Goal: Transaction & Acquisition: Purchase product/service

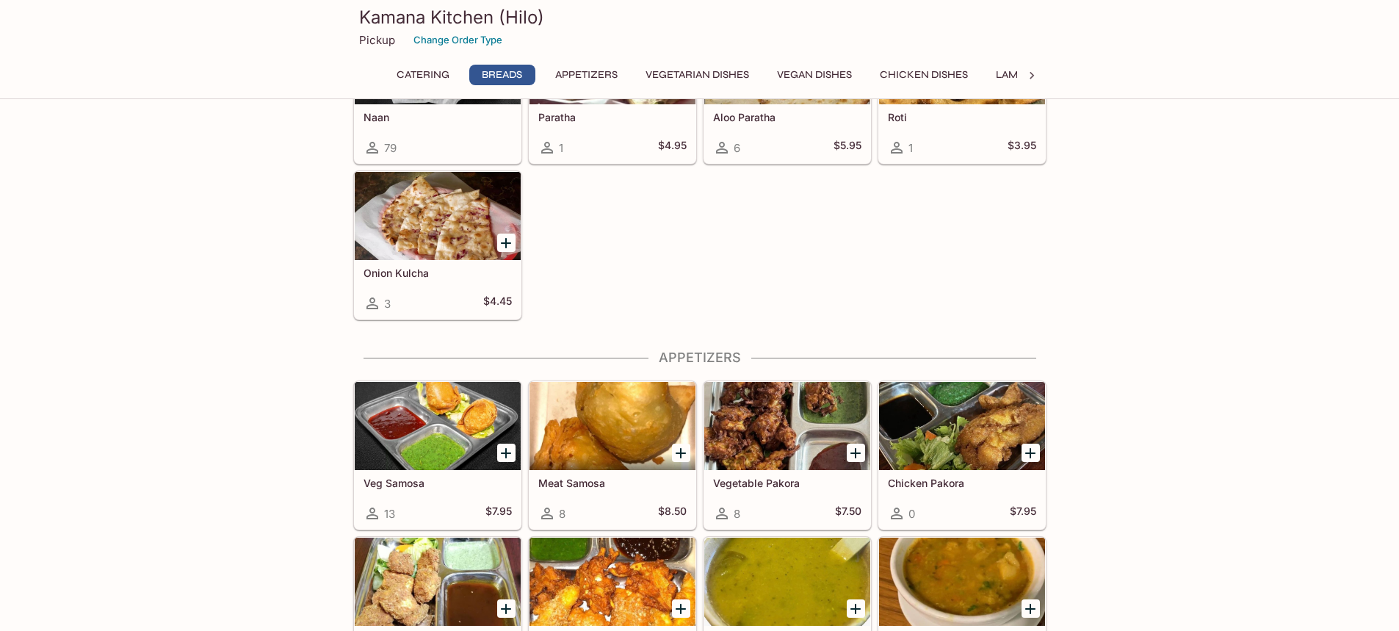
scroll to position [734, 0]
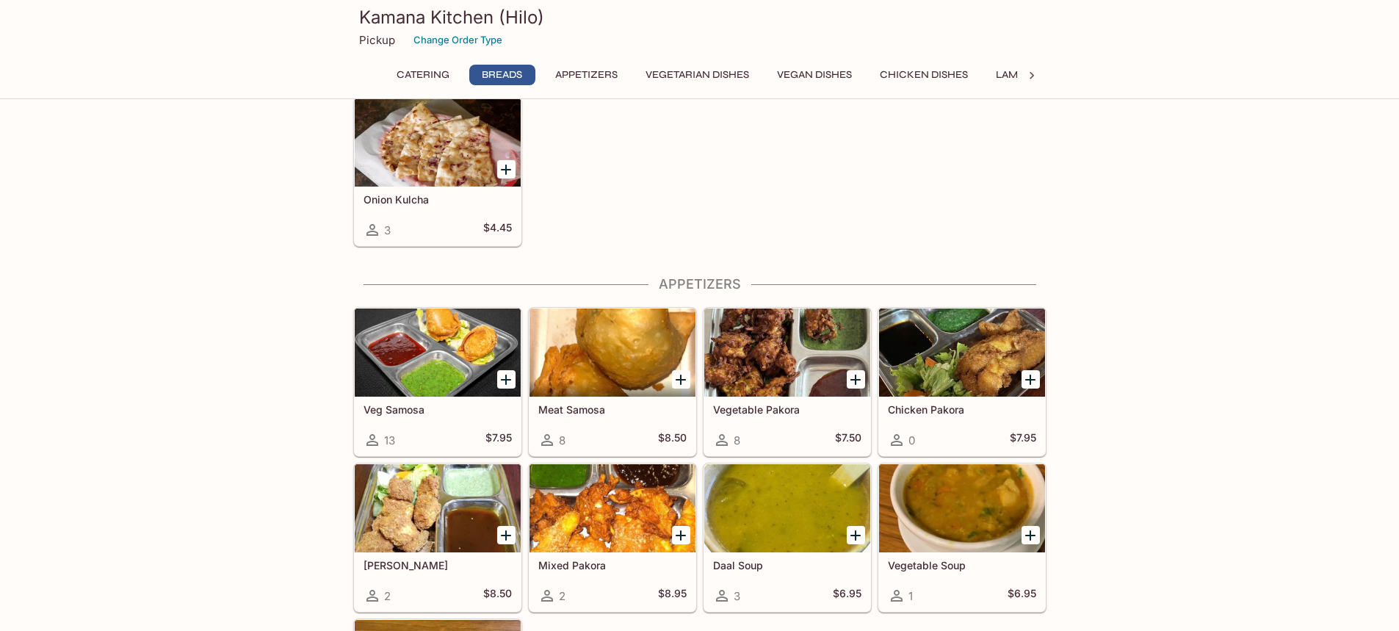
click at [463, 334] on div at bounding box center [438, 352] width 166 height 88
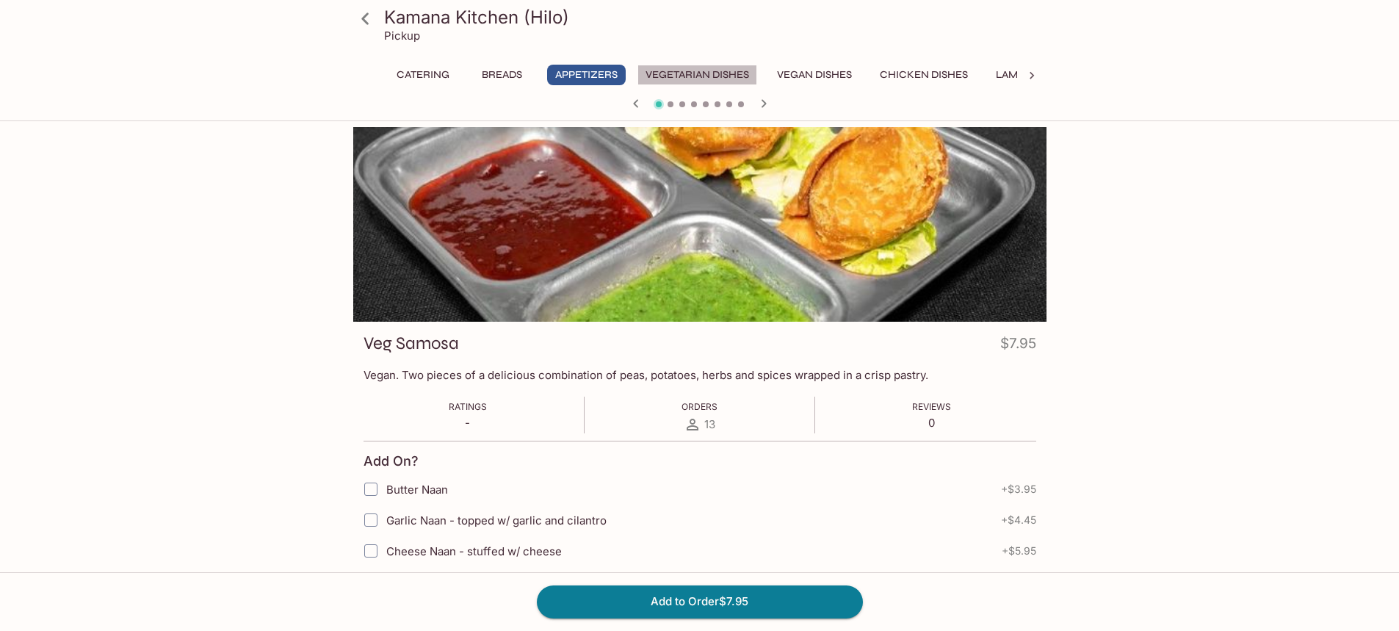
click at [717, 71] on button "Vegetarian Dishes" at bounding box center [697, 75] width 120 height 21
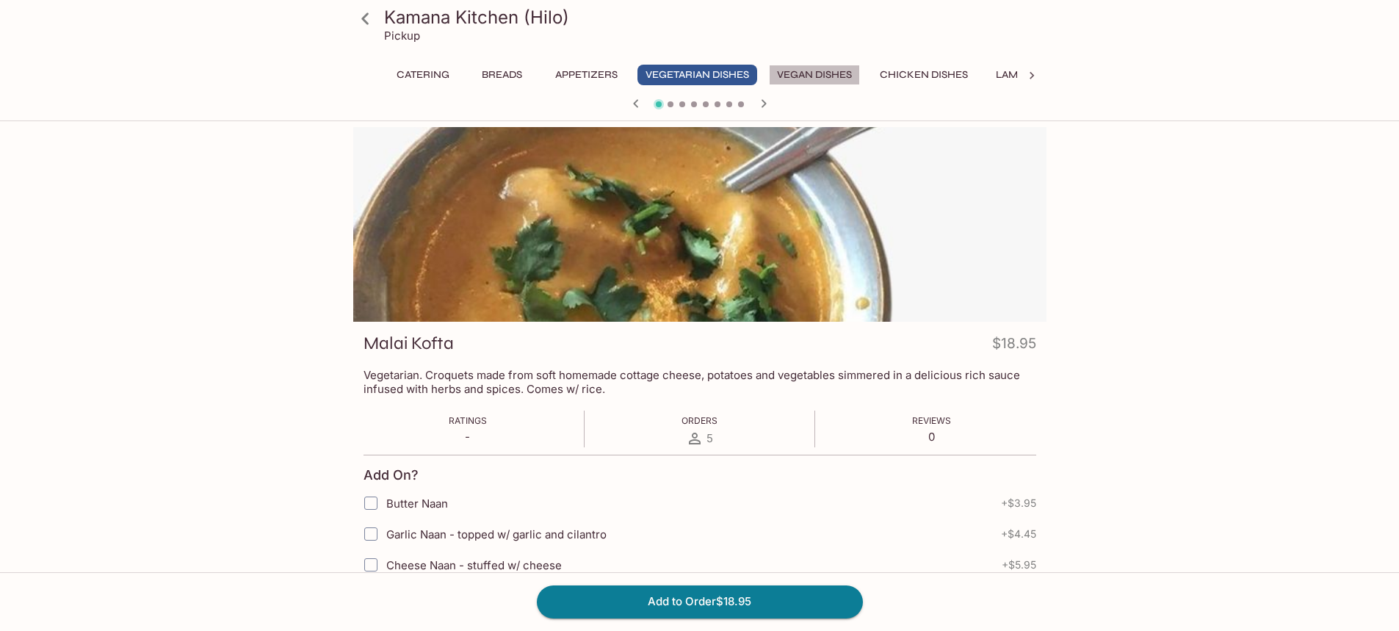
click at [828, 73] on button "Vegan Dishes" at bounding box center [814, 75] width 91 height 21
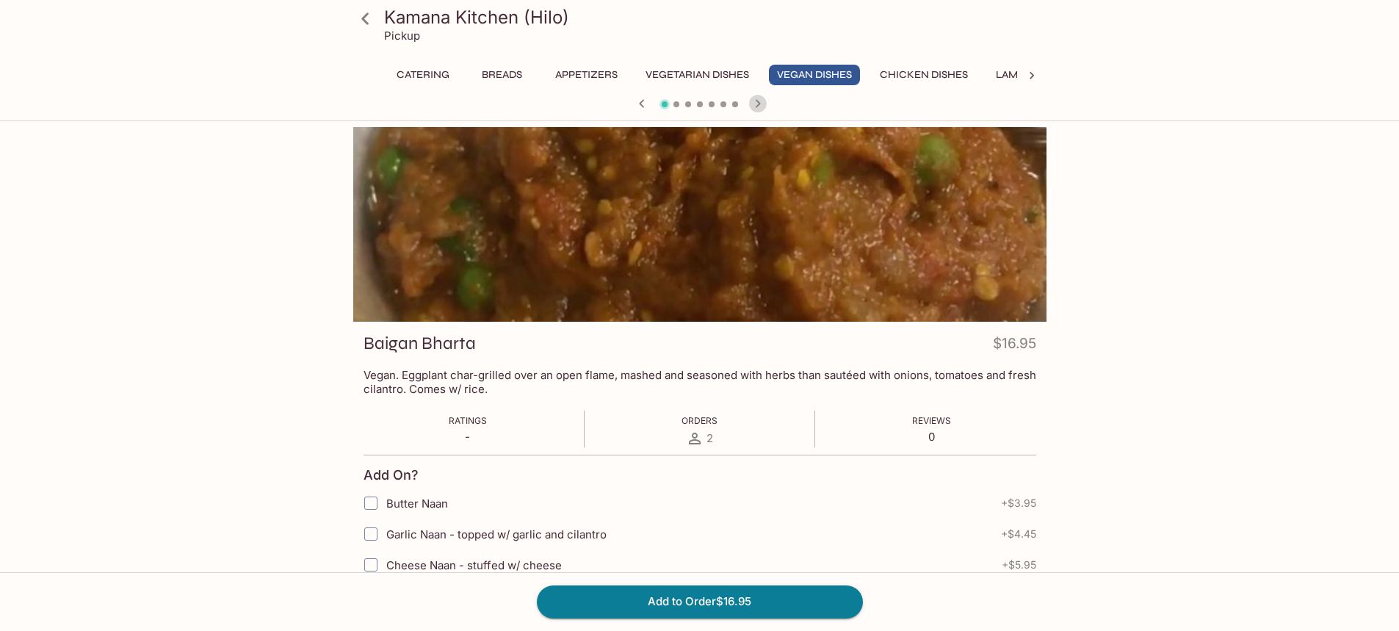
click at [761, 104] on icon "button" at bounding box center [758, 104] width 18 height 18
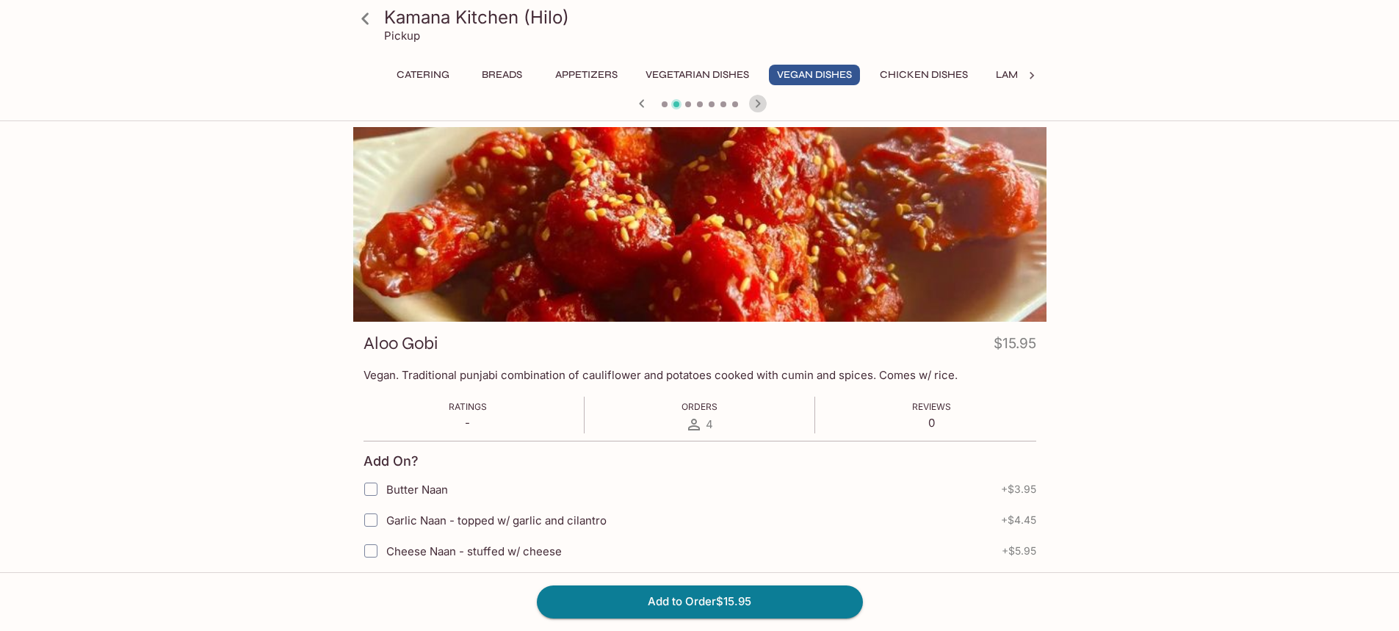
click at [761, 104] on icon "button" at bounding box center [758, 104] width 18 height 18
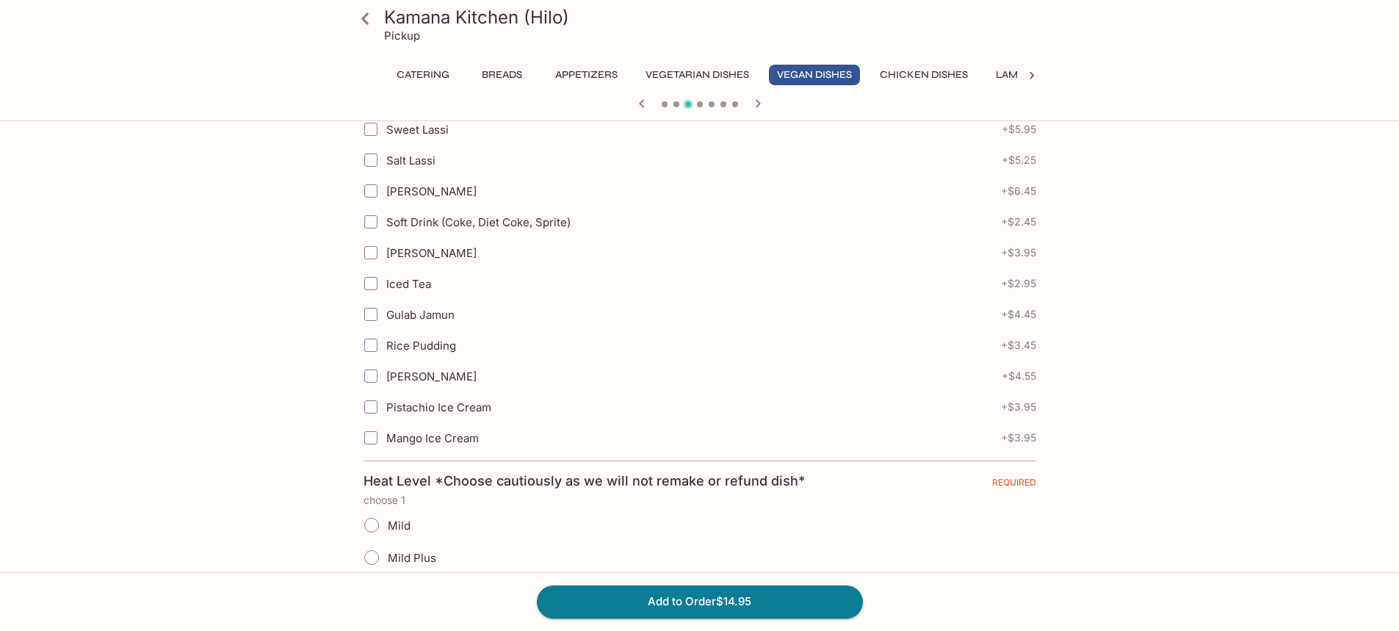
scroll to position [661, 0]
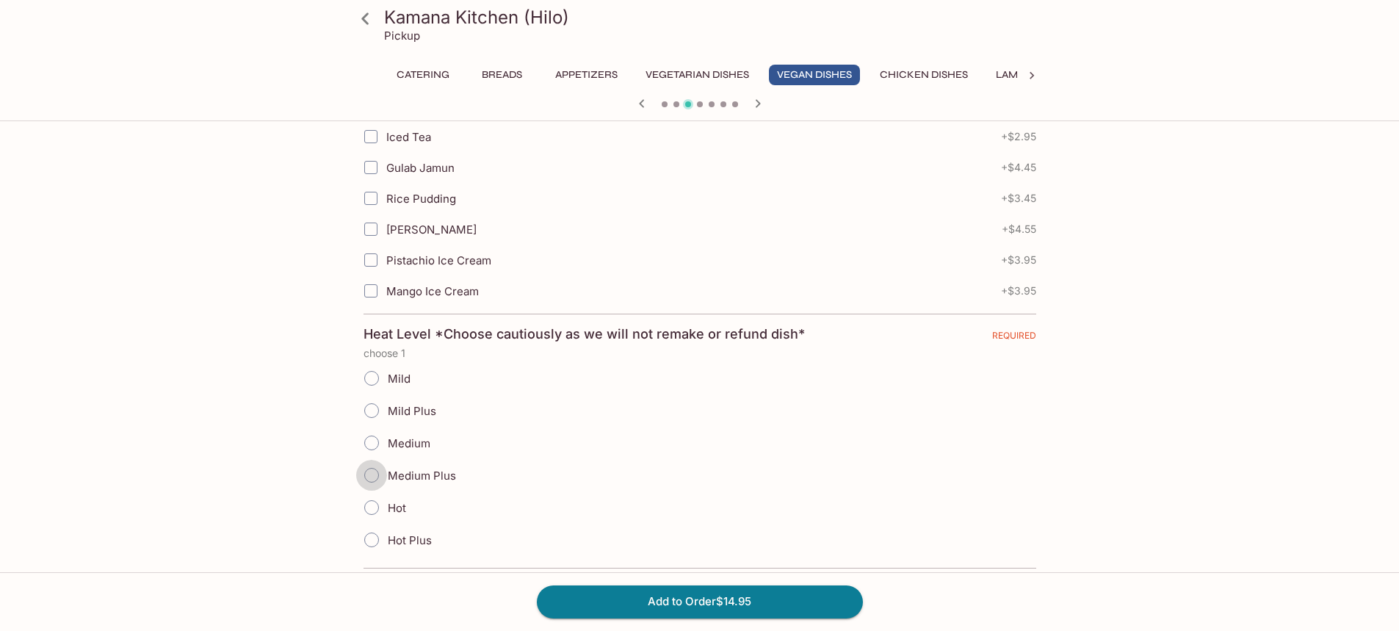
click at [372, 480] on input "Medium Plus" at bounding box center [371, 475] width 31 height 31
radio input "true"
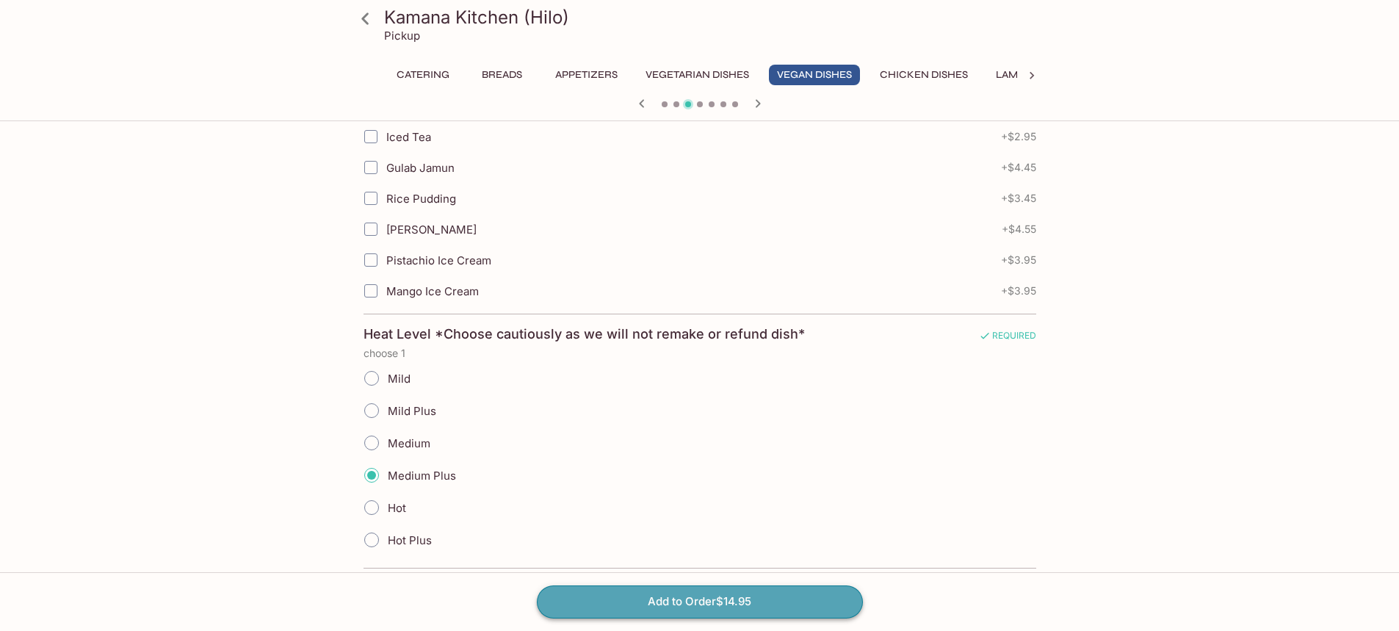
click at [743, 610] on button "Add to Order $14.95" at bounding box center [700, 601] width 326 height 32
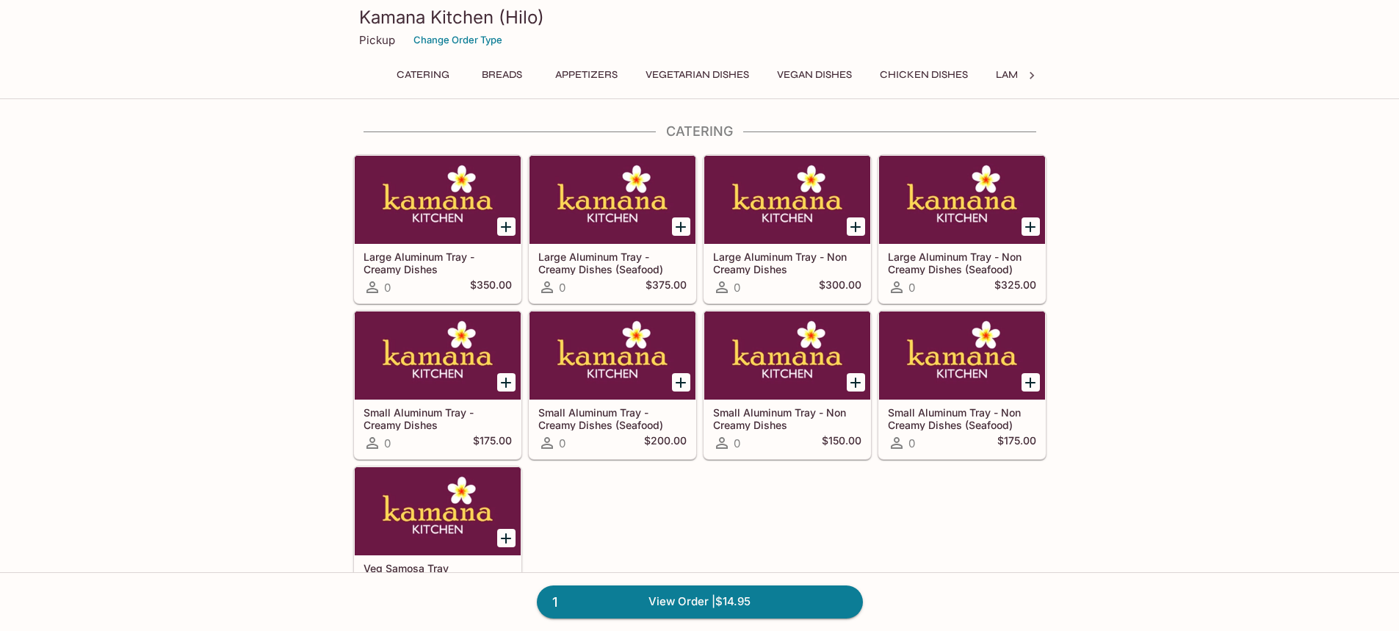
click at [842, 73] on button "Vegan Dishes" at bounding box center [814, 75] width 91 height 21
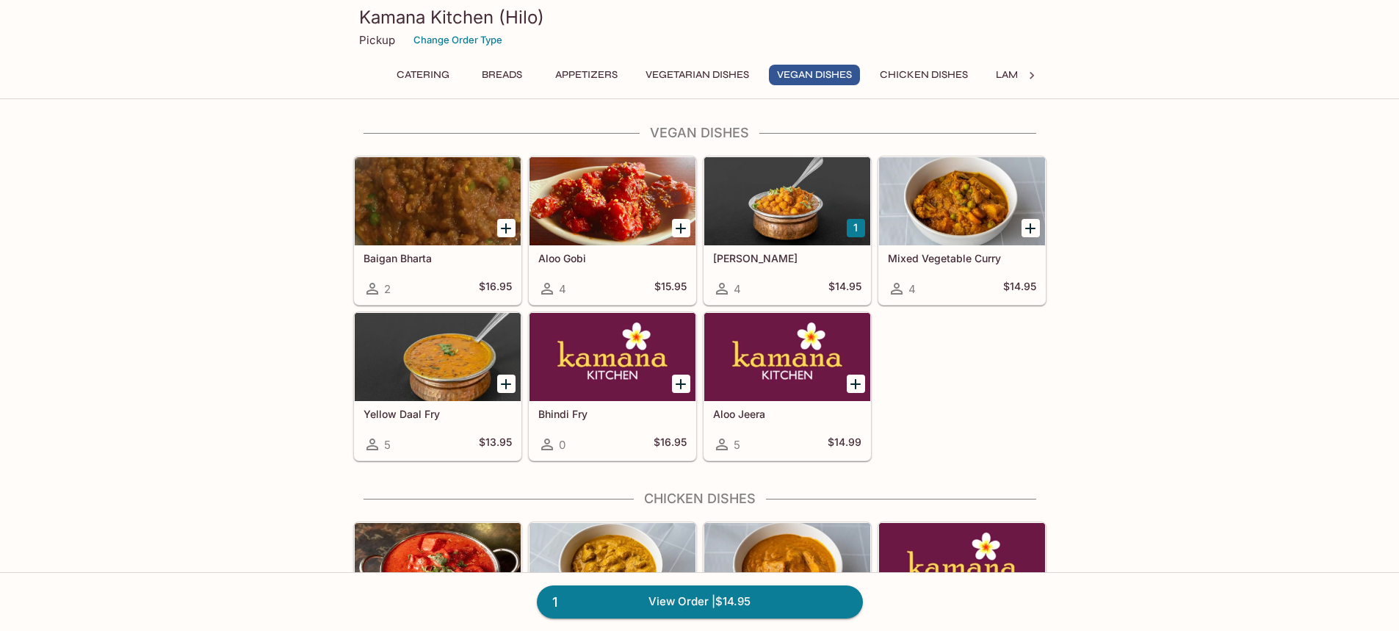
click at [781, 372] on div at bounding box center [787, 357] width 166 height 88
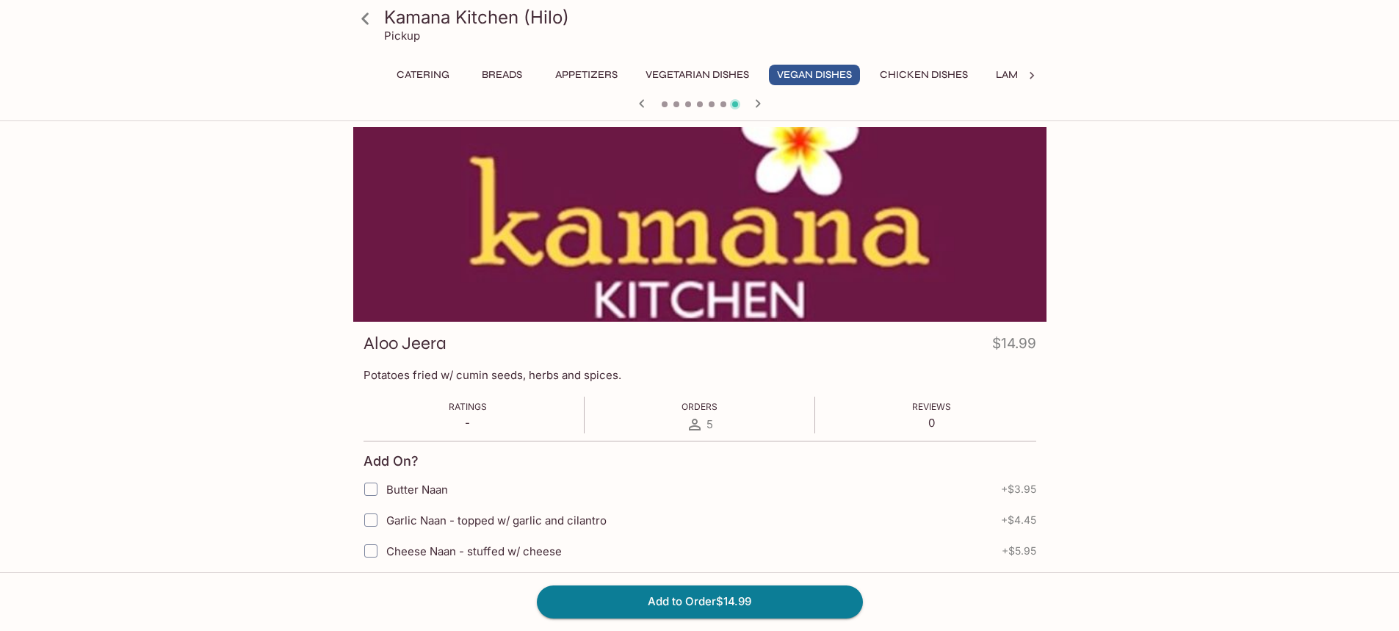
click at [695, 71] on button "Vegetarian Dishes" at bounding box center [697, 75] width 120 height 21
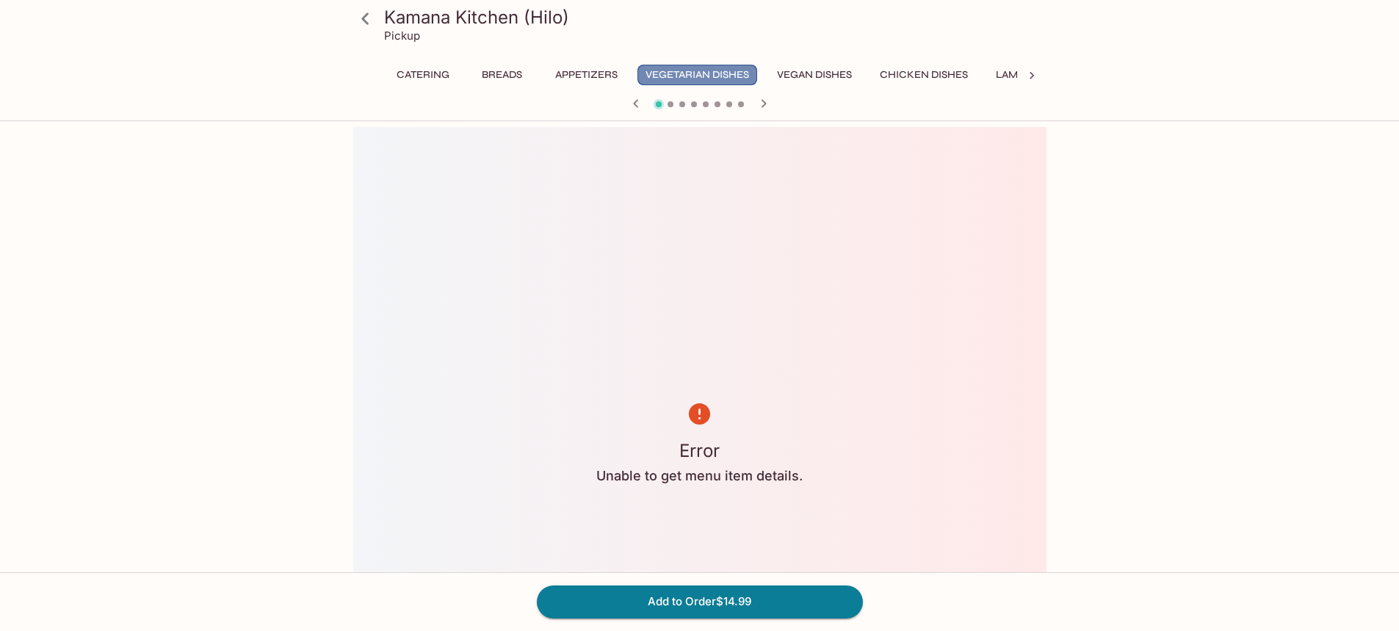
click at [709, 73] on button "Vegetarian Dishes" at bounding box center [697, 75] width 120 height 21
click at [1026, 77] on icon at bounding box center [1031, 75] width 15 height 15
click at [829, 78] on button "Rice Specialties" at bounding box center [831, 75] width 106 height 21
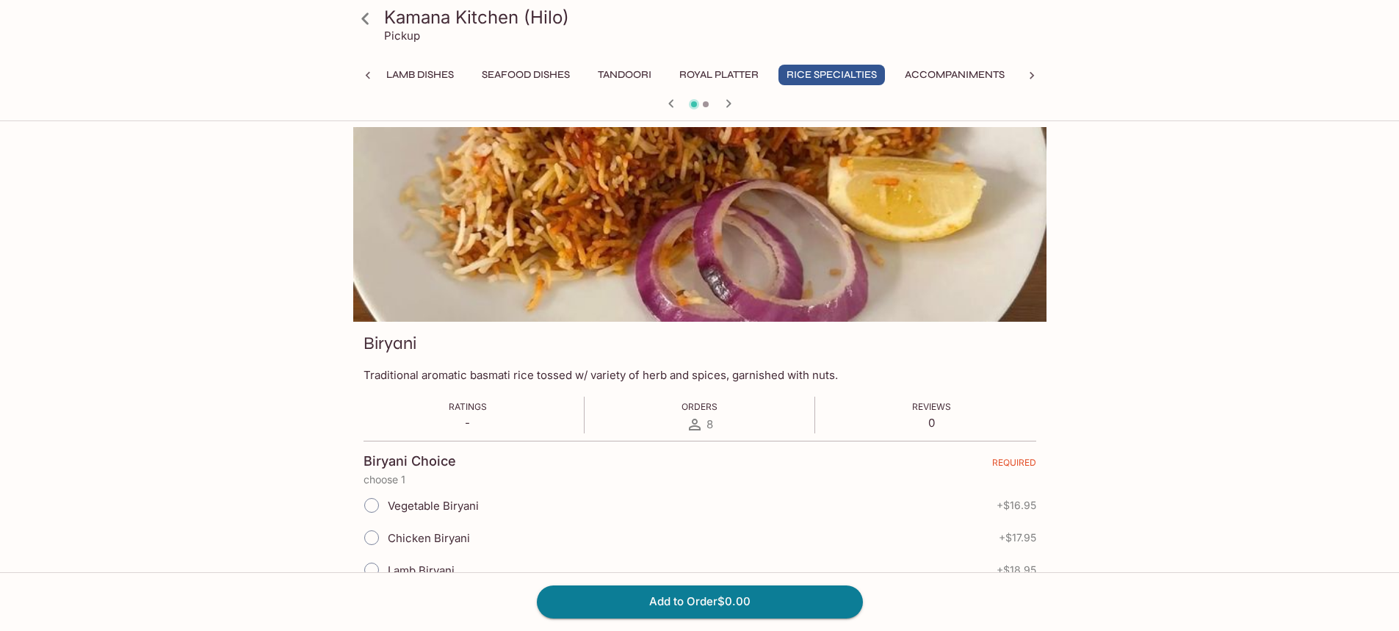
click at [729, 107] on icon "button" at bounding box center [729, 104] width 18 height 18
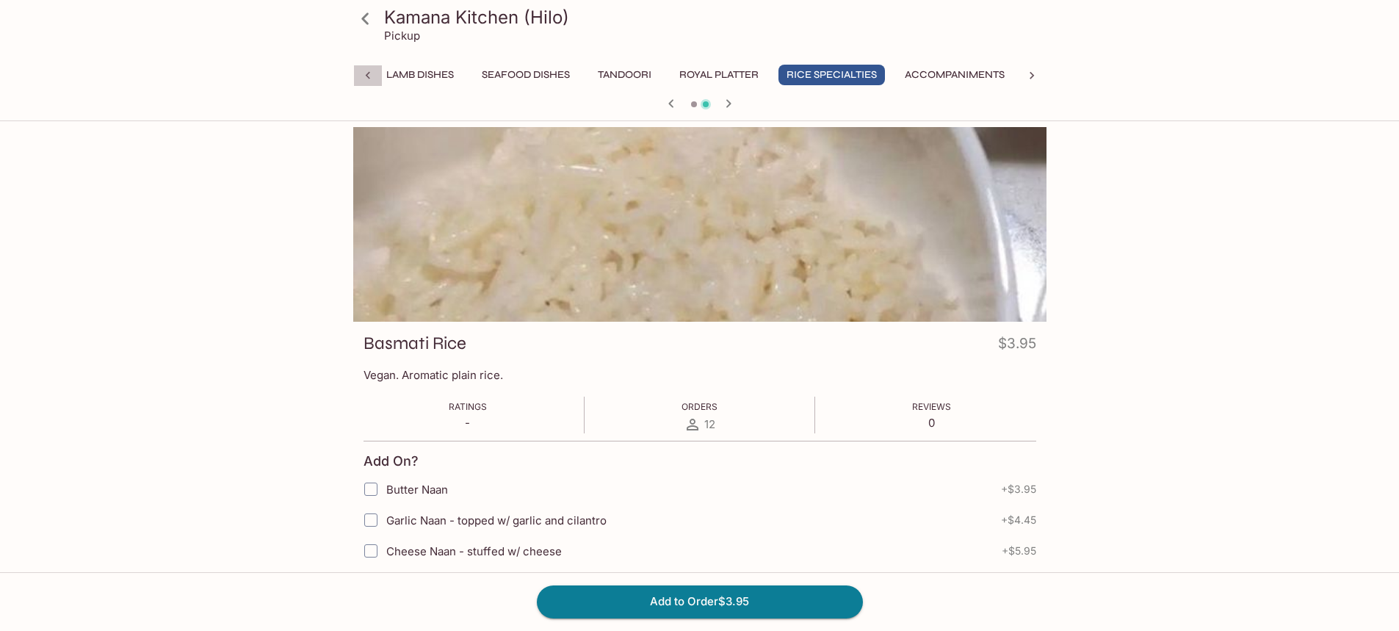
click at [364, 76] on icon at bounding box center [368, 75] width 15 height 15
click at [700, 76] on button "Vegetarian Dishes" at bounding box center [697, 75] width 120 height 21
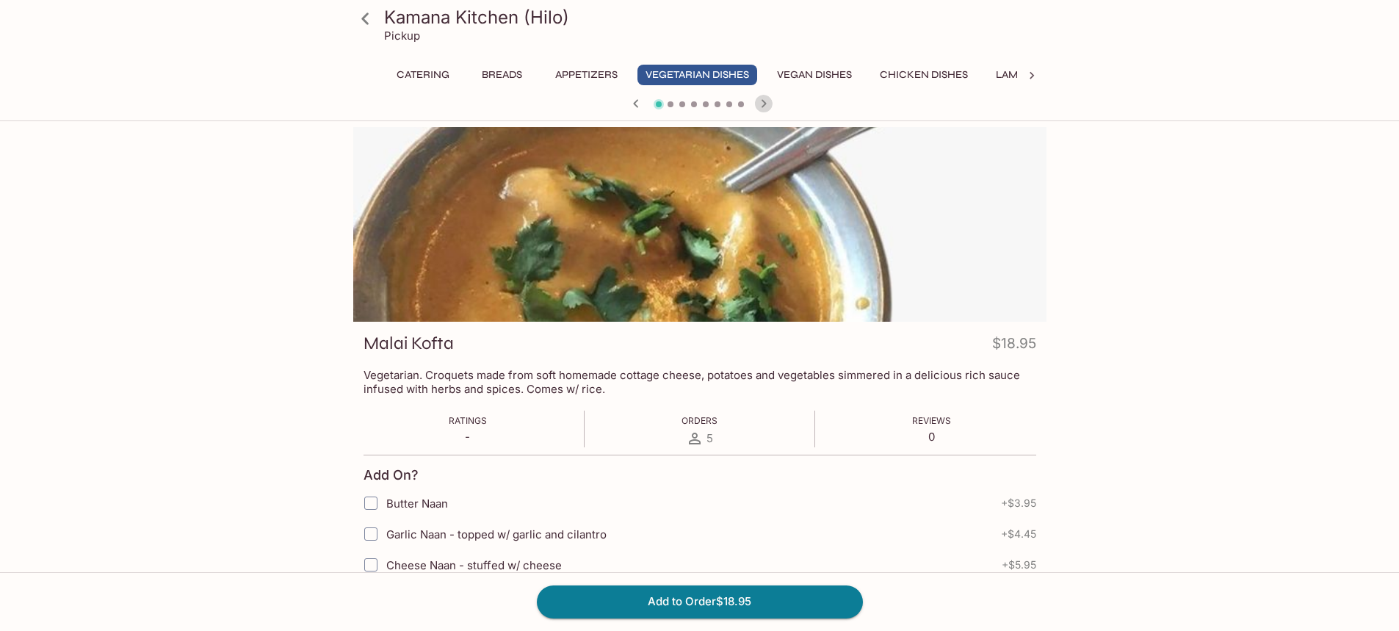
click at [766, 102] on icon "button" at bounding box center [764, 104] width 18 height 18
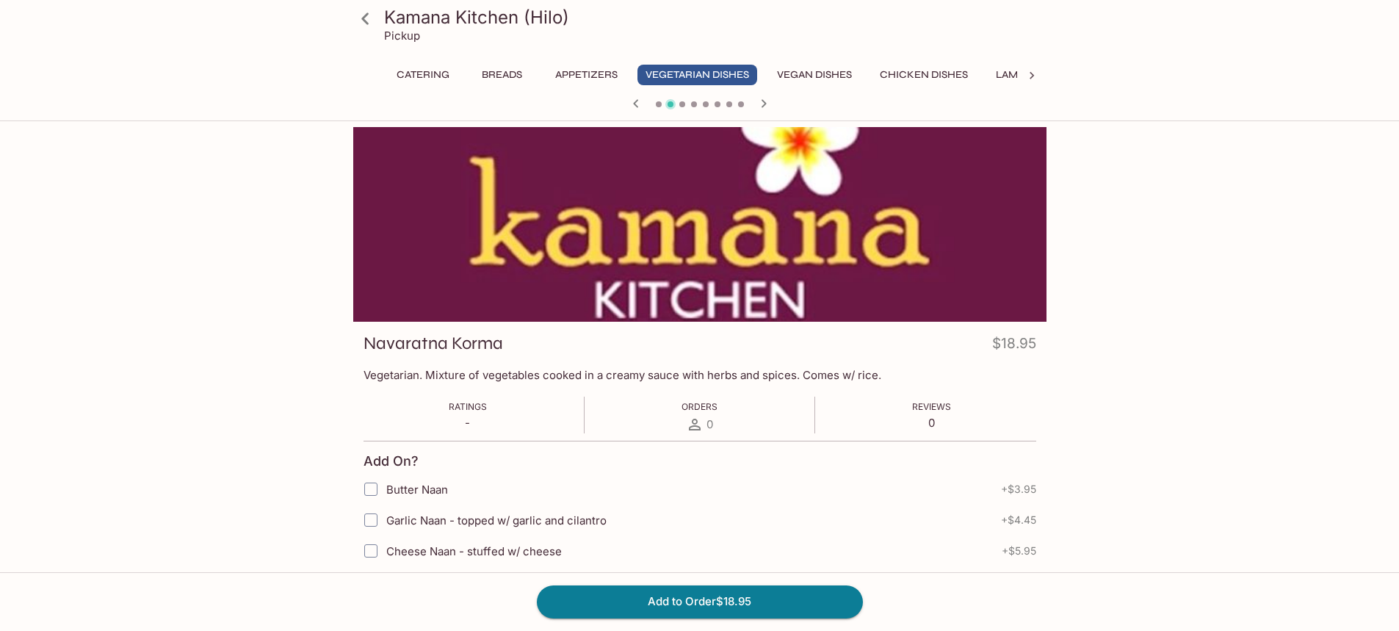
click at [766, 102] on icon "button" at bounding box center [764, 104] width 18 height 18
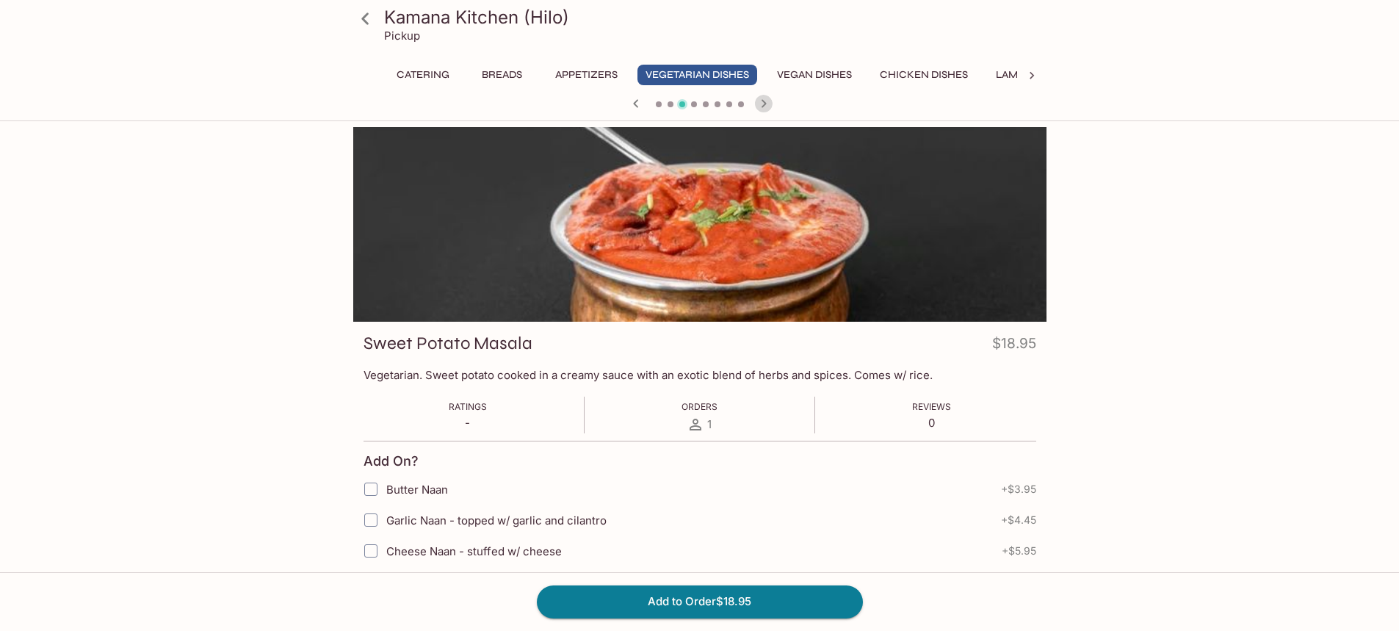
click at [766, 102] on icon "button" at bounding box center [764, 104] width 18 height 18
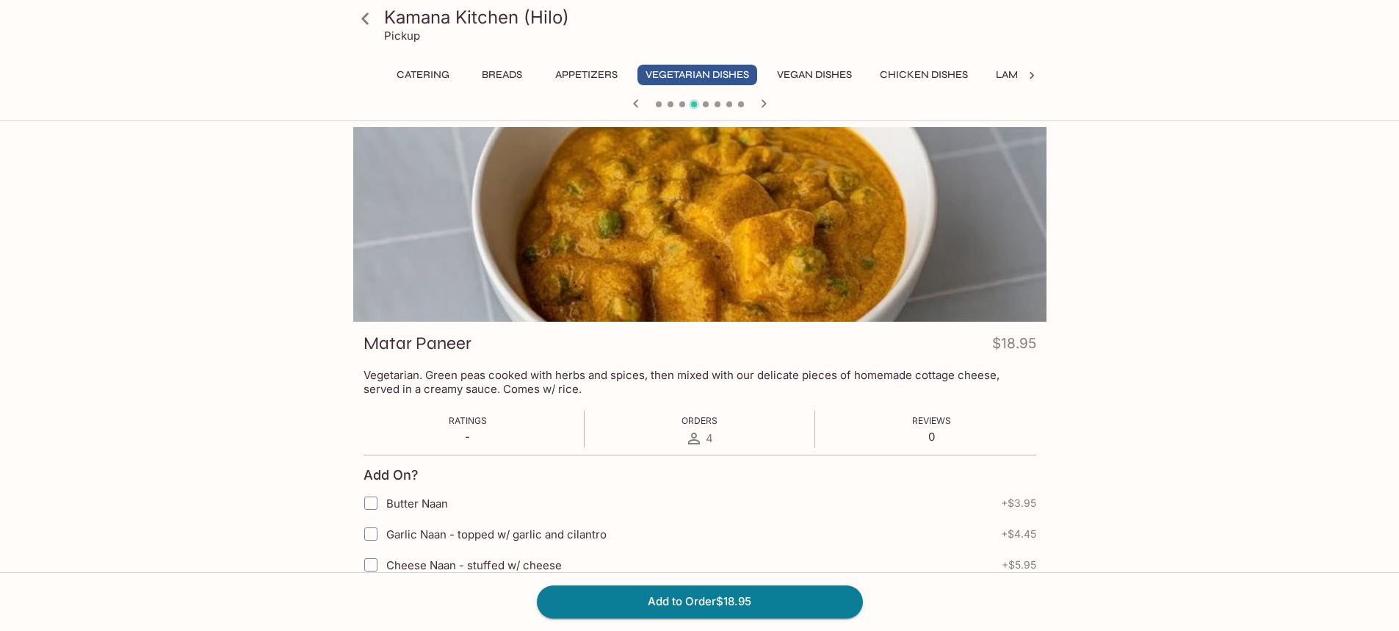
click at [766, 102] on icon "button" at bounding box center [764, 104] width 18 height 18
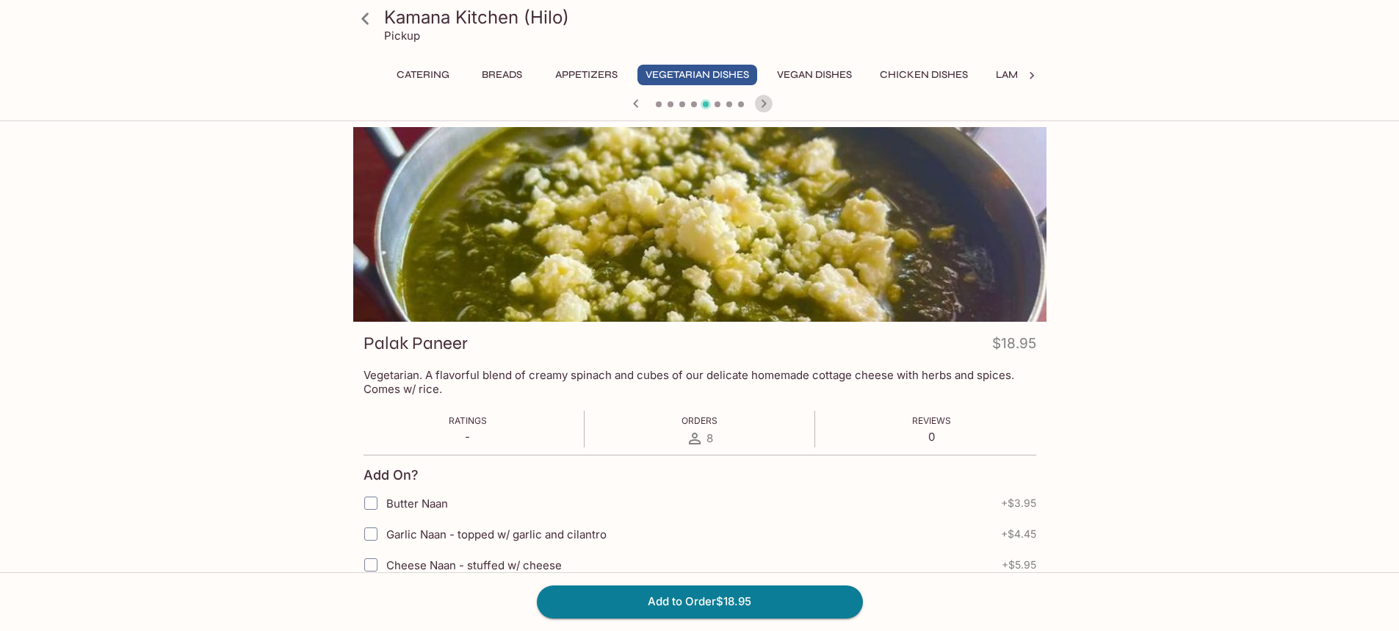
click at [766, 102] on icon "button" at bounding box center [764, 104] width 18 height 18
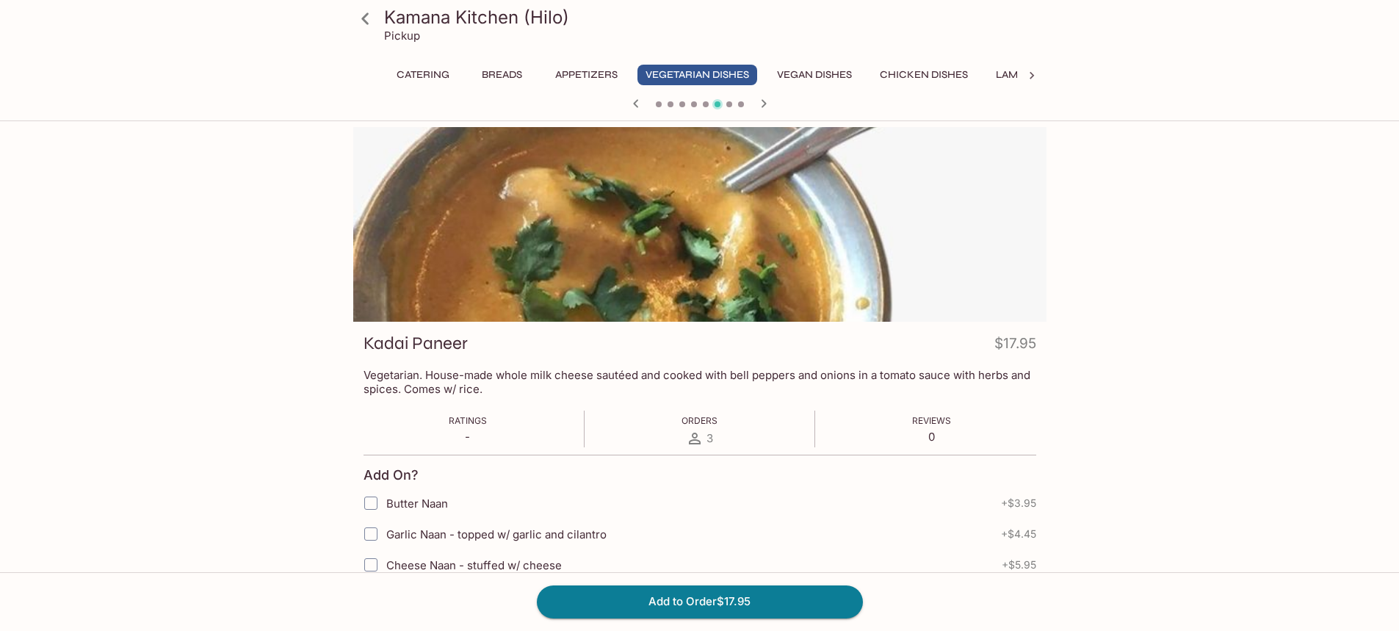
click at [766, 102] on icon "button" at bounding box center [764, 104] width 18 height 18
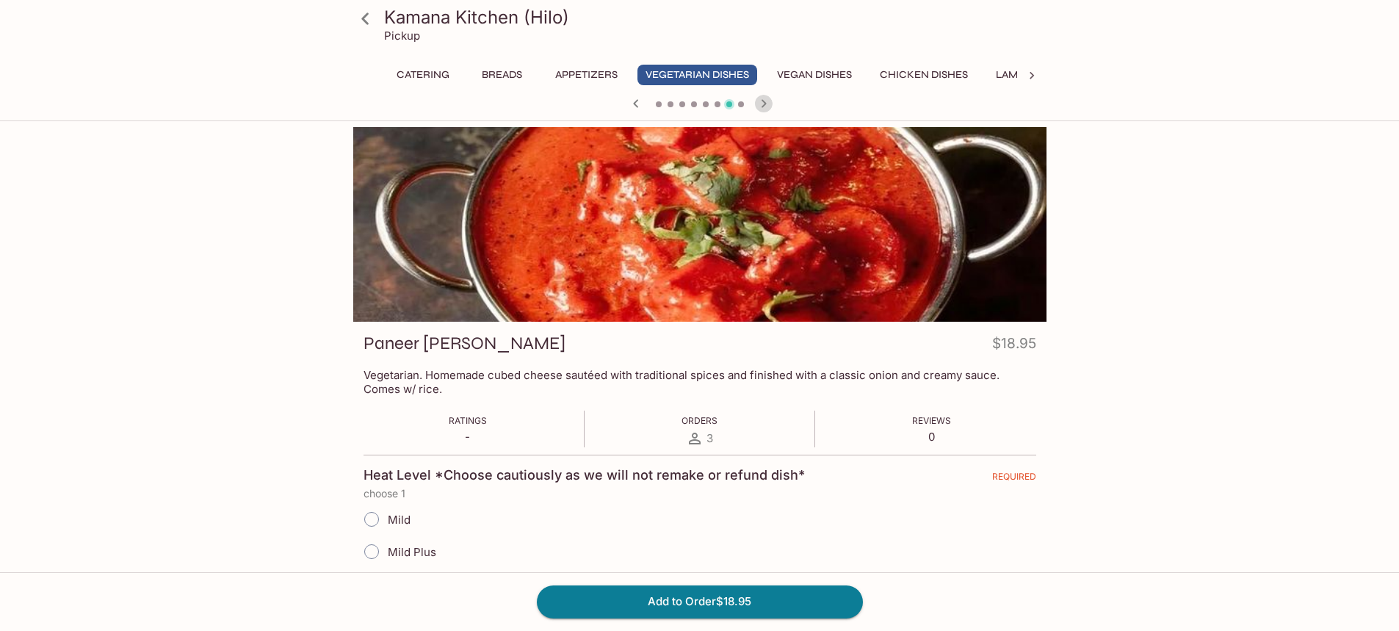
click at [766, 102] on icon "button" at bounding box center [764, 104] width 18 height 18
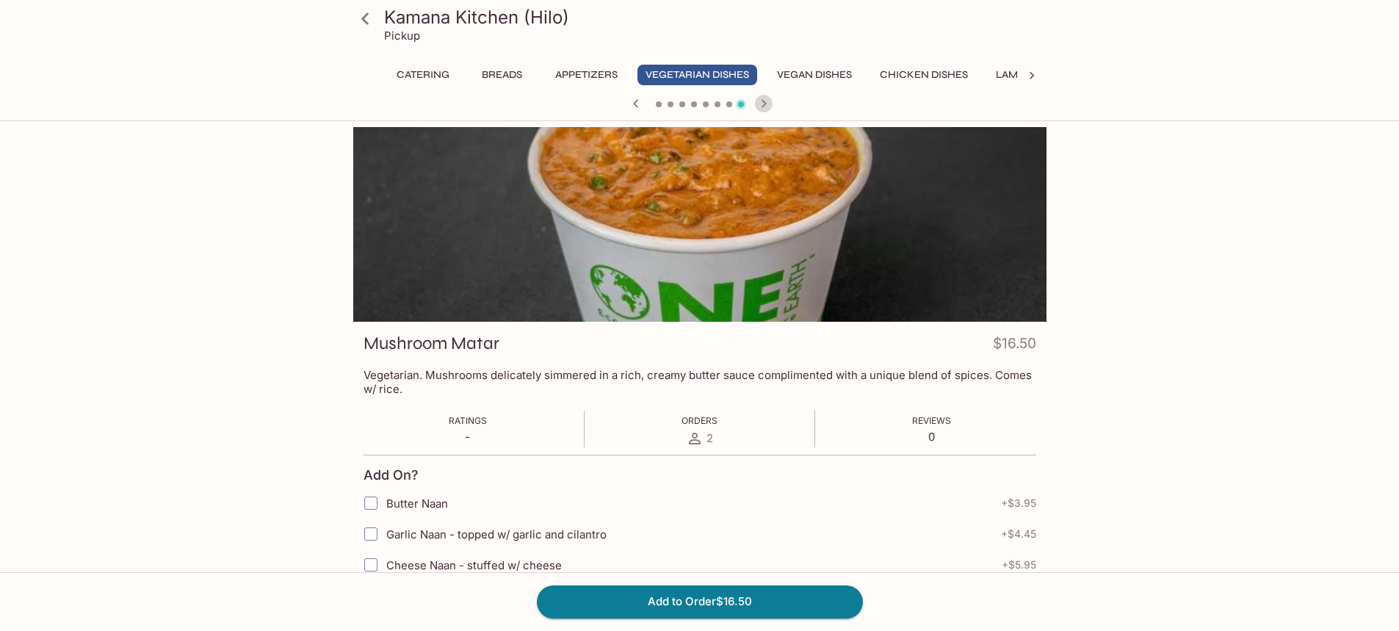
click at [766, 102] on icon "button" at bounding box center [764, 104] width 18 height 18
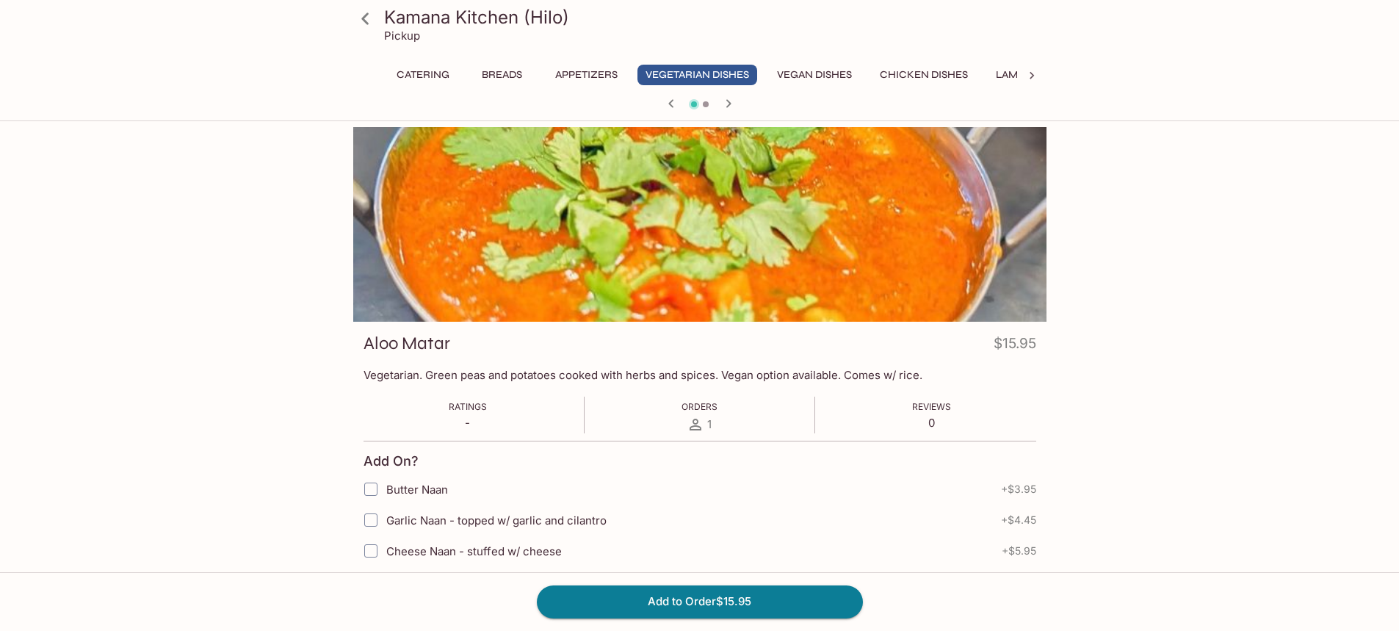
click at [817, 79] on button "Vegan Dishes" at bounding box center [814, 75] width 91 height 21
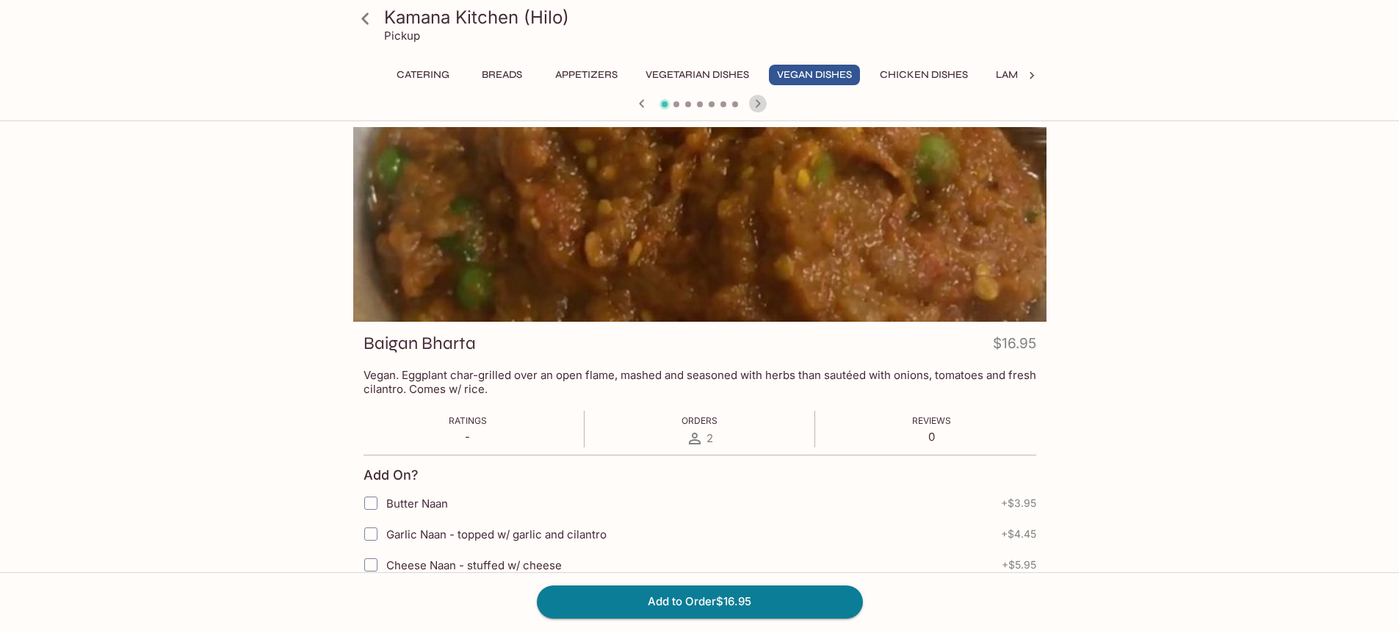
click at [759, 105] on icon "button" at bounding box center [757, 103] width 5 height 8
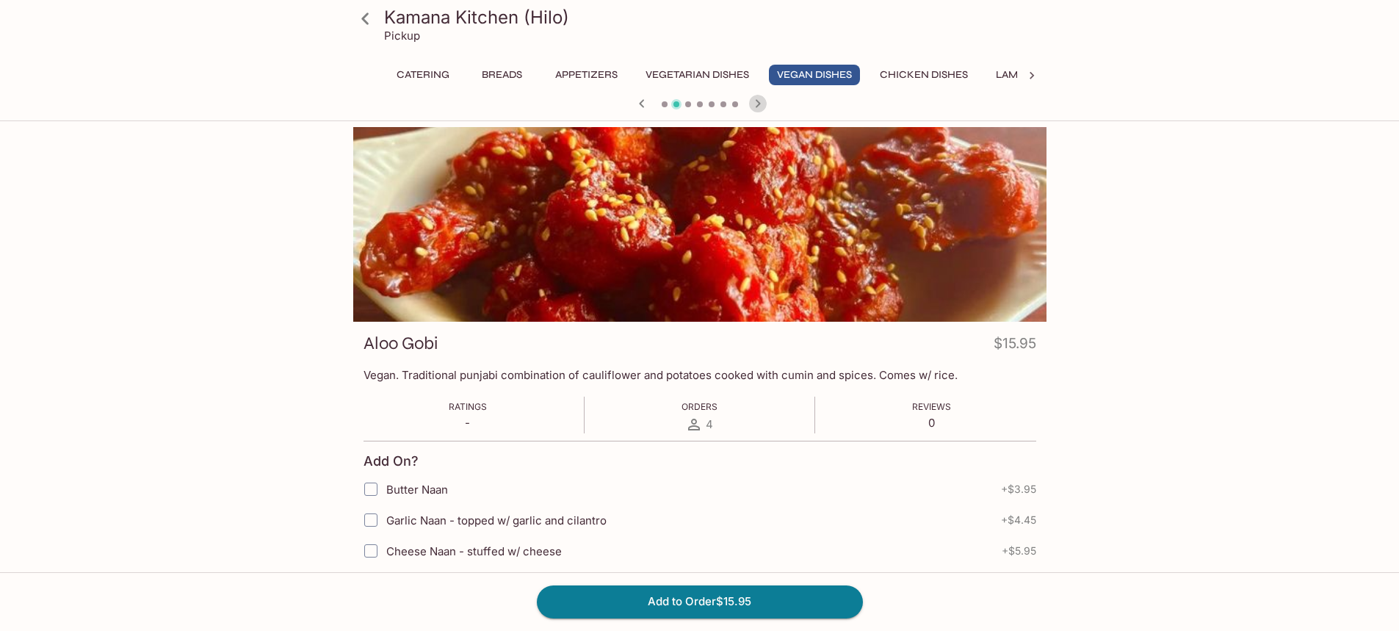
click at [759, 105] on icon "button" at bounding box center [757, 103] width 5 height 8
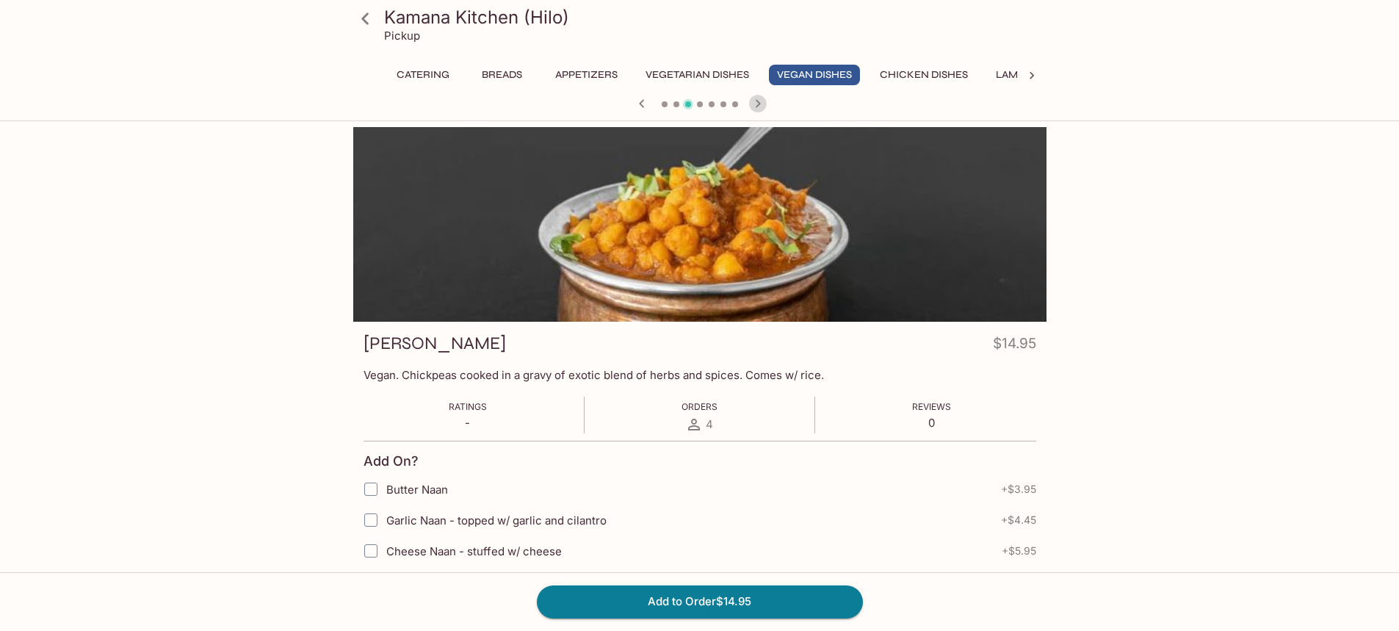
click at [759, 105] on icon "button" at bounding box center [757, 103] width 5 height 8
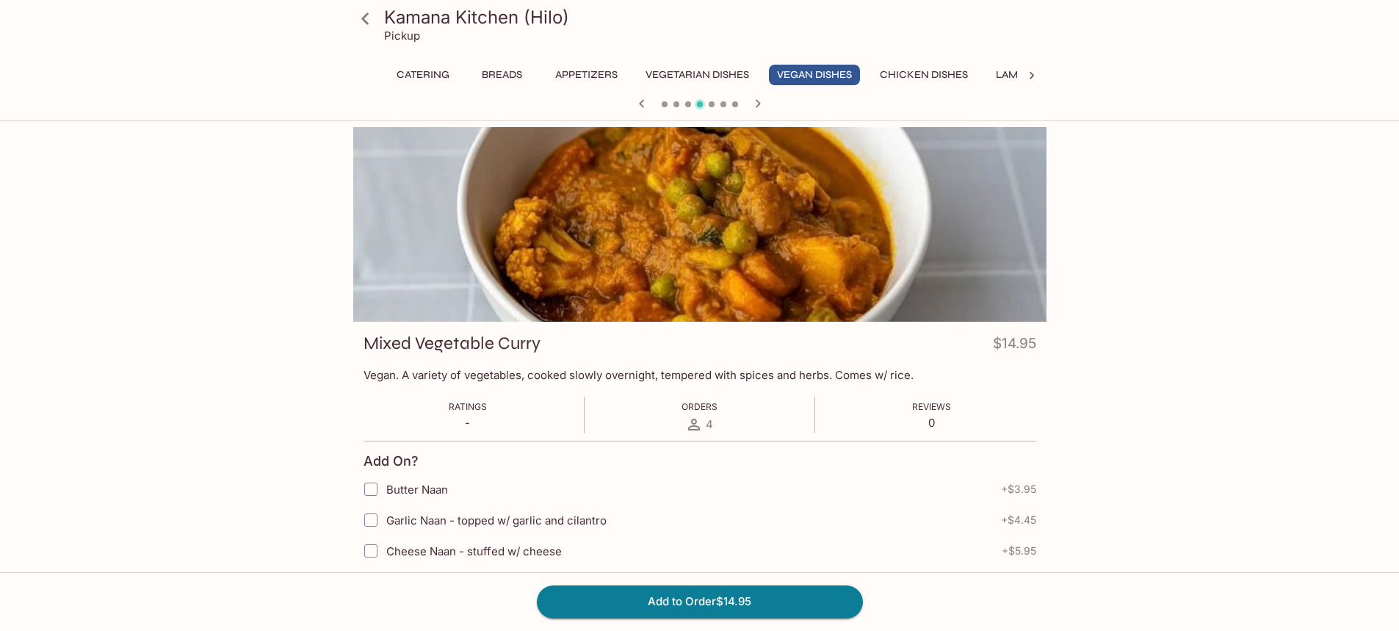
click at [759, 105] on icon "button" at bounding box center [757, 103] width 5 height 8
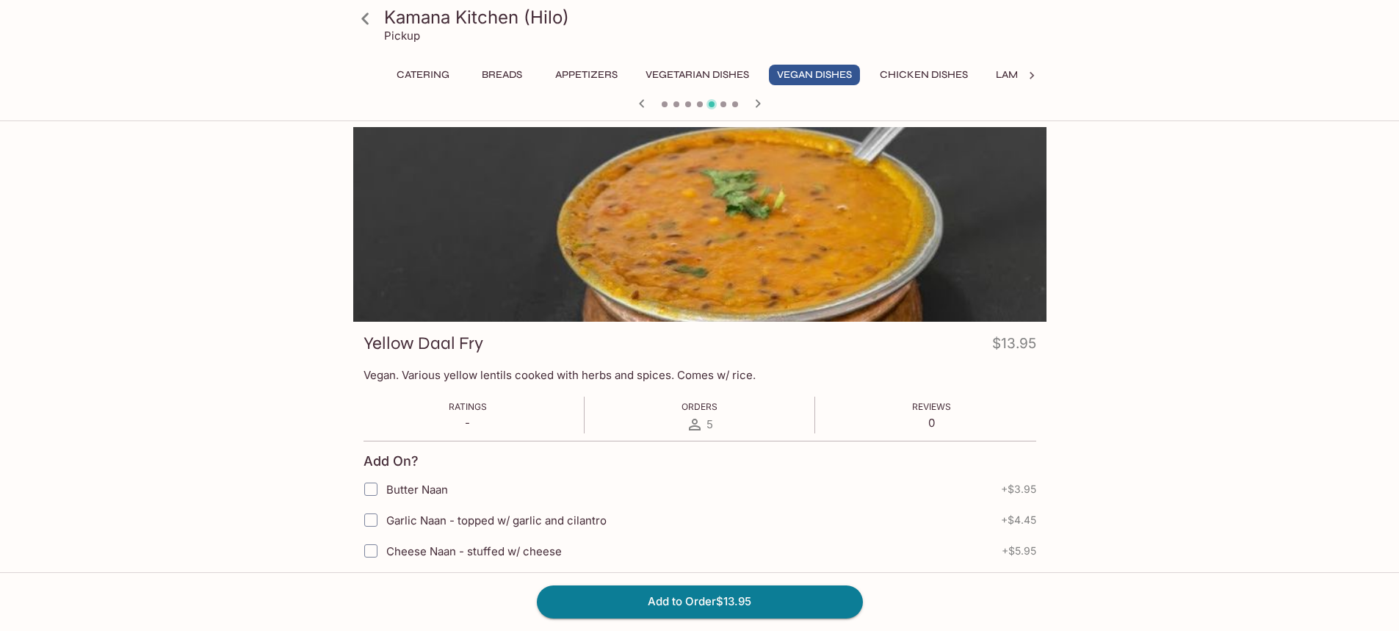
click at [759, 105] on icon "button" at bounding box center [757, 103] width 5 height 8
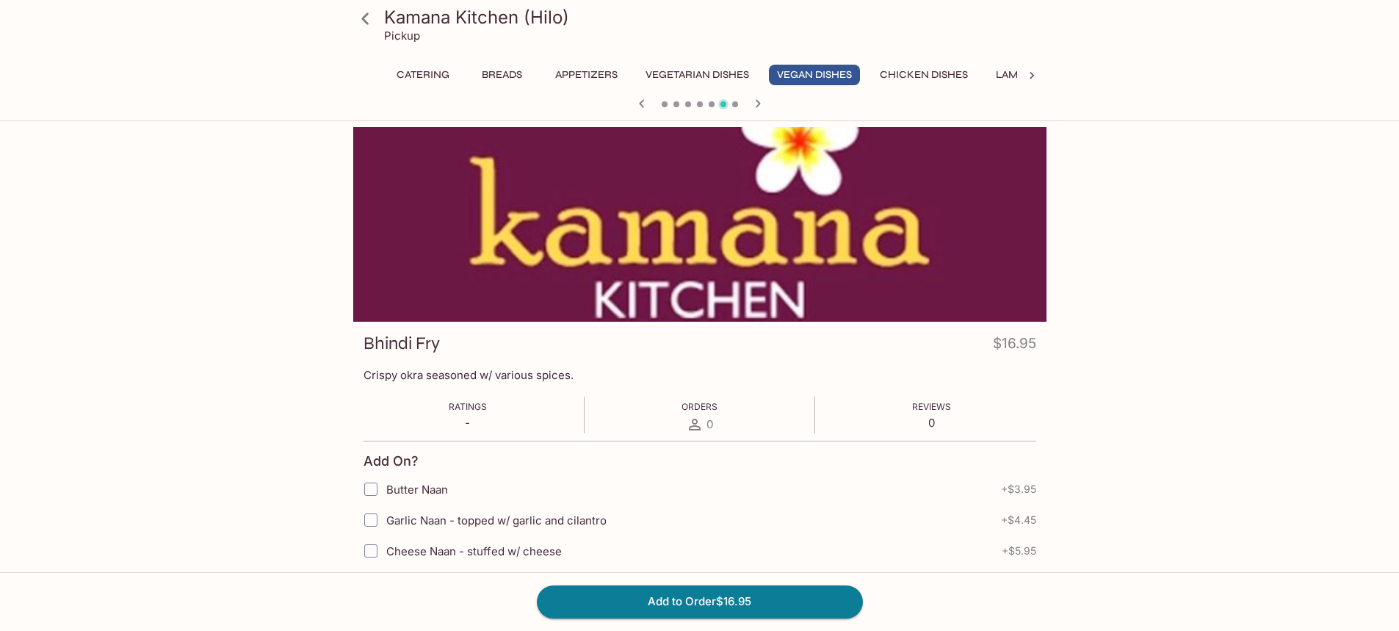
click at [759, 105] on icon "button" at bounding box center [757, 103] width 5 height 8
click at [759, 105] on icon "button" at bounding box center [758, 104] width 18 height 18
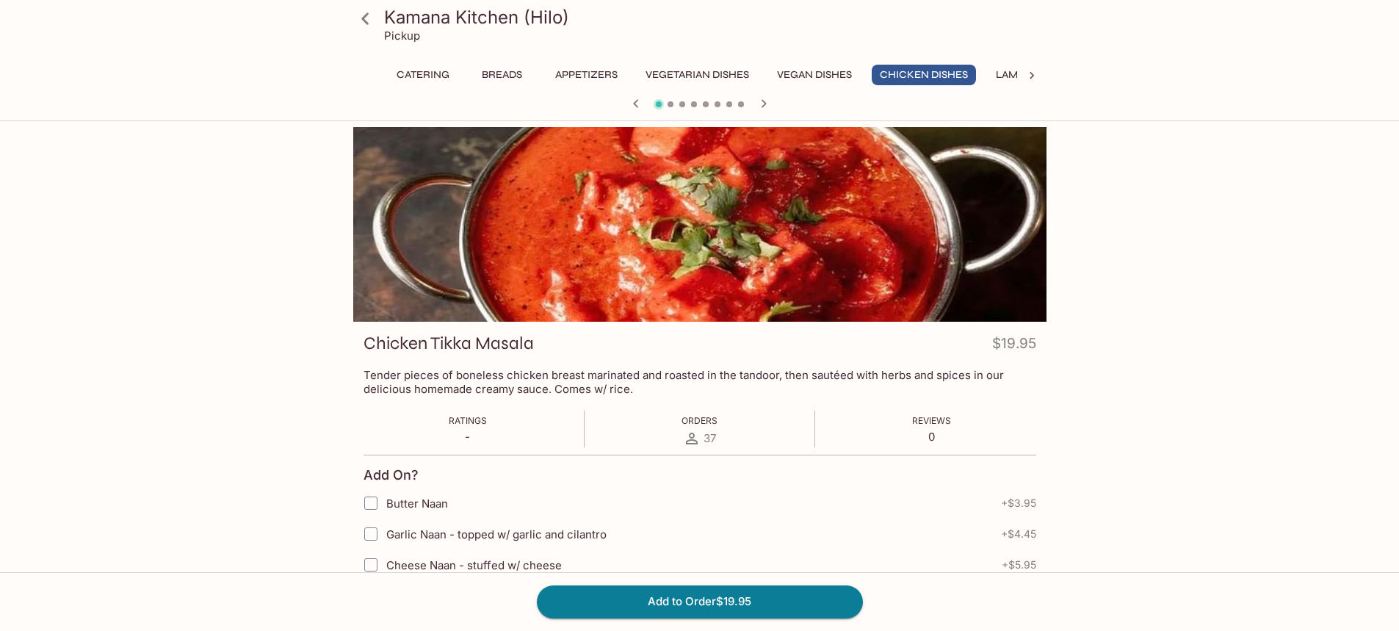
click at [822, 76] on button "Vegan Dishes" at bounding box center [814, 75] width 91 height 21
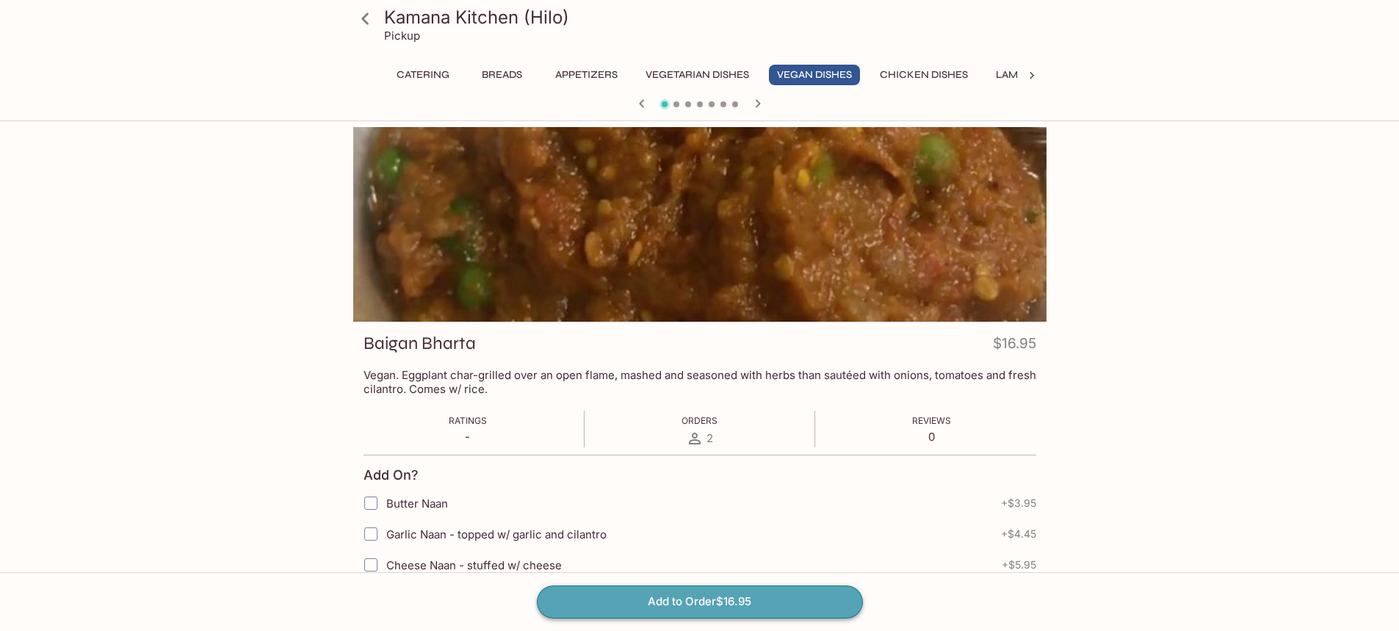
click at [705, 607] on button "Add to Order $16.95" at bounding box center [700, 601] width 326 height 32
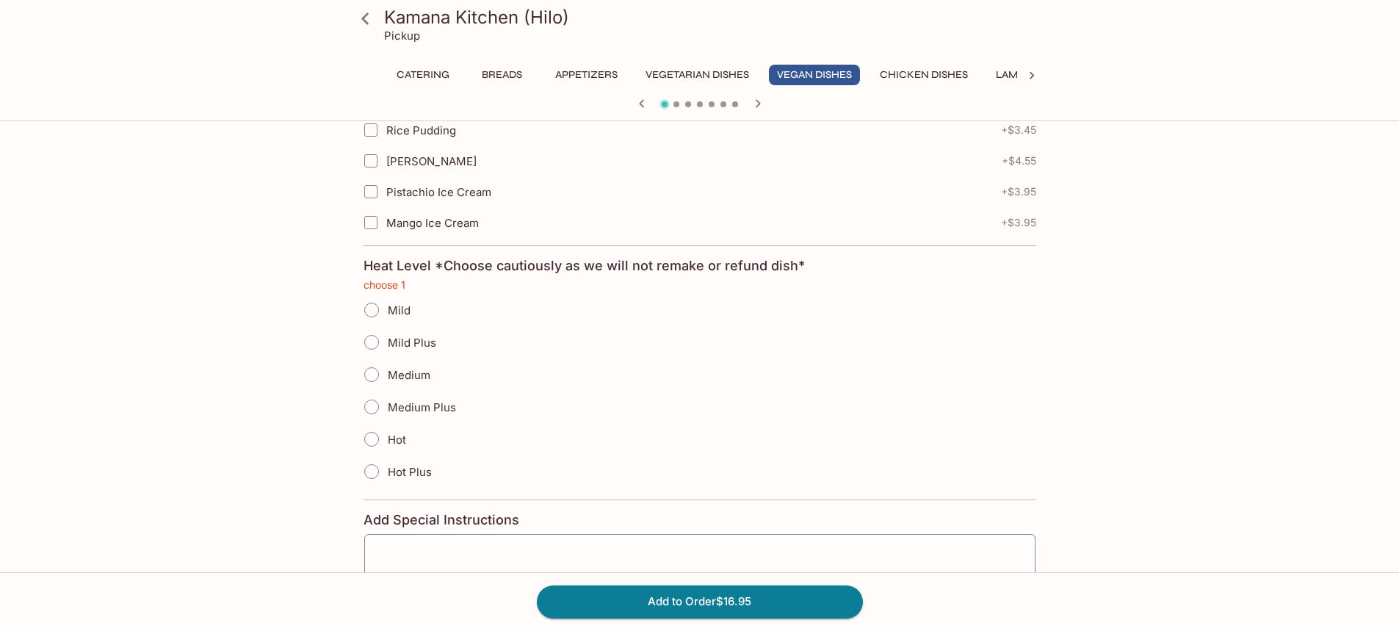
click at [368, 345] on input "Mild Plus" at bounding box center [371, 342] width 31 height 31
radio input "true"
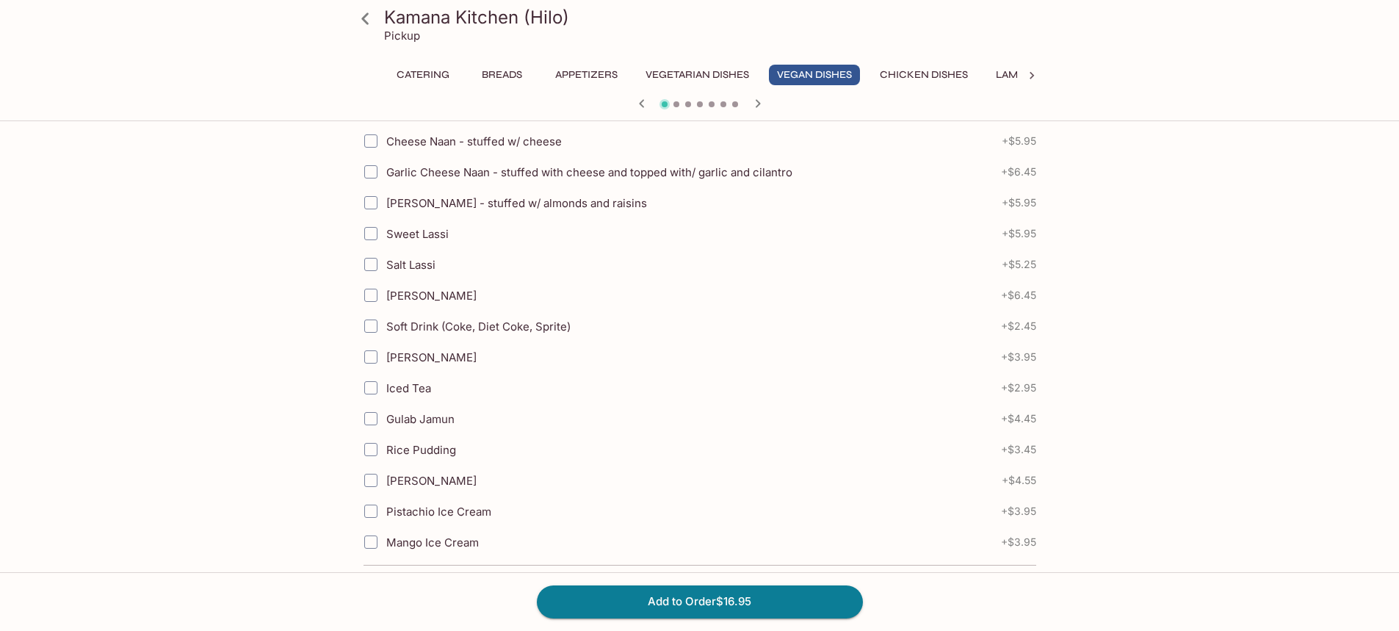
scroll to position [203, 0]
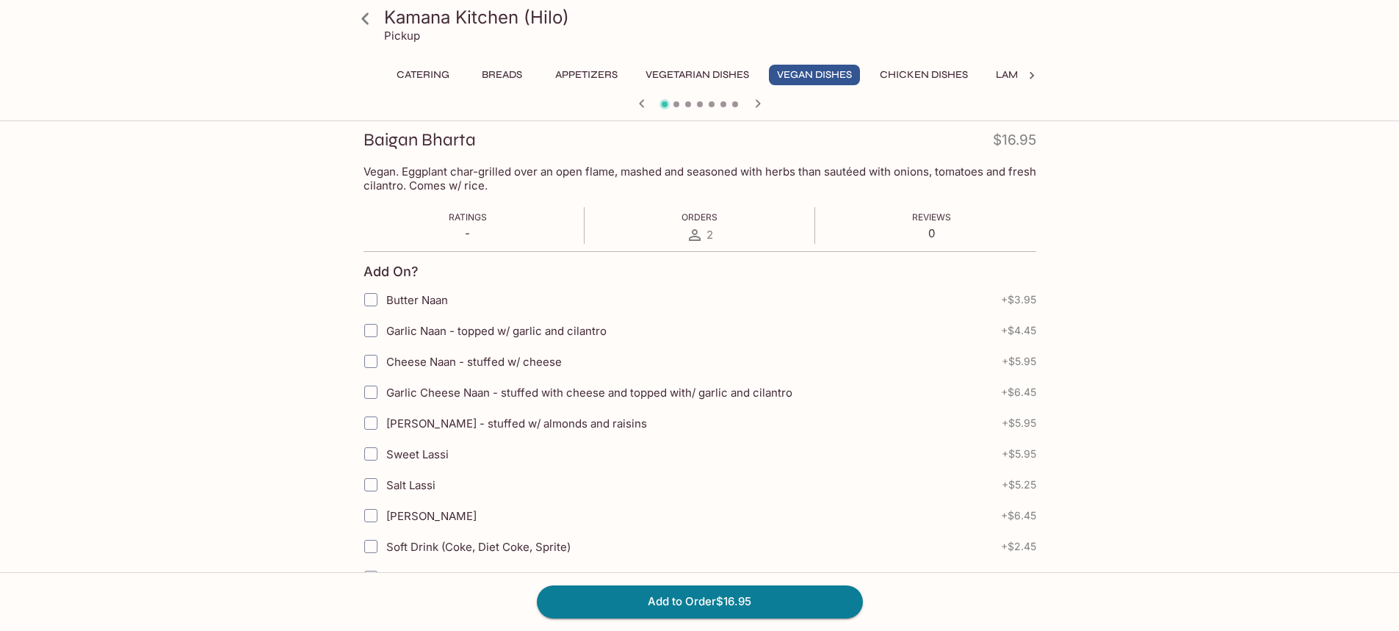
click at [597, 74] on button "Appetizers" at bounding box center [586, 75] width 79 height 21
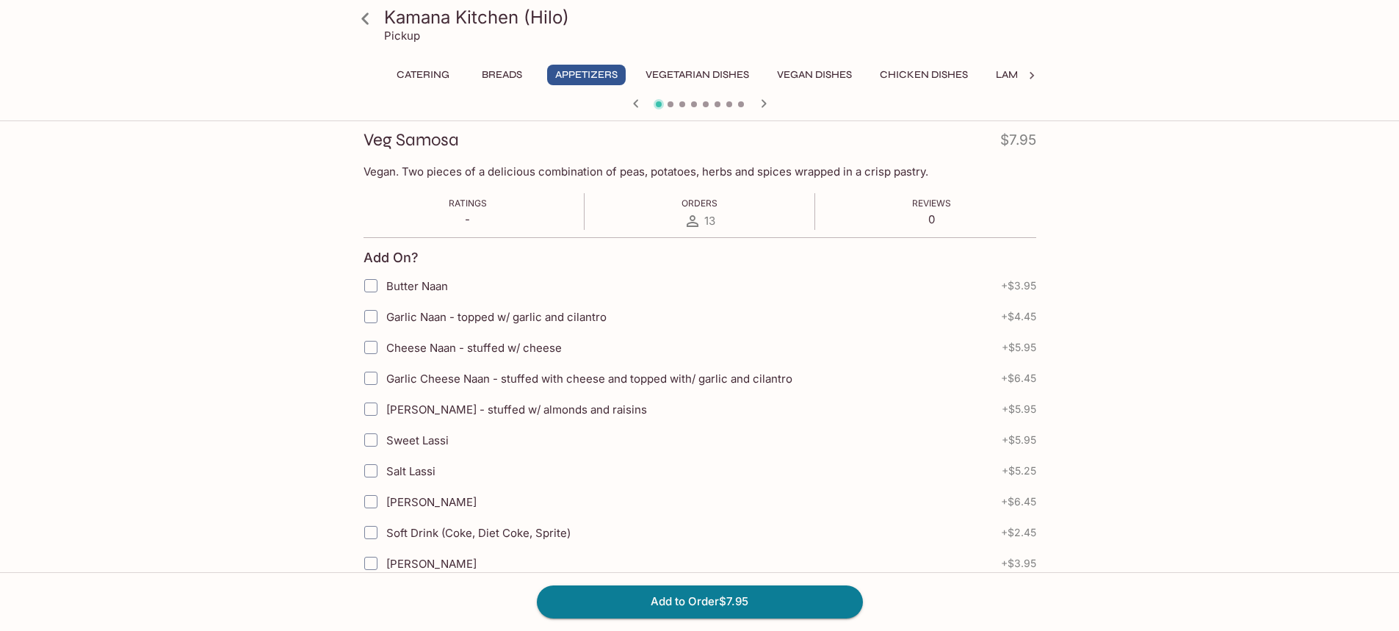
click at [764, 101] on icon "button" at bounding box center [764, 104] width 18 height 18
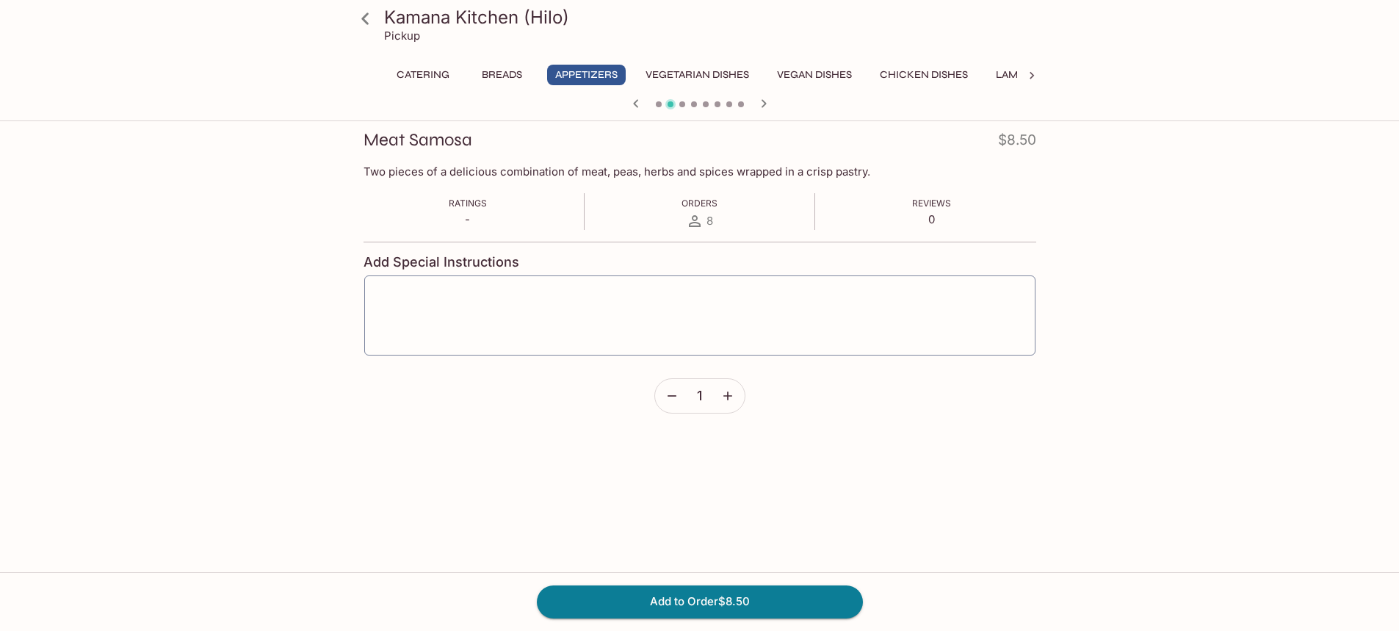
click at [764, 101] on icon "button" at bounding box center [764, 104] width 18 height 18
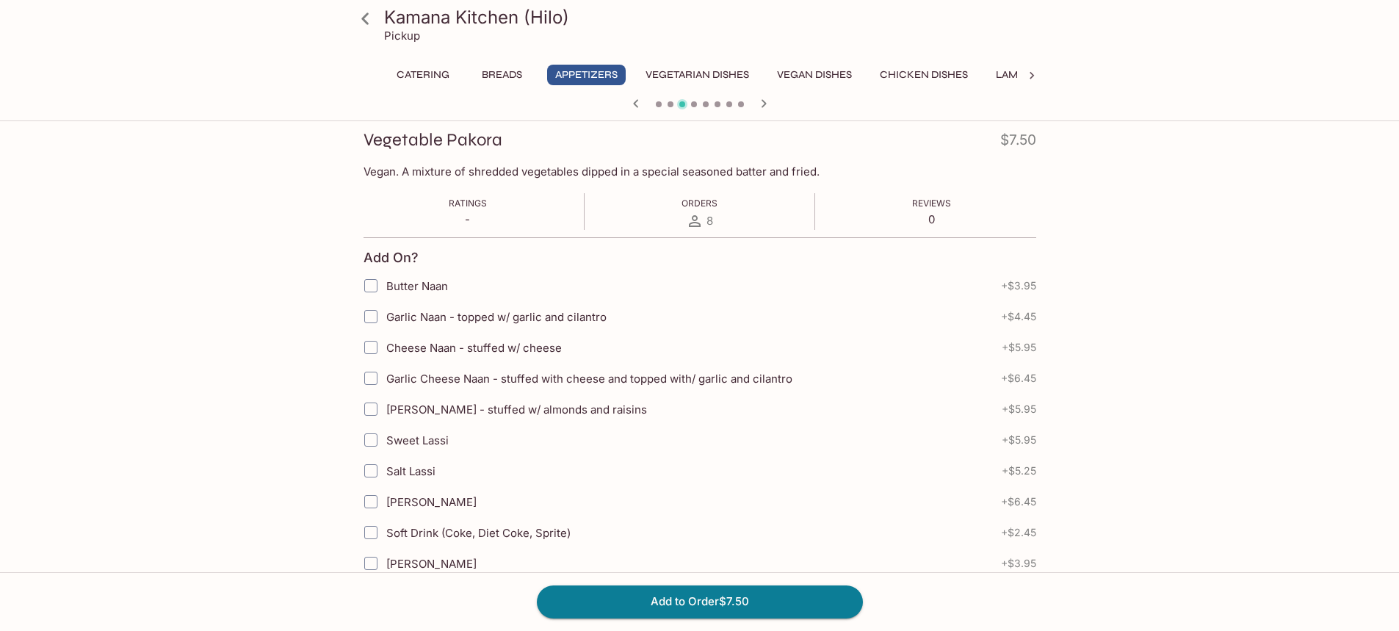
click at [764, 101] on icon "button" at bounding box center [764, 104] width 18 height 18
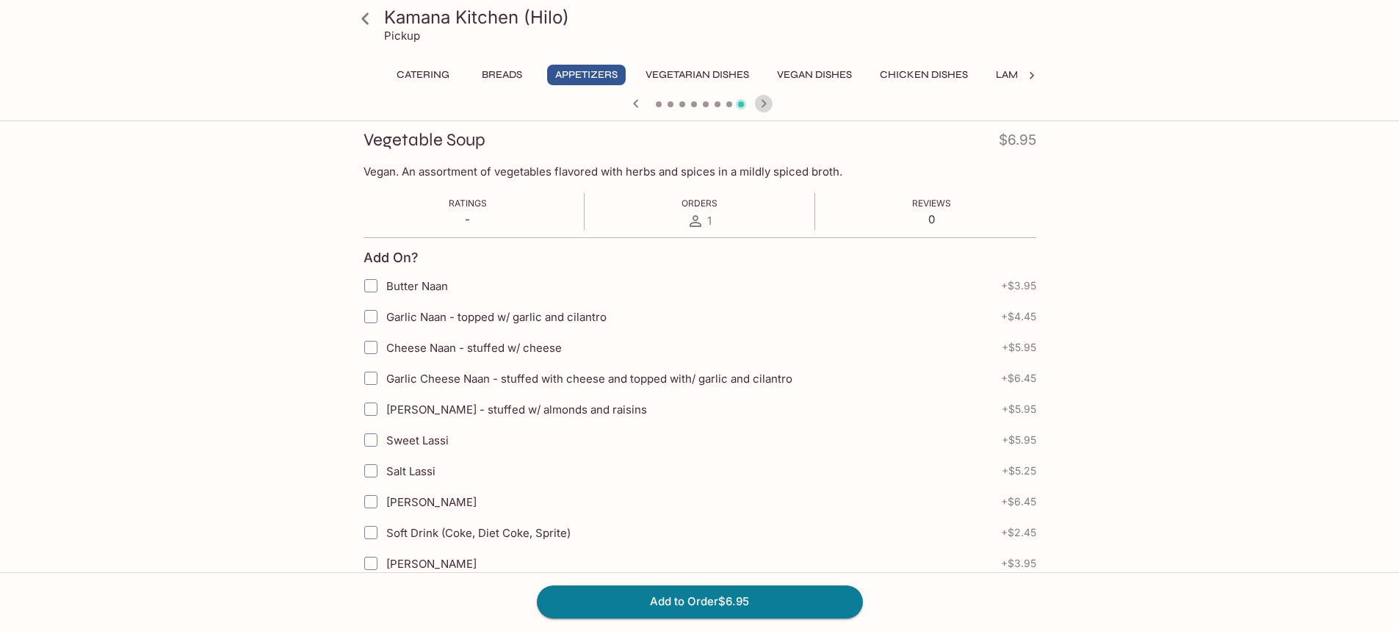
click at [764, 101] on icon "button" at bounding box center [764, 104] width 18 height 18
click at [764, 101] on div at bounding box center [699, 105] width 705 height 22
click at [698, 74] on button "Vegetarian Dishes" at bounding box center [697, 75] width 120 height 21
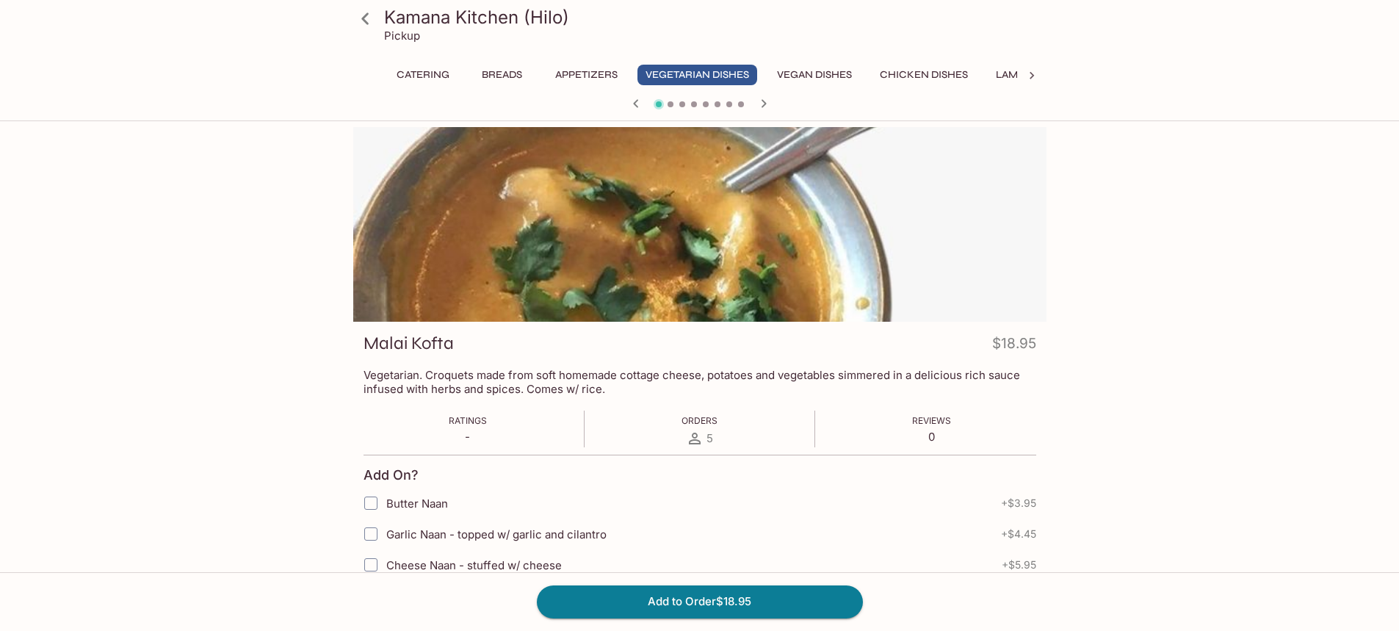
scroll to position [73, 0]
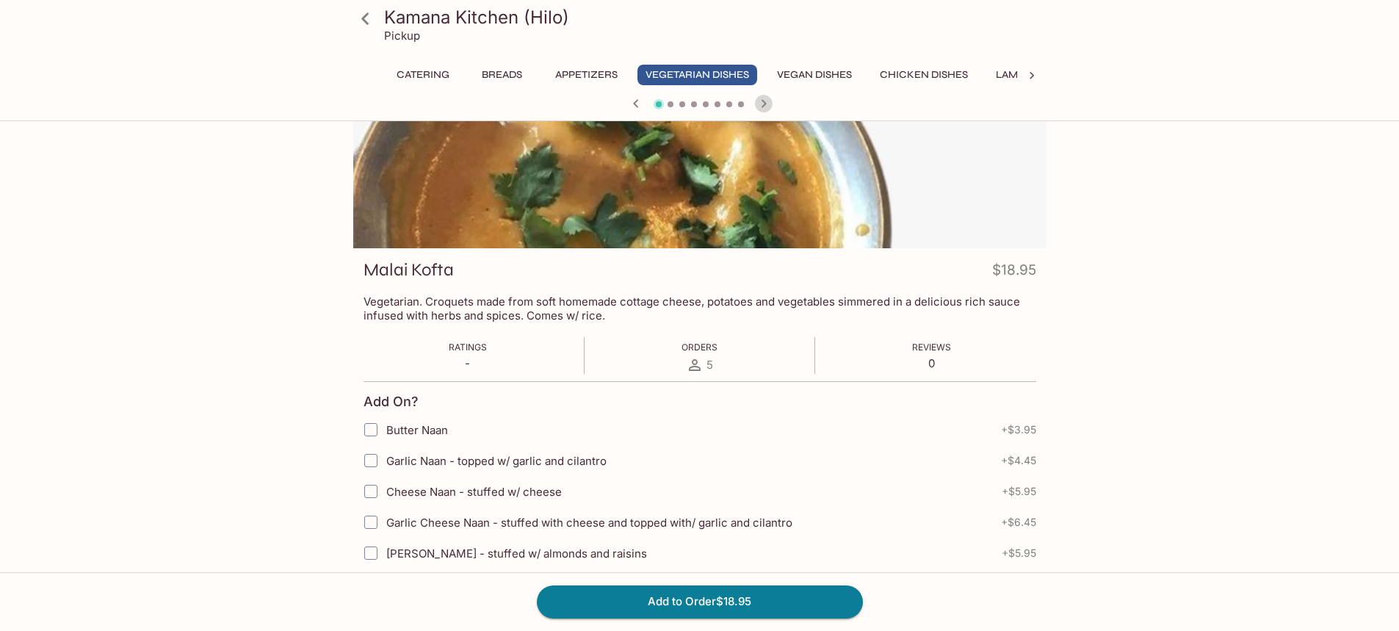
click at [762, 104] on icon "button" at bounding box center [764, 104] width 18 height 18
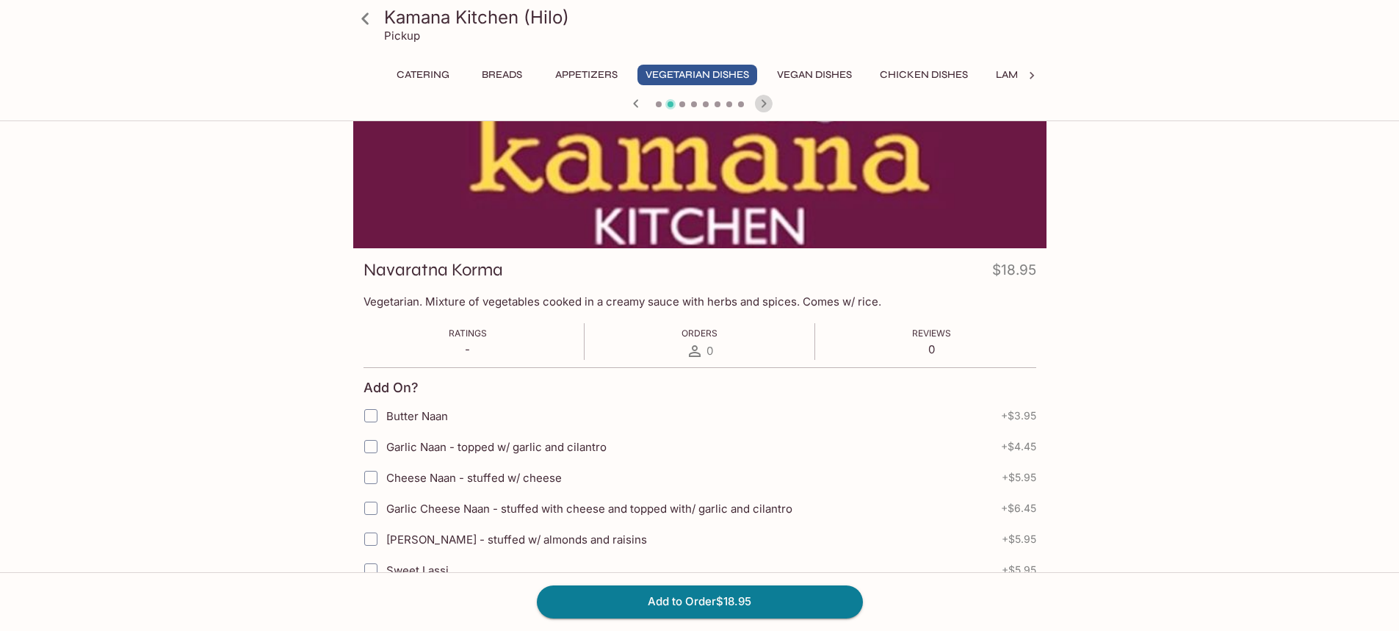
click at [762, 104] on icon "button" at bounding box center [764, 104] width 18 height 18
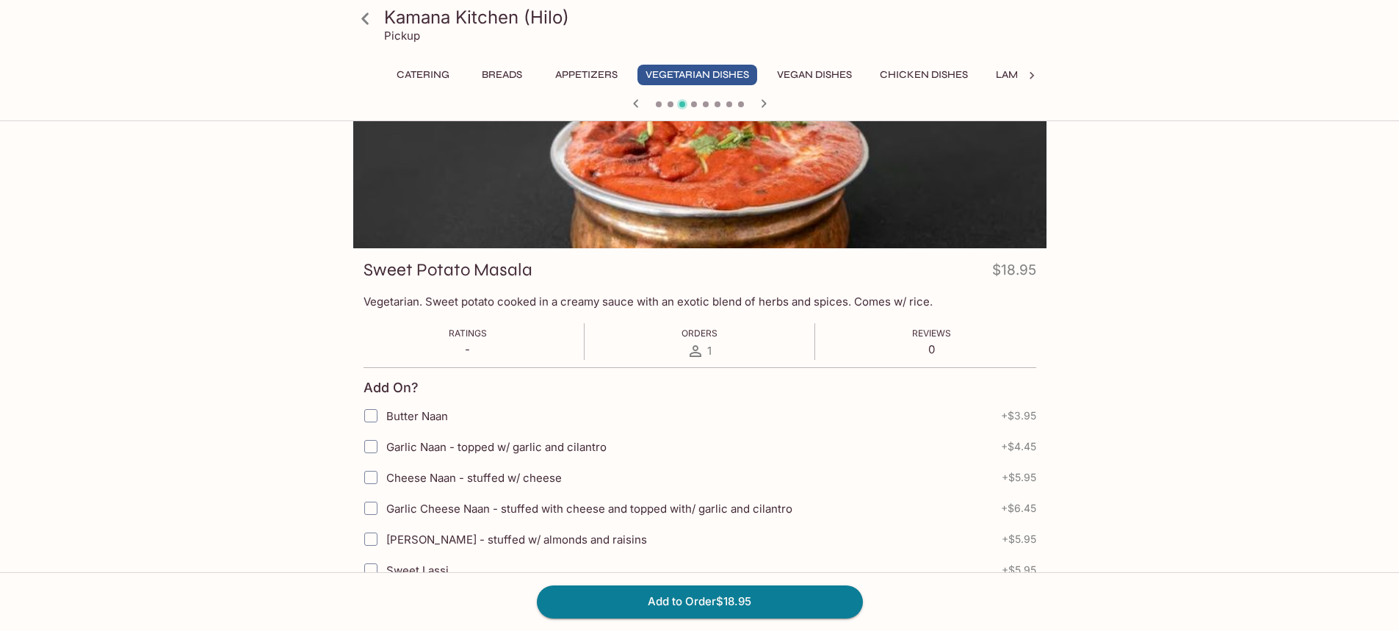
click at [762, 104] on icon "button" at bounding box center [764, 104] width 18 height 18
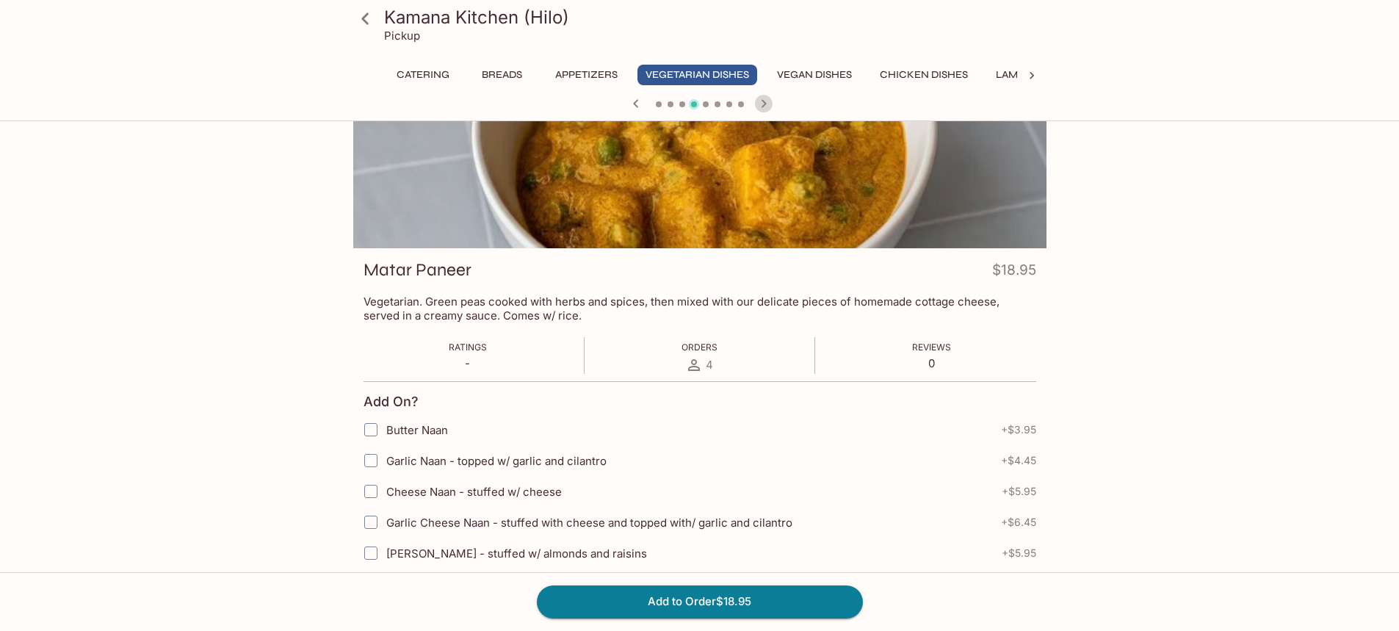
click at [762, 104] on icon "button" at bounding box center [764, 104] width 18 height 18
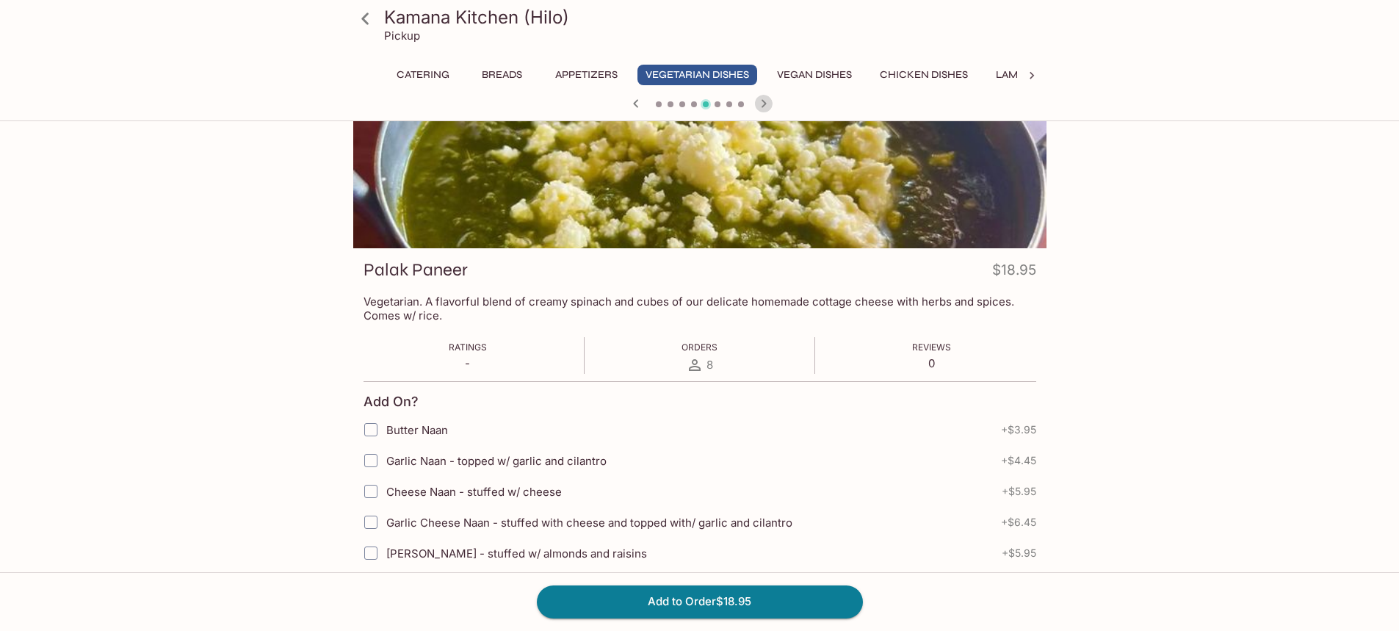
click at [762, 104] on icon "button" at bounding box center [764, 104] width 18 height 18
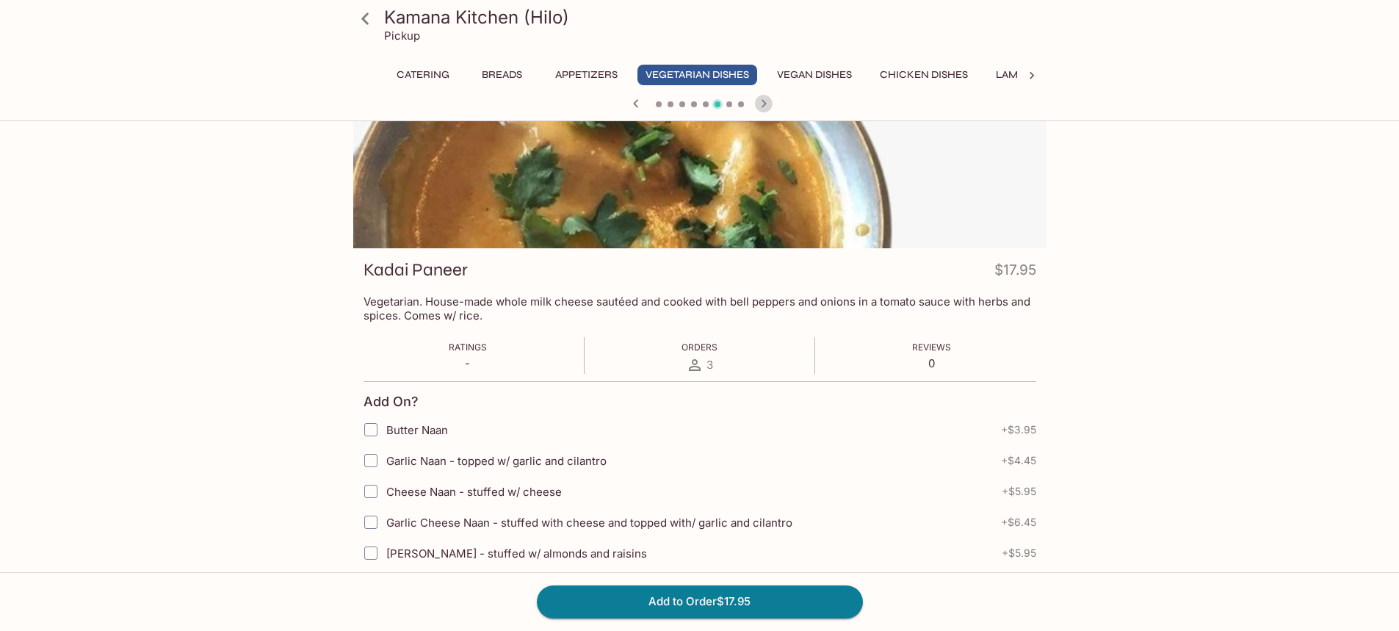
click at [762, 104] on icon "button" at bounding box center [764, 104] width 18 height 18
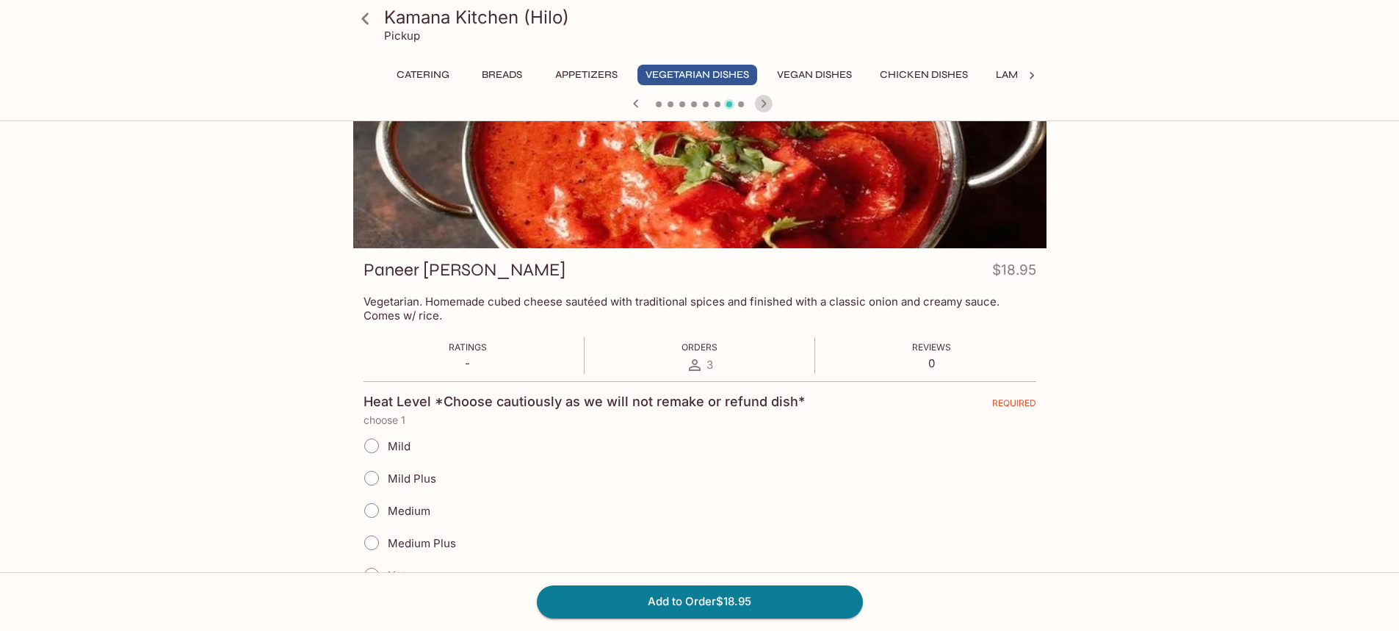
click at [762, 104] on icon "button" at bounding box center [764, 104] width 18 height 18
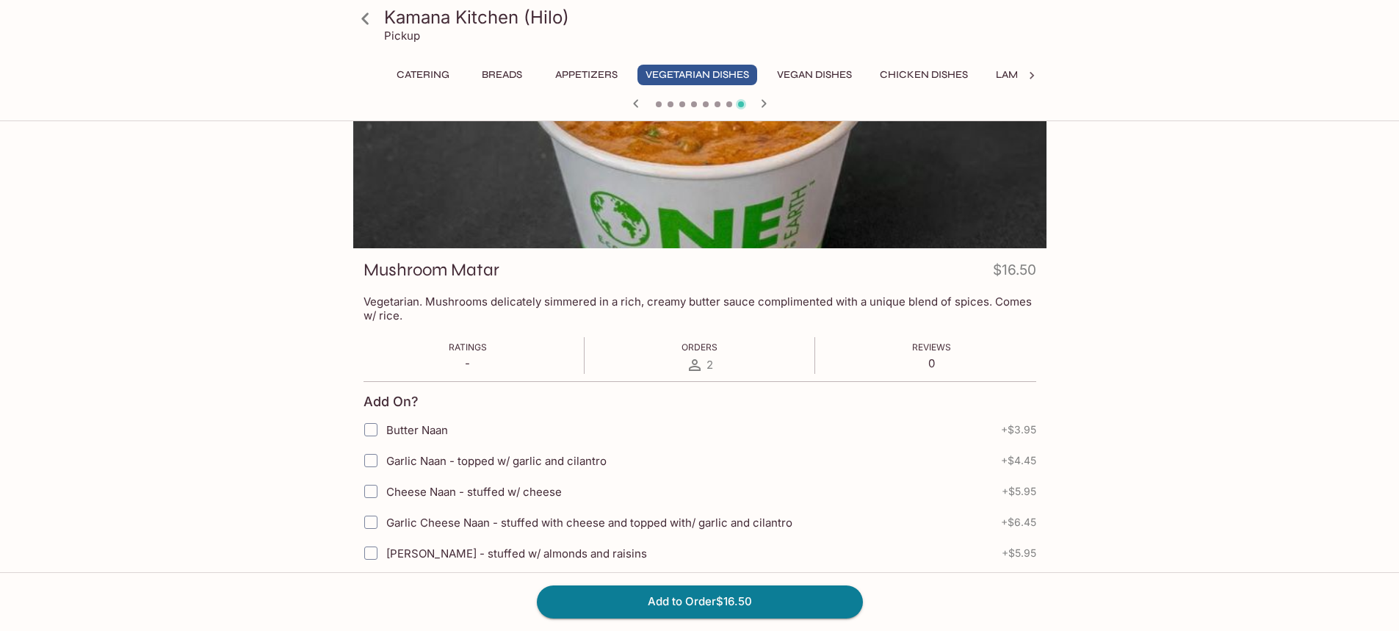
click at [762, 104] on icon "button" at bounding box center [764, 104] width 18 height 18
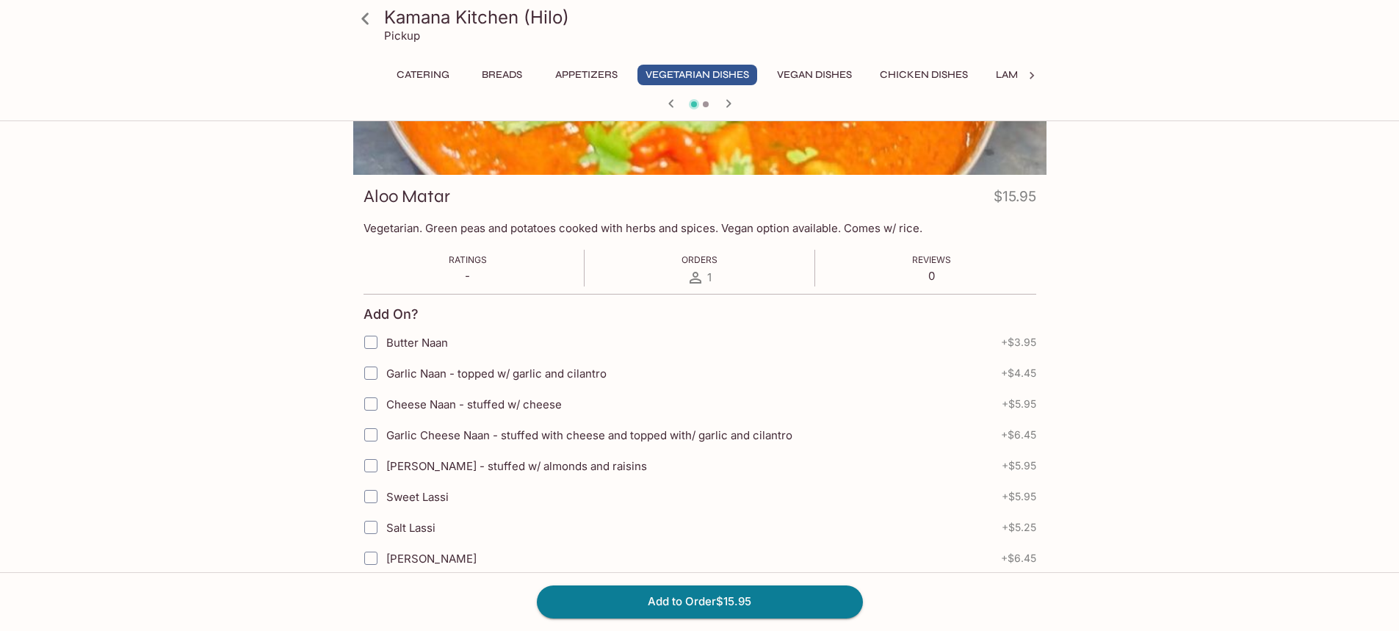
scroll to position [0, 0]
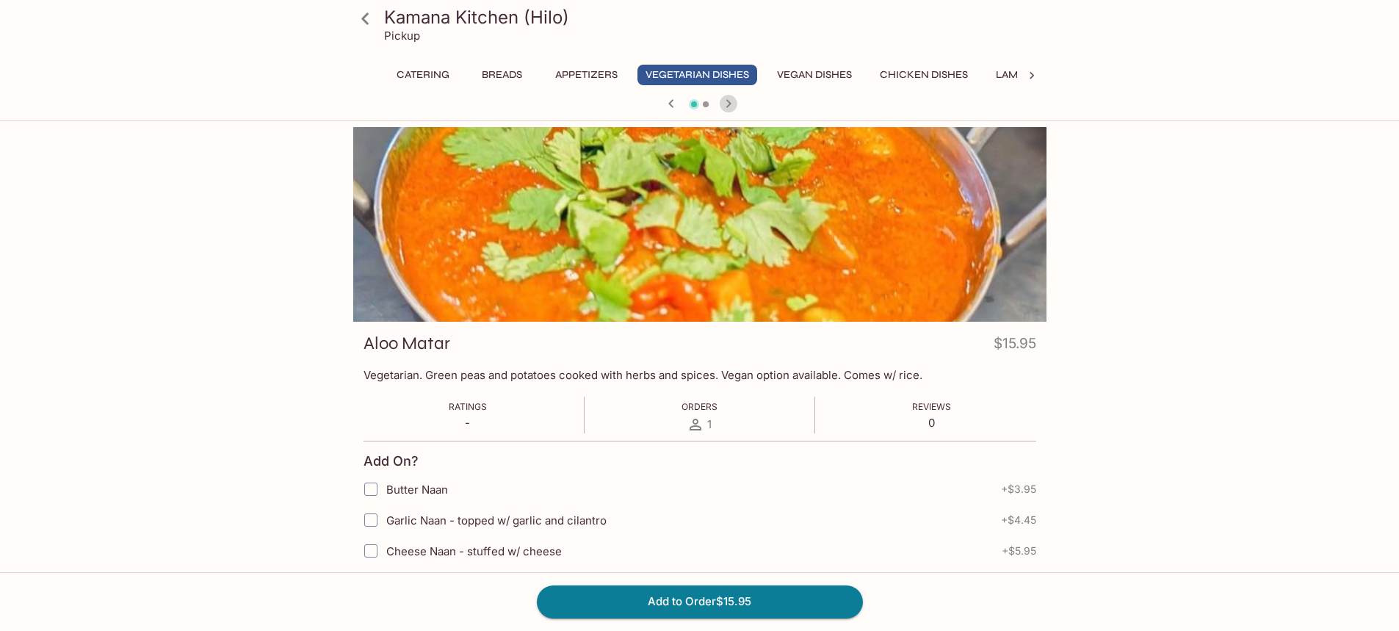
click at [729, 105] on icon "button" at bounding box center [728, 103] width 5 height 8
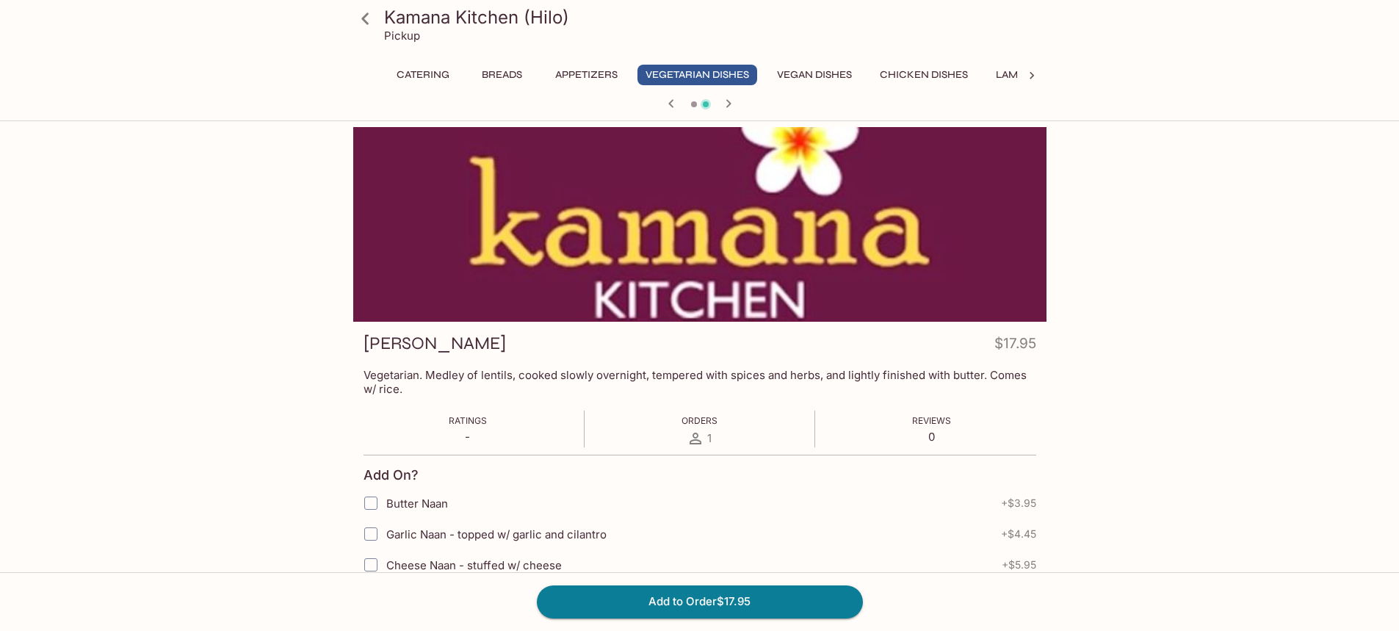
click at [729, 105] on icon "button" at bounding box center [728, 103] width 5 height 8
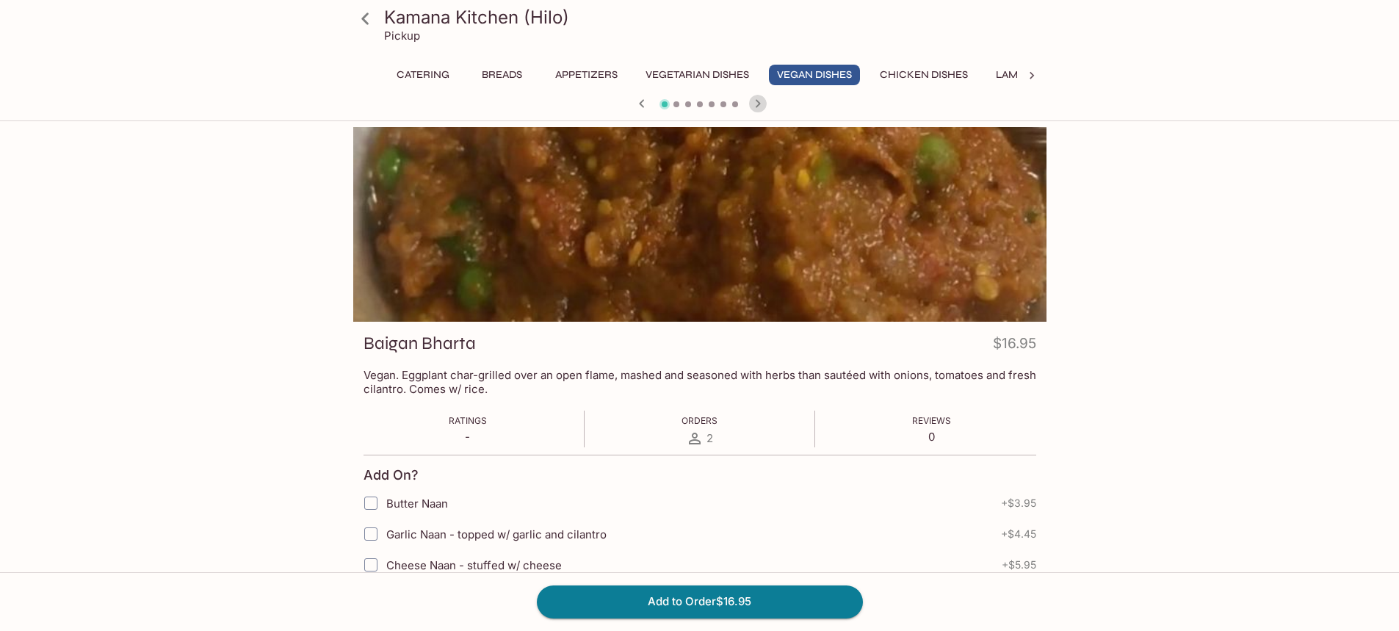
click at [755, 107] on icon "button" at bounding box center [758, 104] width 18 height 18
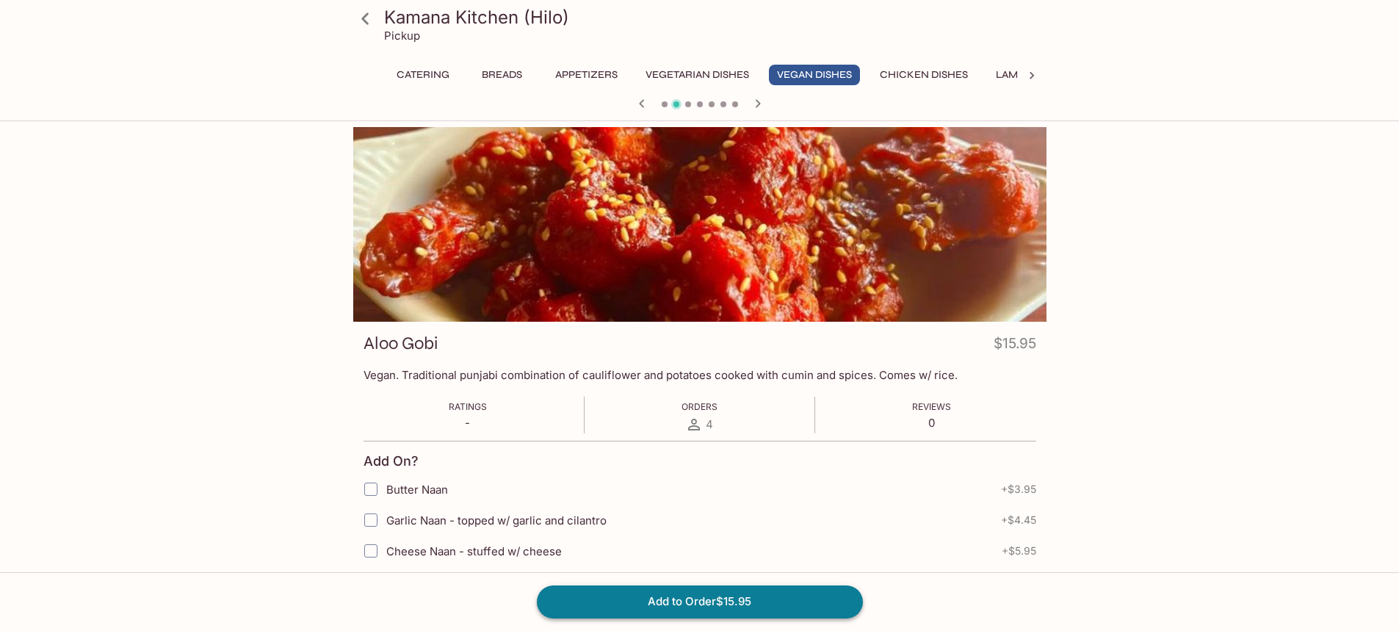
click at [681, 602] on button "Add to Order $15.95" at bounding box center [700, 601] width 326 height 32
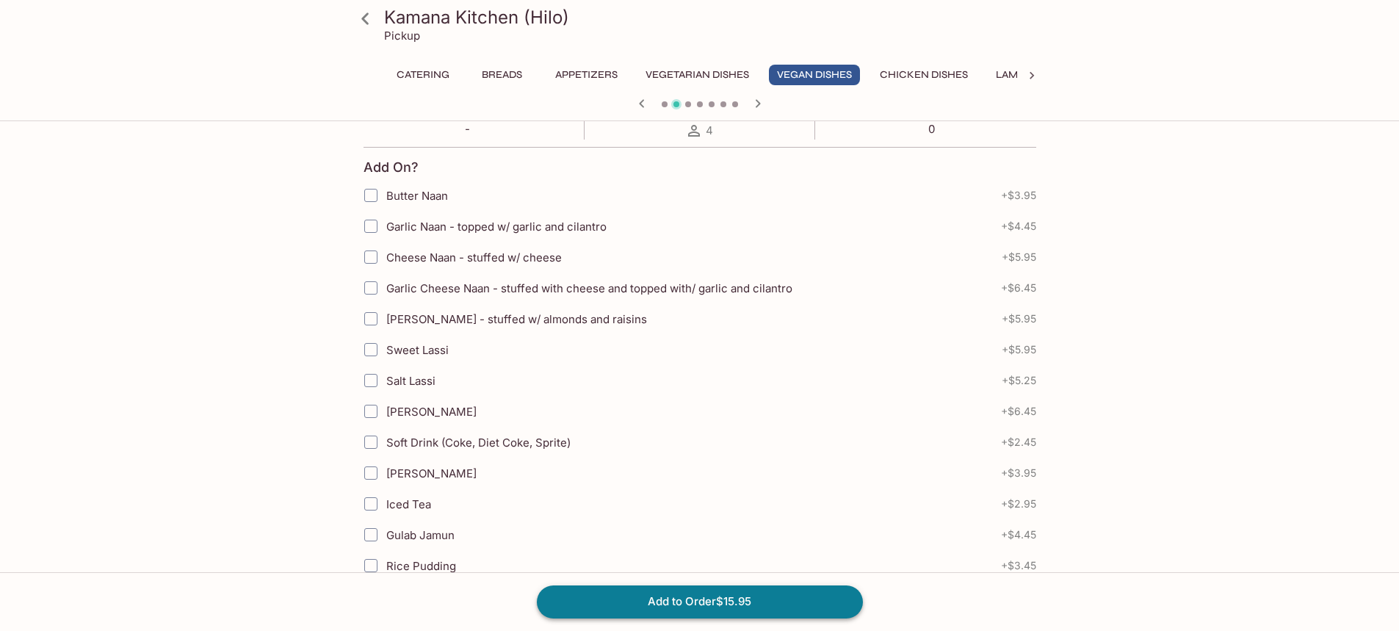
click at [716, 609] on button "Add to Order $15.95" at bounding box center [700, 601] width 326 height 32
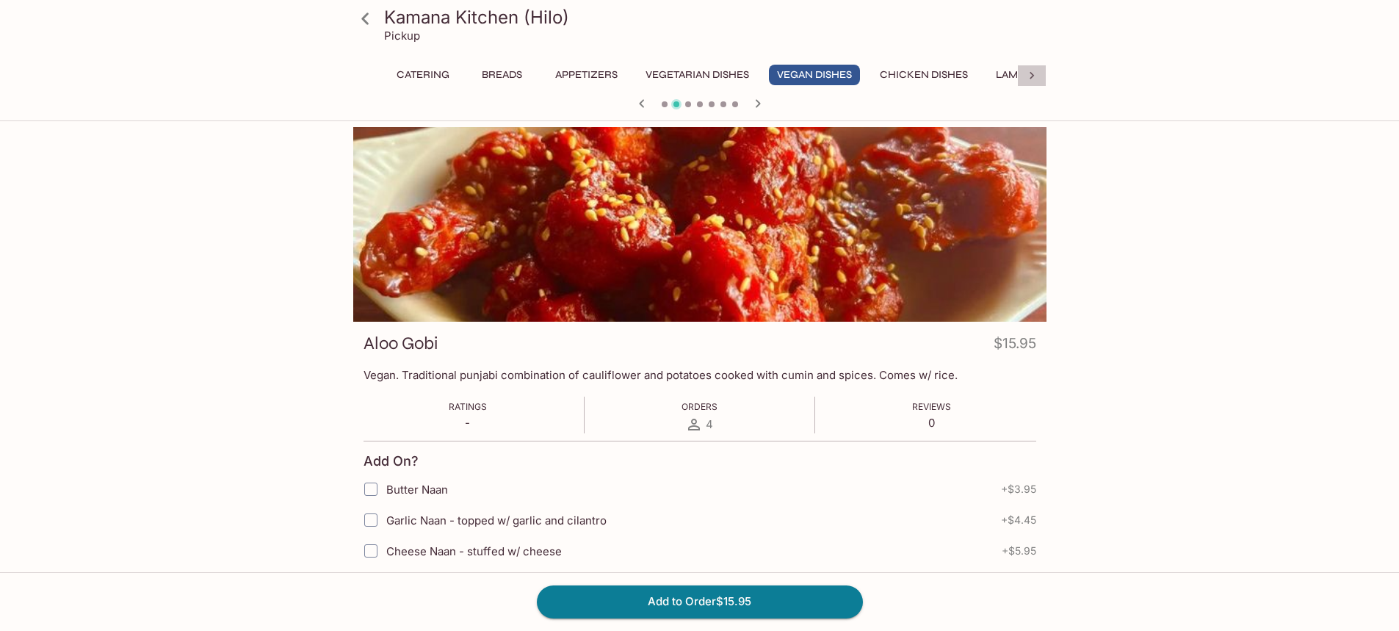
click at [1032, 74] on icon at bounding box center [1032, 75] width 4 height 7
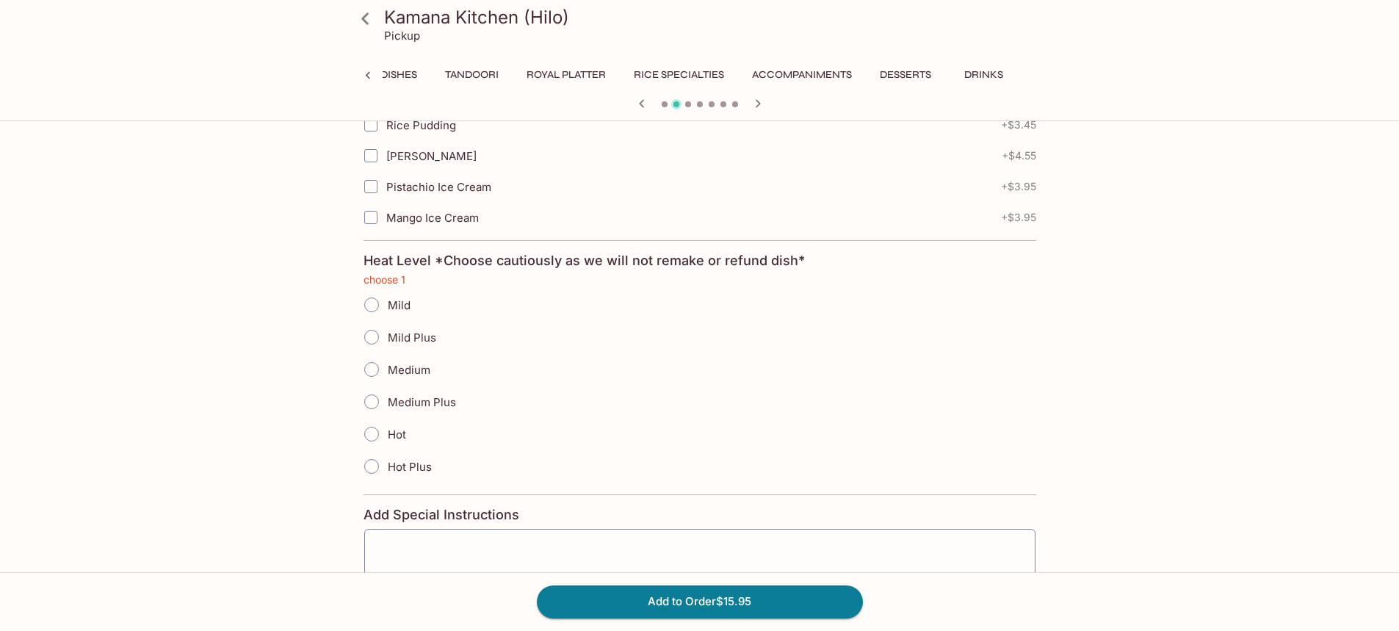
scroll to position [864, 0]
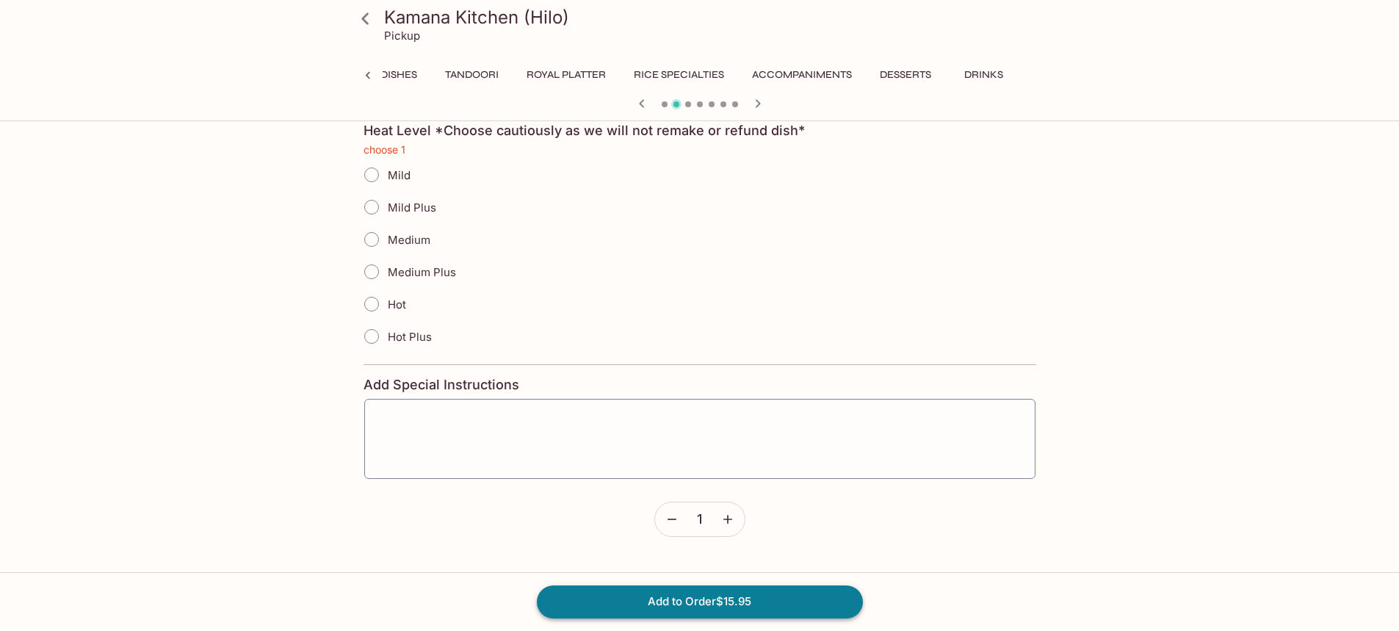
click at [734, 607] on button "Add to Order $15.95" at bounding box center [700, 601] width 326 height 32
click at [731, 527] on button "button" at bounding box center [728, 519] width 34 height 34
click at [678, 524] on icon "button" at bounding box center [672, 519] width 15 height 15
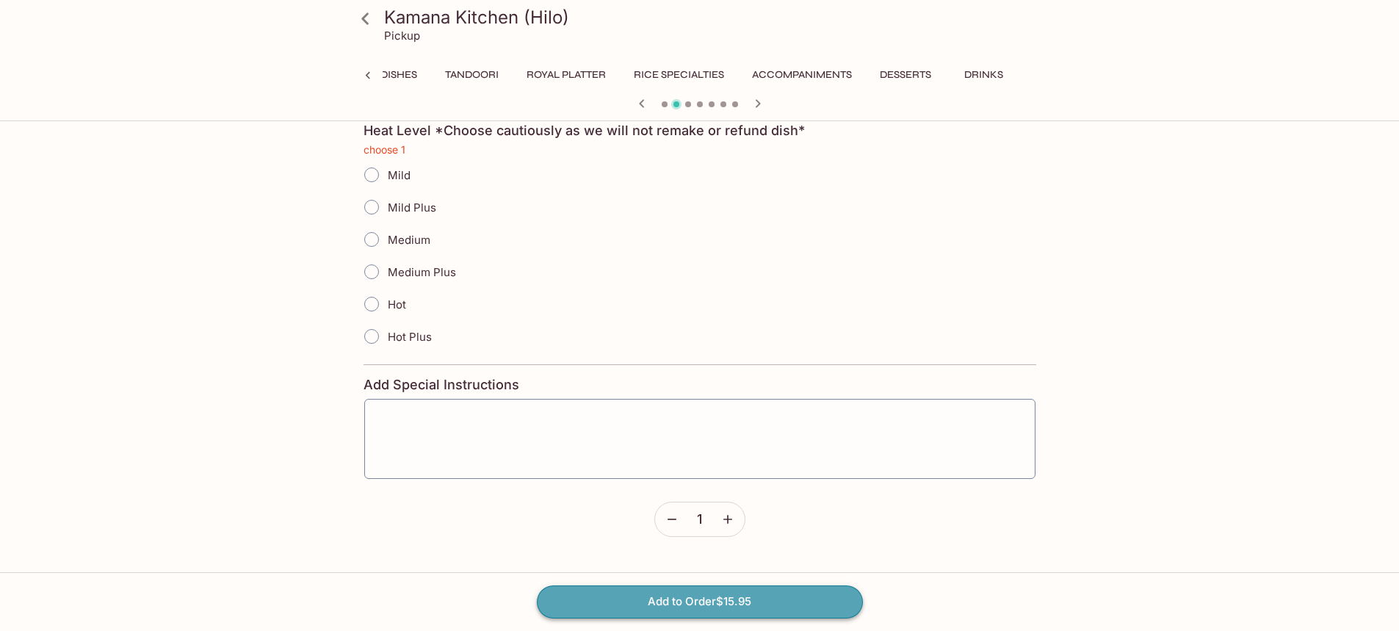
click at [692, 602] on button "Add to Order $15.95" at bounding box center [700, 601] width 326 height 32
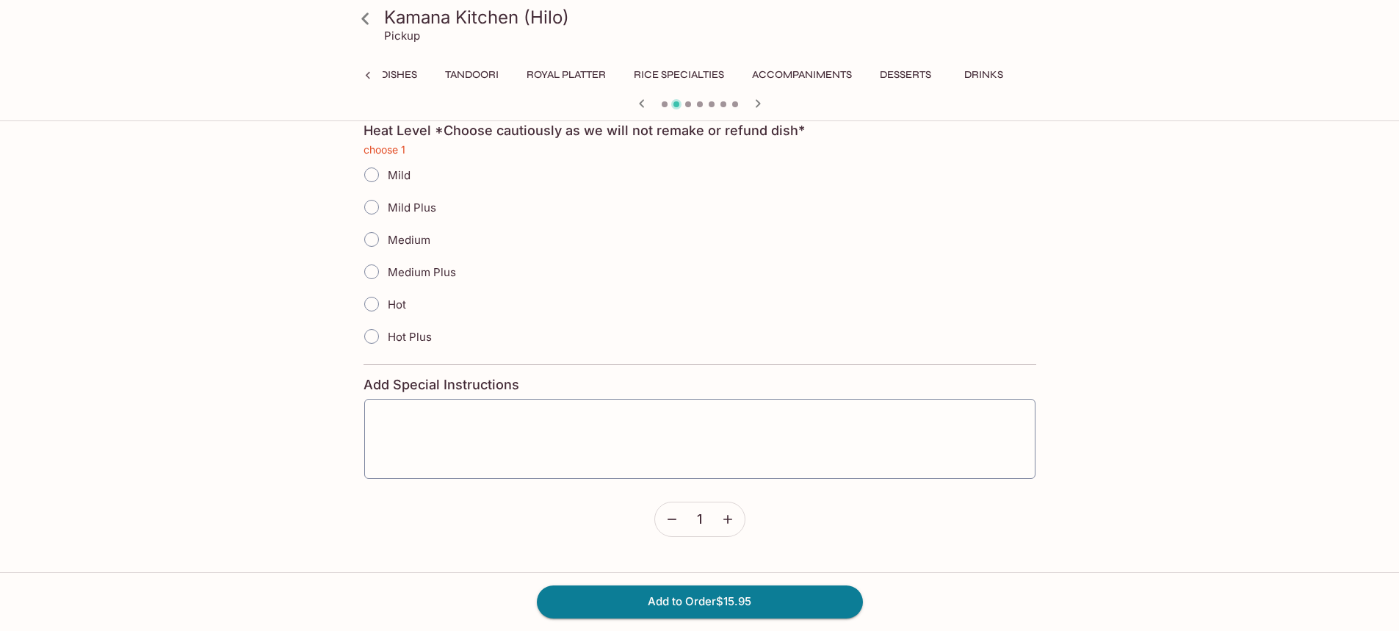
click at [369, 19] on icon at bounding box center [366, 19] width 26 height 26
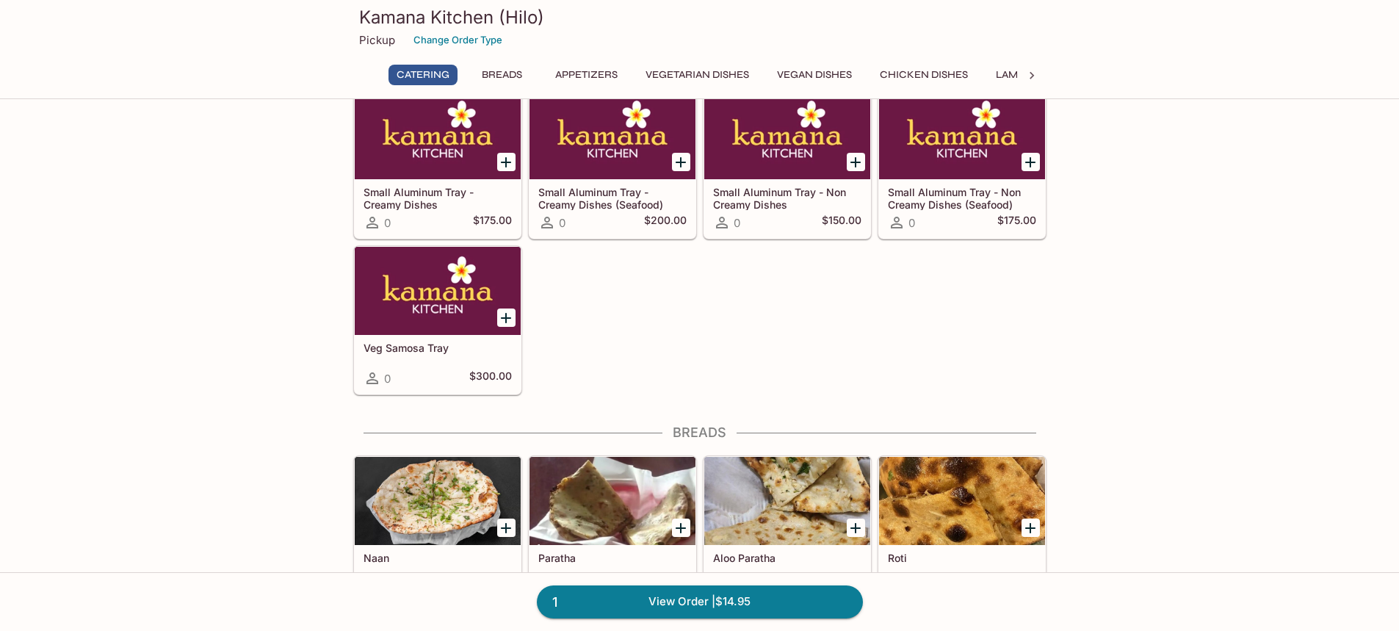
scroll to position [441, 0]
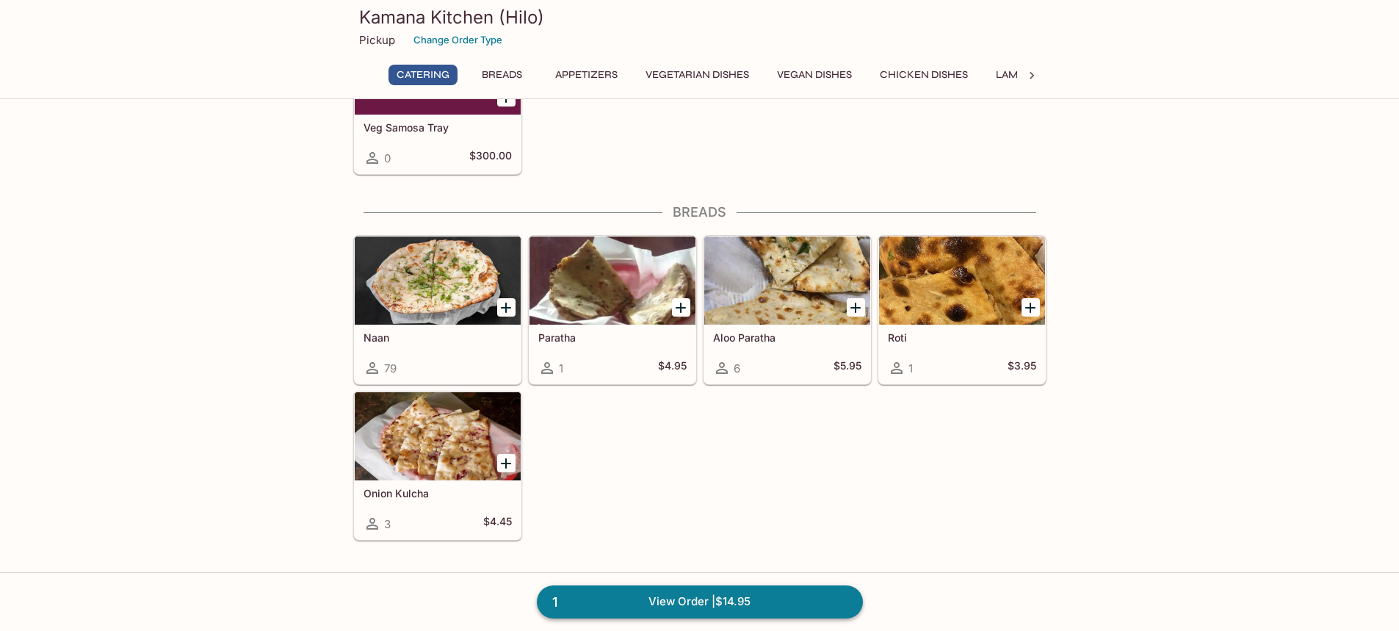
click at [712, 601] on link "1 View Order | $14.95" at bounding box center [700, 601] width 326 height 32
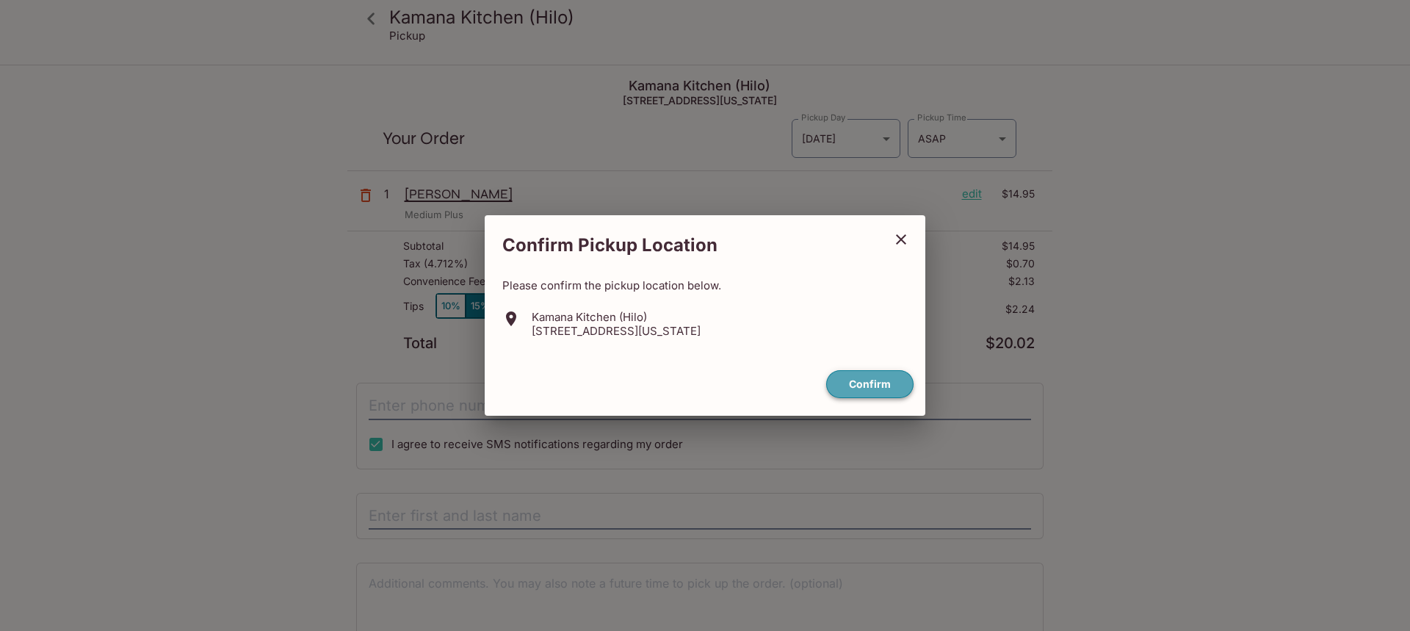
click at [862, 385] on button "Confirm" at bounding box center [869, 384] width 87 height 29
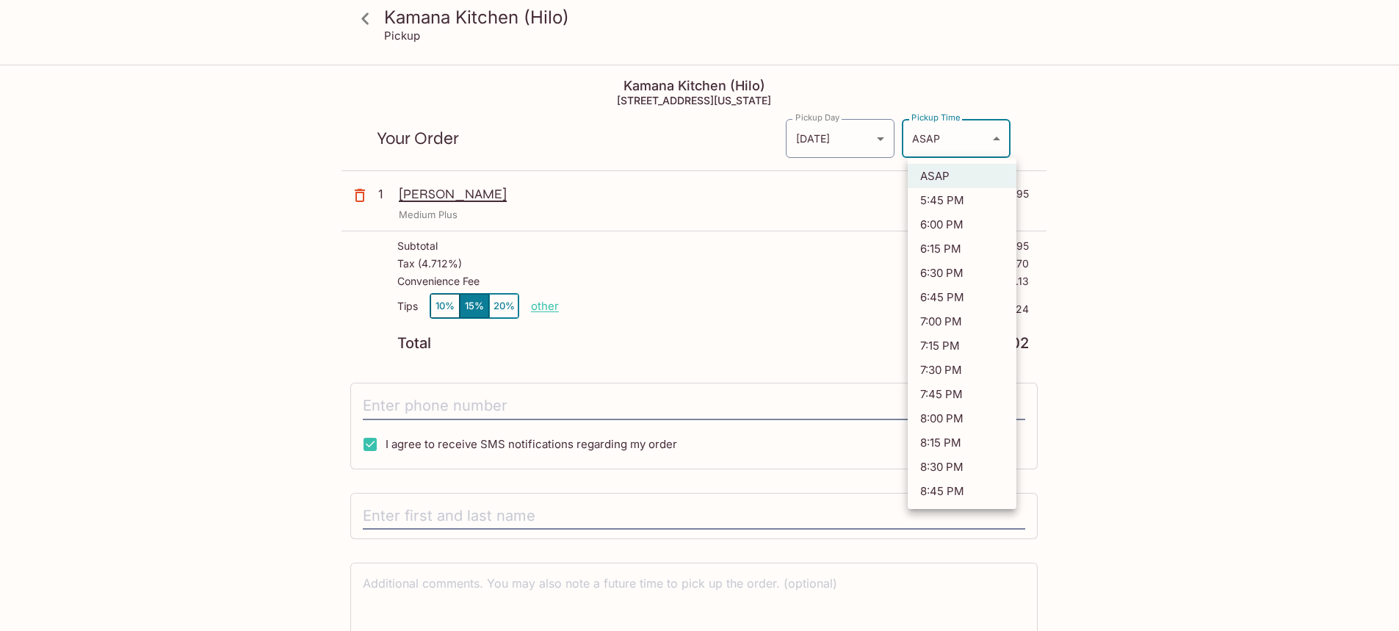
click at [1000, 137] on body "Kamana Kitchen (Hilo) Pickup Kamana Kitchen (Hilo) [STREET_ADDRESS][US_STATE] Y…" at bounding box center [699, 381] width 1399 height 631
click at [948, 204] on li "5:45 PM" at bounding box center [962, 200] width 109 height 24
type input "[DATE]T03:45:56.000000Z"
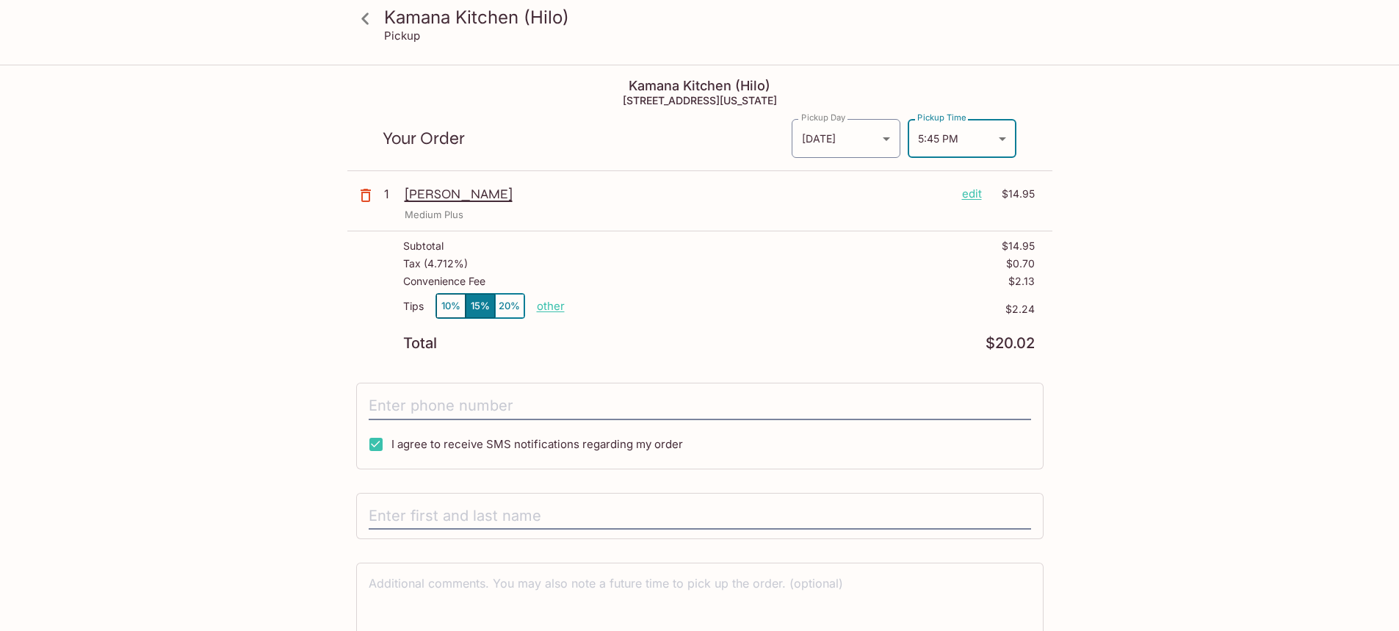
click at [961, 194] on div "[PERSON_NAME] edit $14.95" at bounding box center [720, 194] width 630 height 16
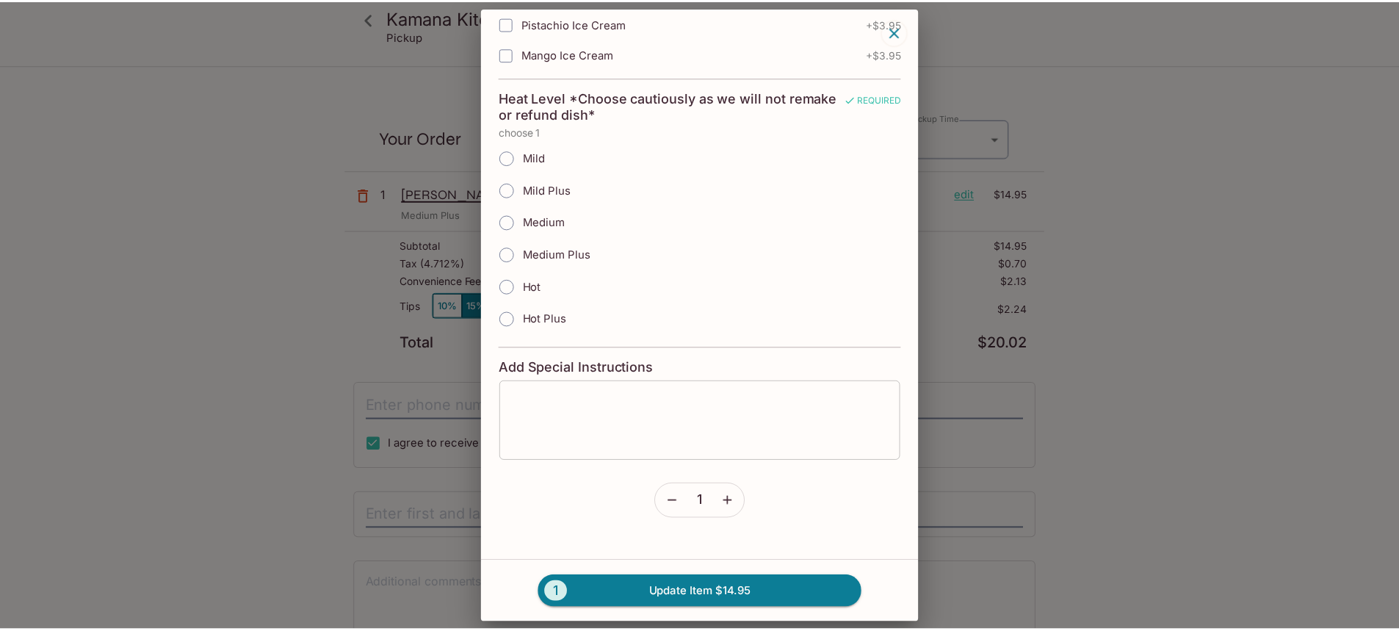
scroll to position [626, 0]
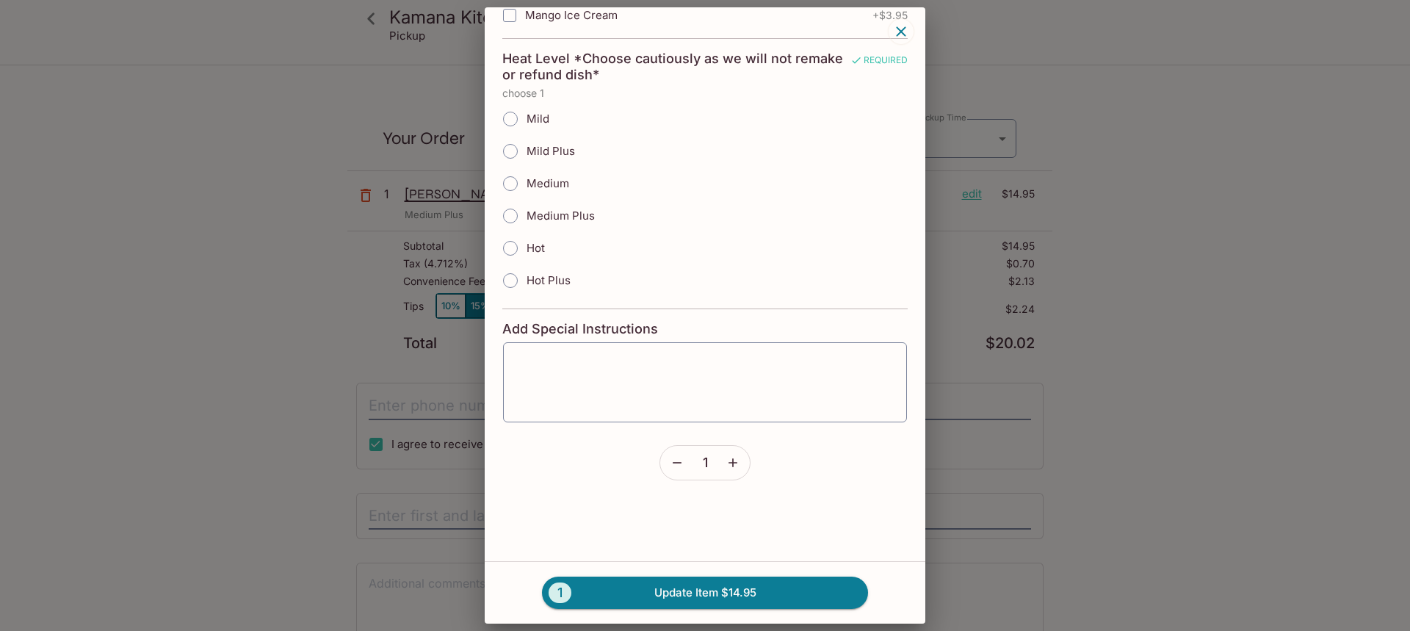
click at [896, 33] on icon "button" at bounding box center [901, 32] width 18 height 18
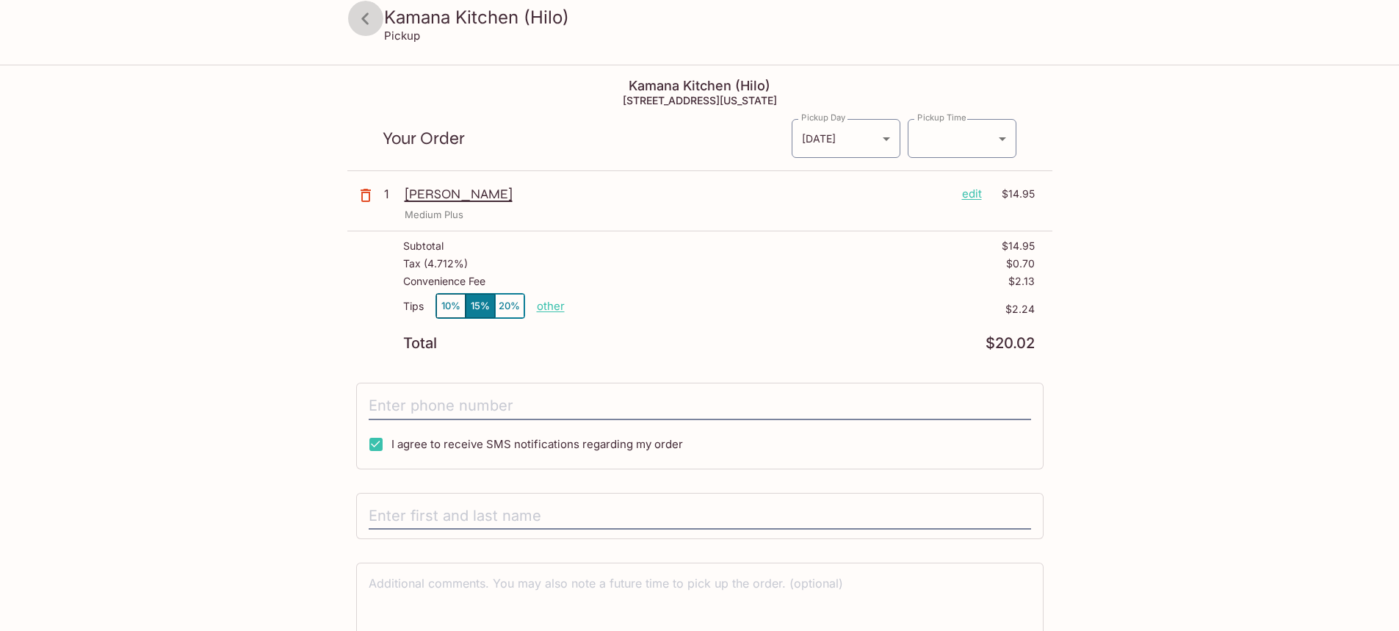
click at [364, 18] on icon at bounding box center [364, 18] width 7 height 12
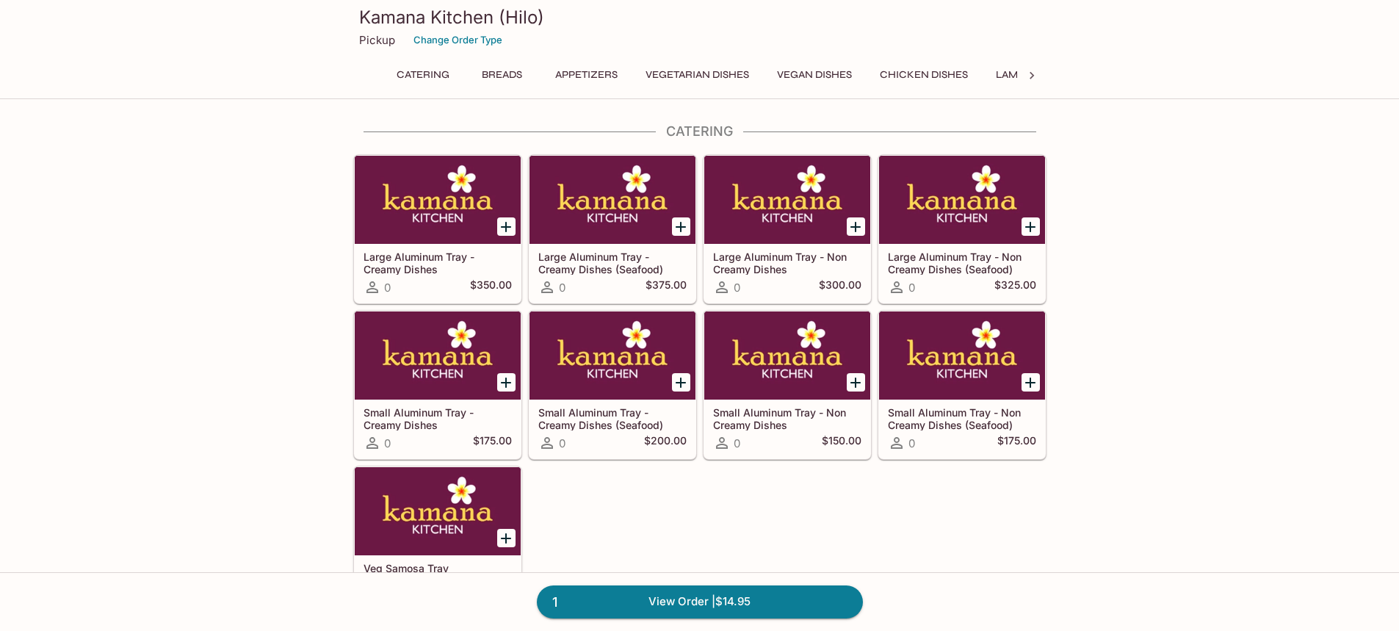
click at [599, 70] on button "Appetizers" at bounding box center [586, 75] width 79 height 21
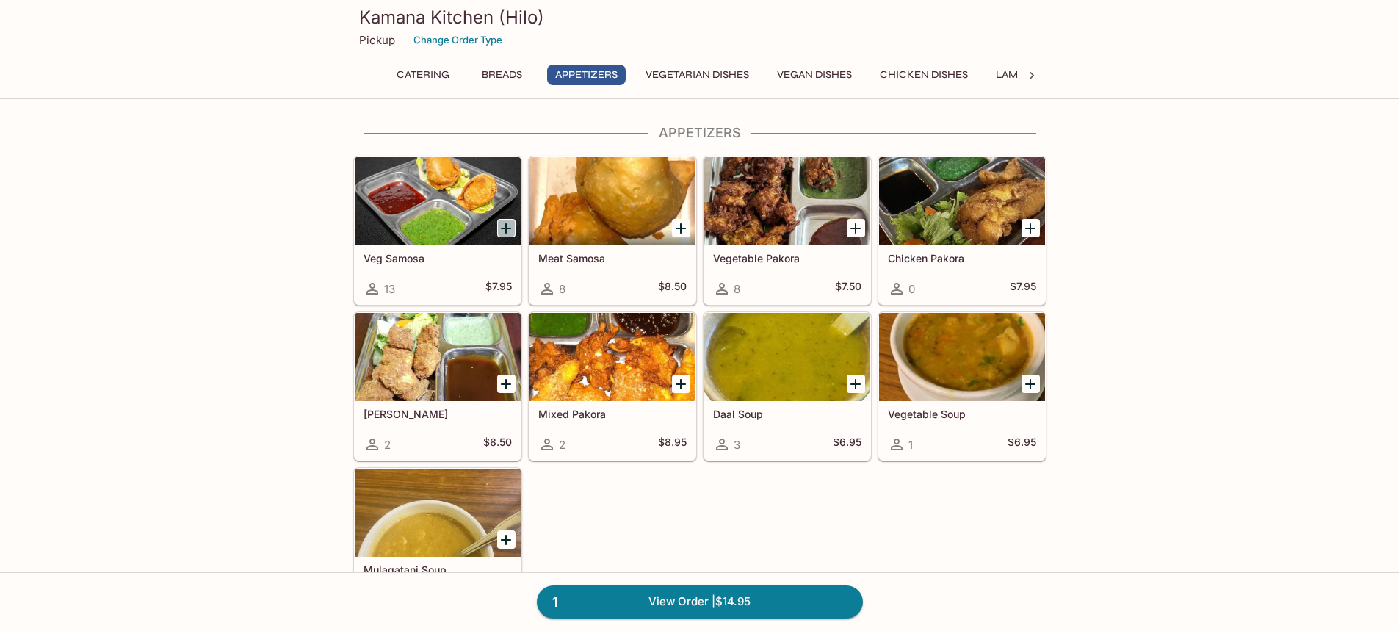
click at [506, 223] on icon "Add Veg Samosa" at bounding box center [506, 228] width 10 height 10
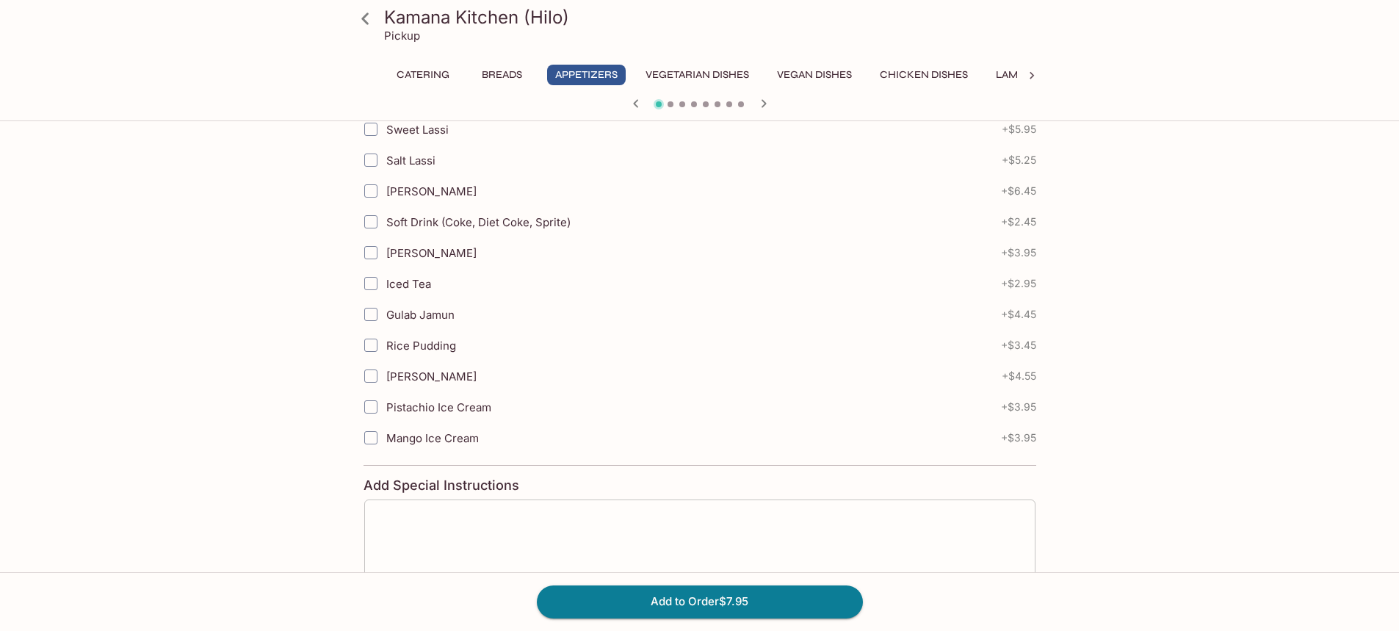
scroll to position [588, 0]
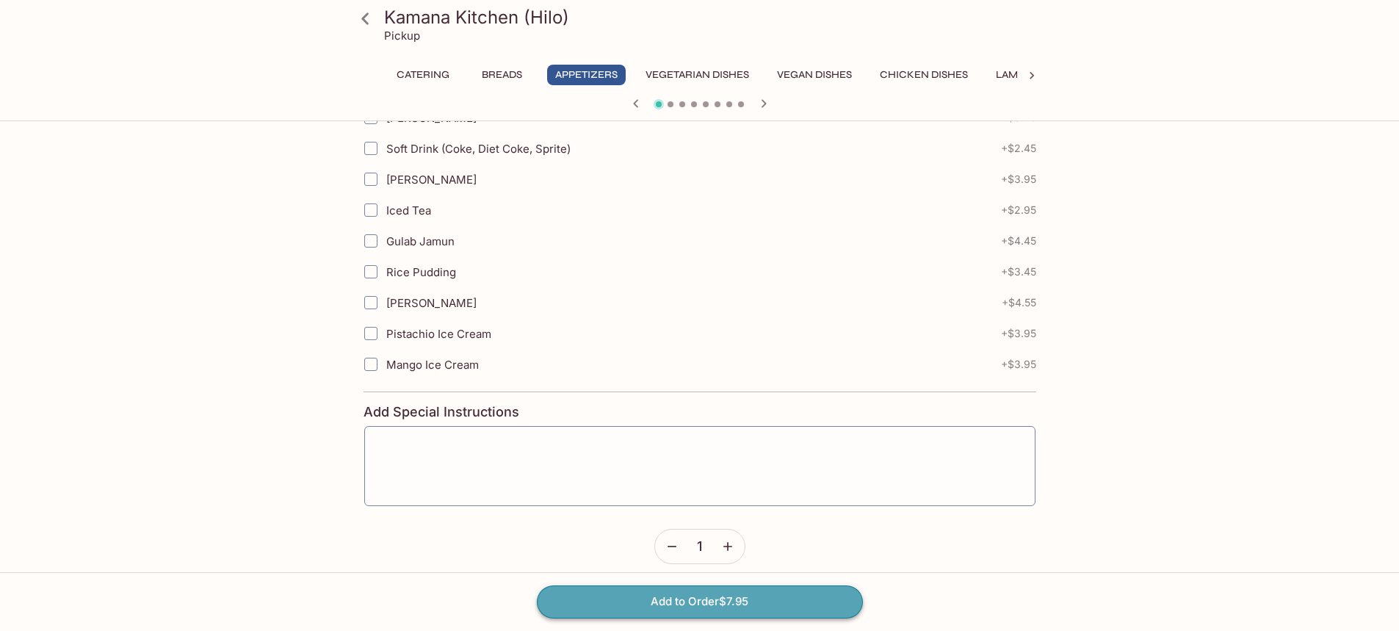
click at [695, 599] on button "Add to Order $7.95" at bounding box center [700, 601] width 326 height 32
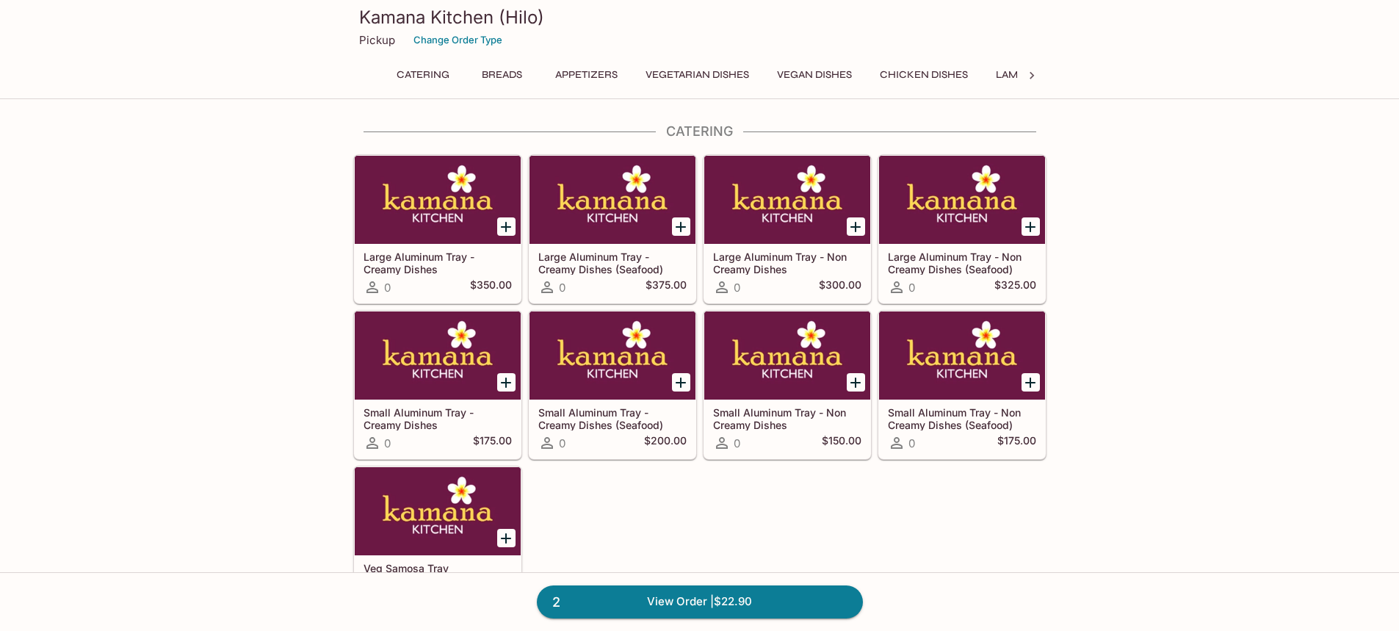
click at [812, 76] on button "Vegan Dishes" at bounding box center [814, 75] width 91 height 21
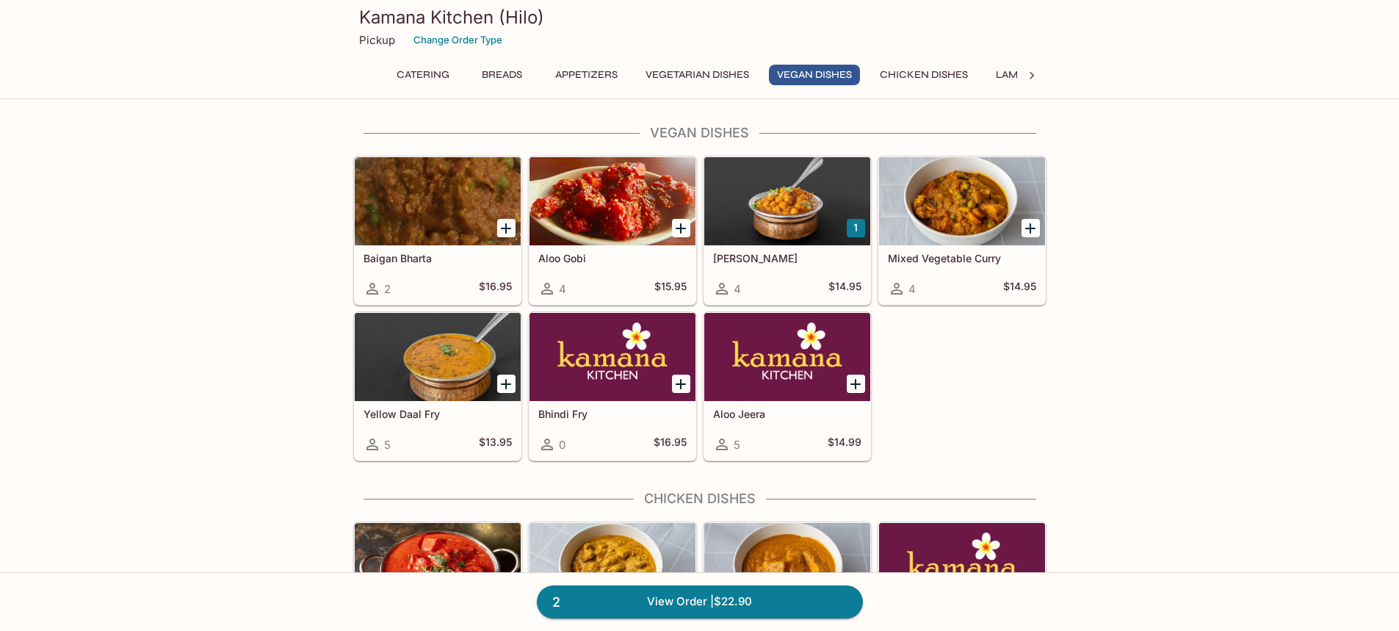
click at [618, 204] on div at bounding box center [613, 201] width 166 height 88
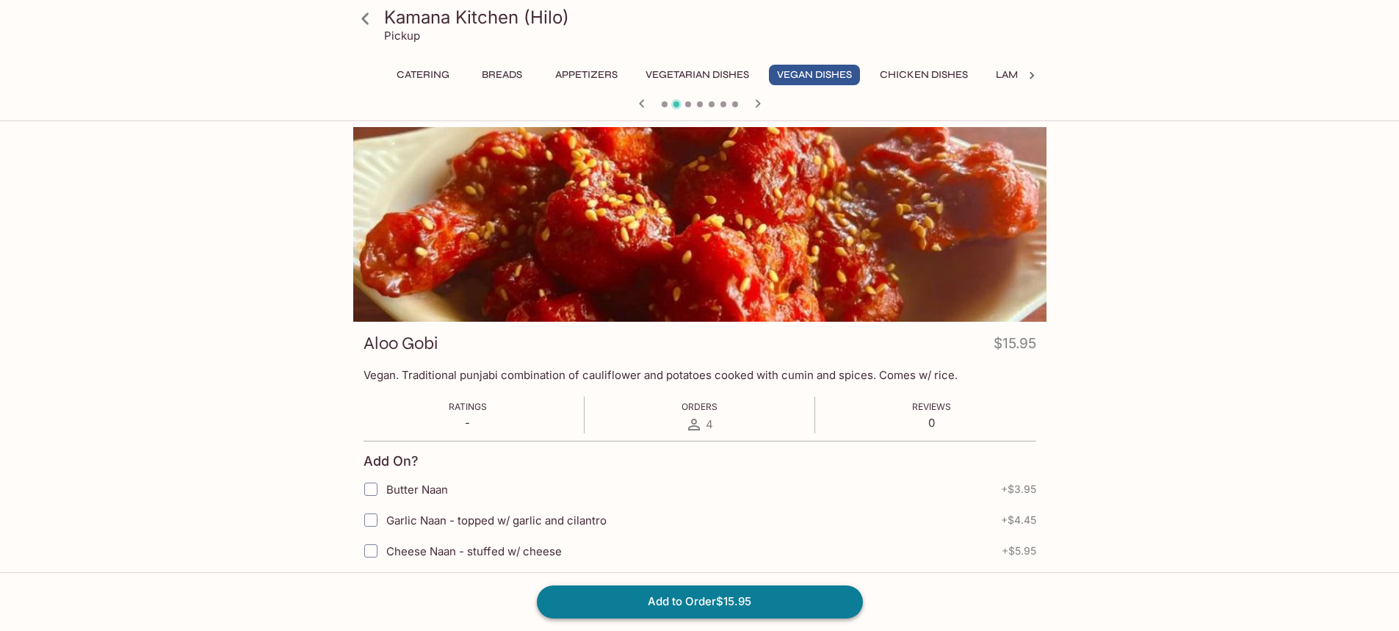
click at [671, 609] on button "Add to Order $15.95" at bounding box center [700, 601] width 326 height 32
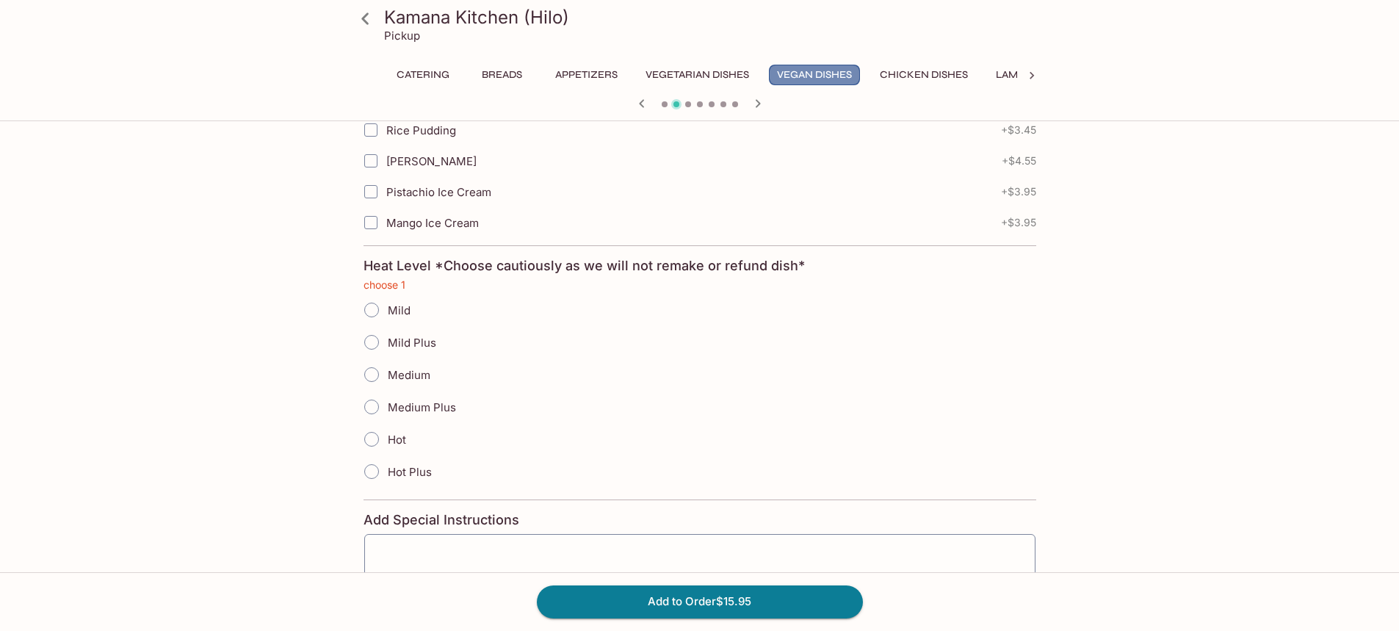
click at [825, 73] on button "Vegan Dishes" at bounding box center [814, 75] width 91 height 21
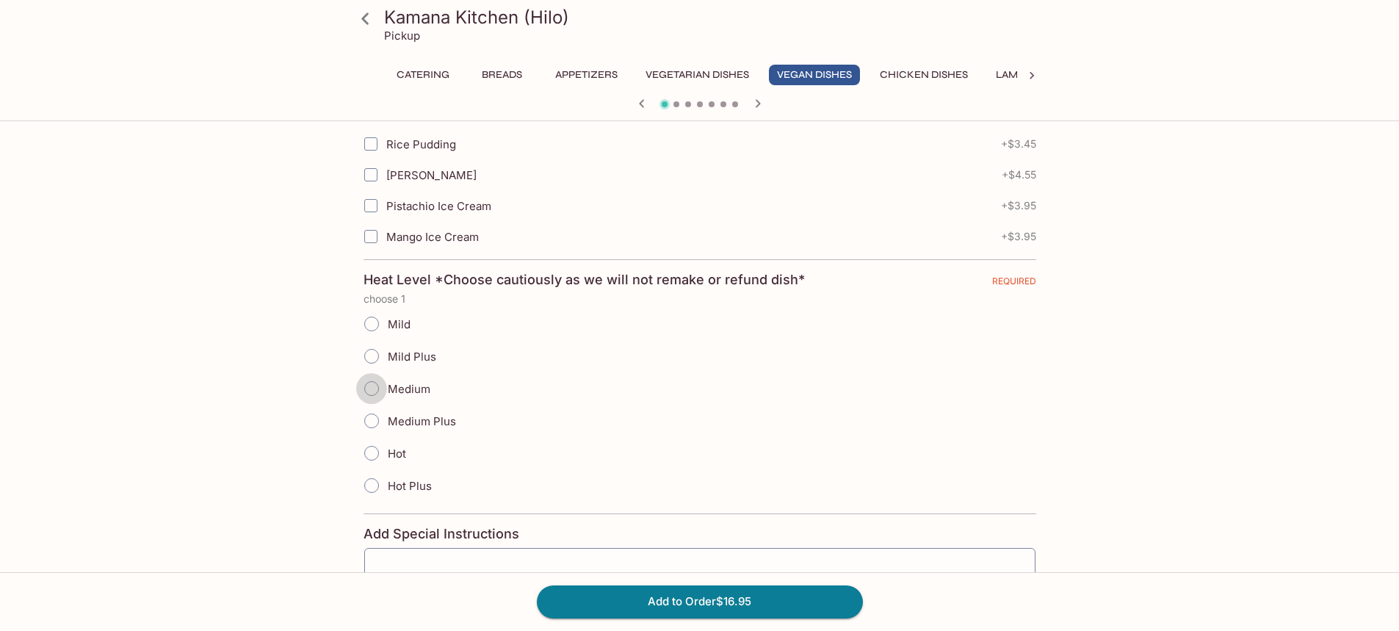
click at [371, 391] on input "Medium" at bounding box center [371, 388] width 31 height 31
radio input "true"
click at [687, 599] on button "Add to Order $16.95" at bounding box center [700, 601] width 326 height 32
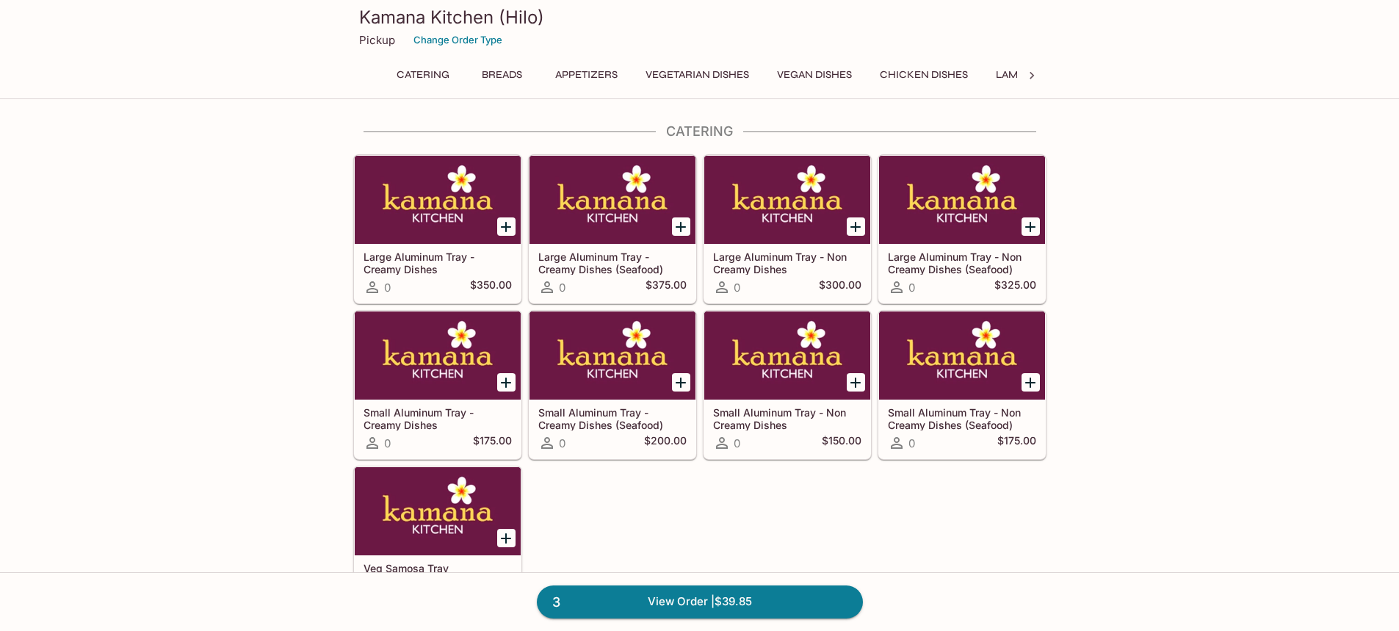
click at [811, 71] on button "Vegan Dishes" at bounding box center [814, 75] width 91 height 21
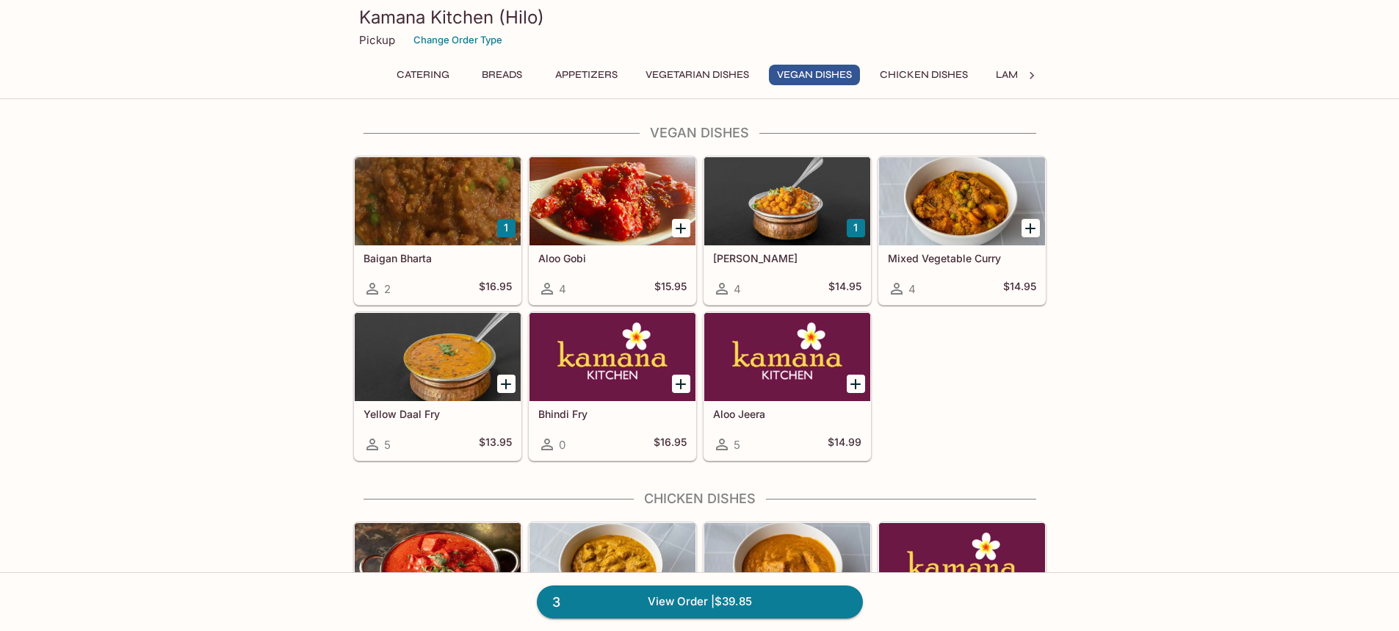
click at [776, 369] on div at bounding box center [787, 357] width 166 height 88
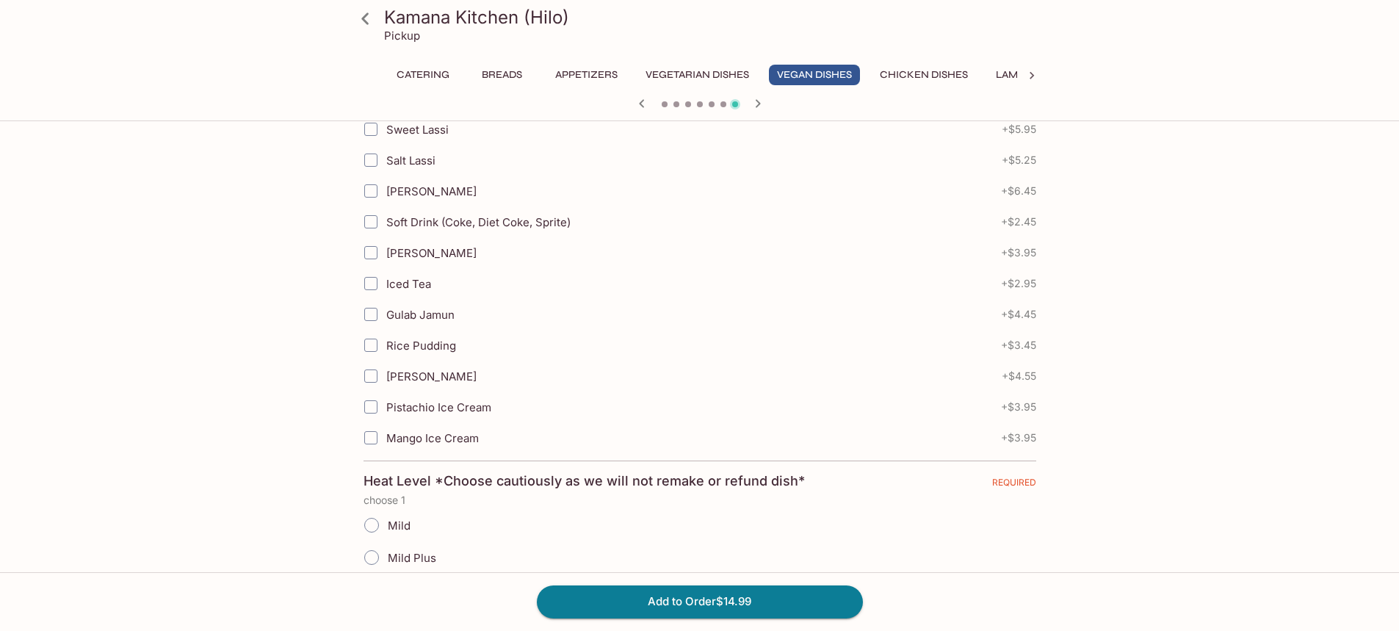
scroll to position [808, 0]
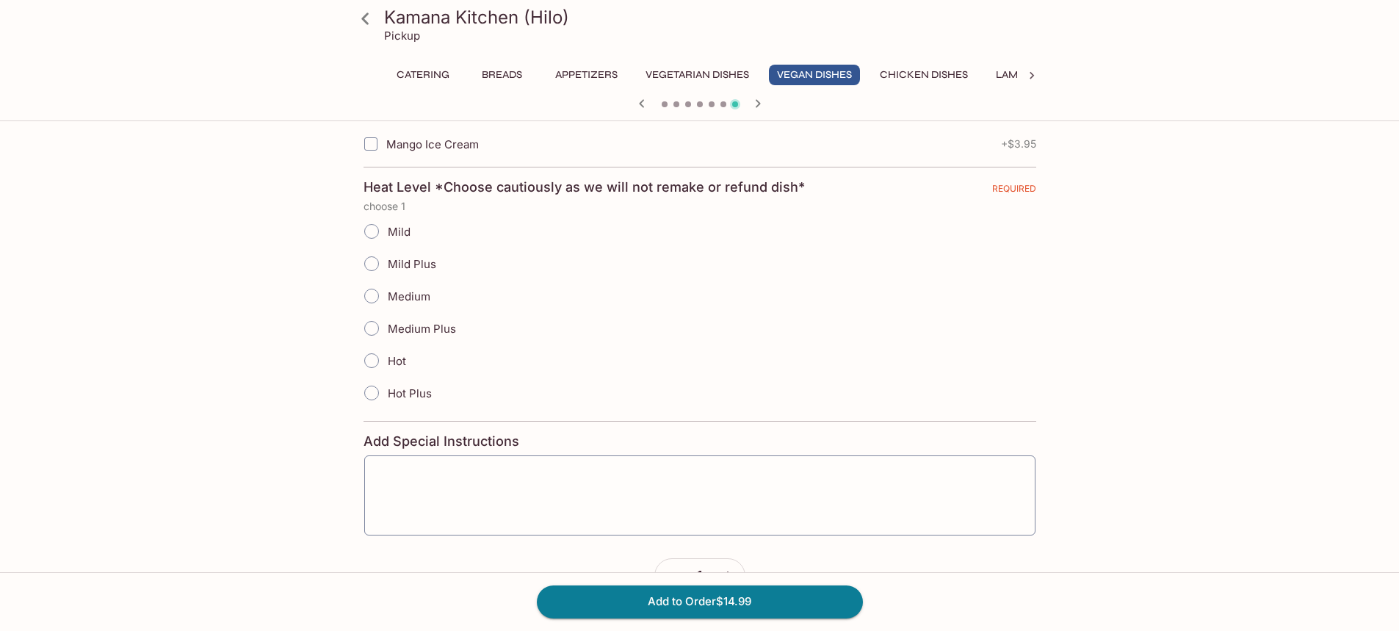
click at [378, 268] on input "Mild Plus" at bounding box center [371, 263] width 31 height 31
radio input "true"
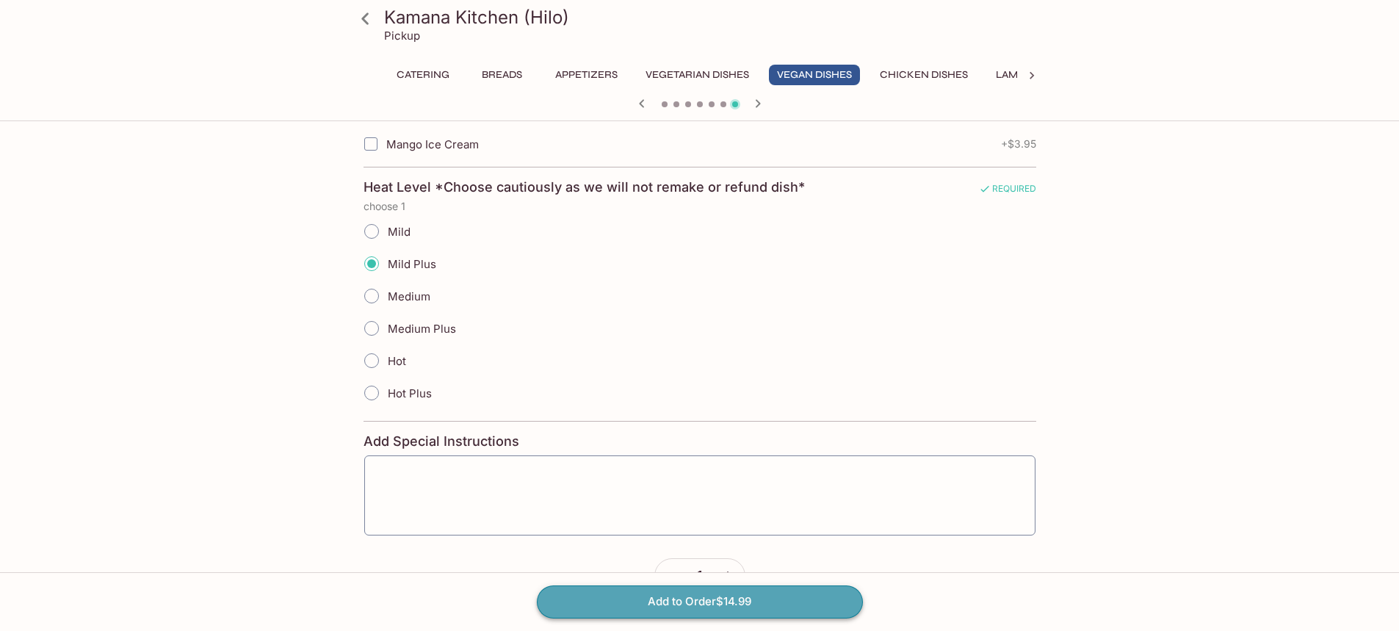
click at [742, 611] on button "Add to Order $14.99" at bounding box center [700, 601] width 326 height 32
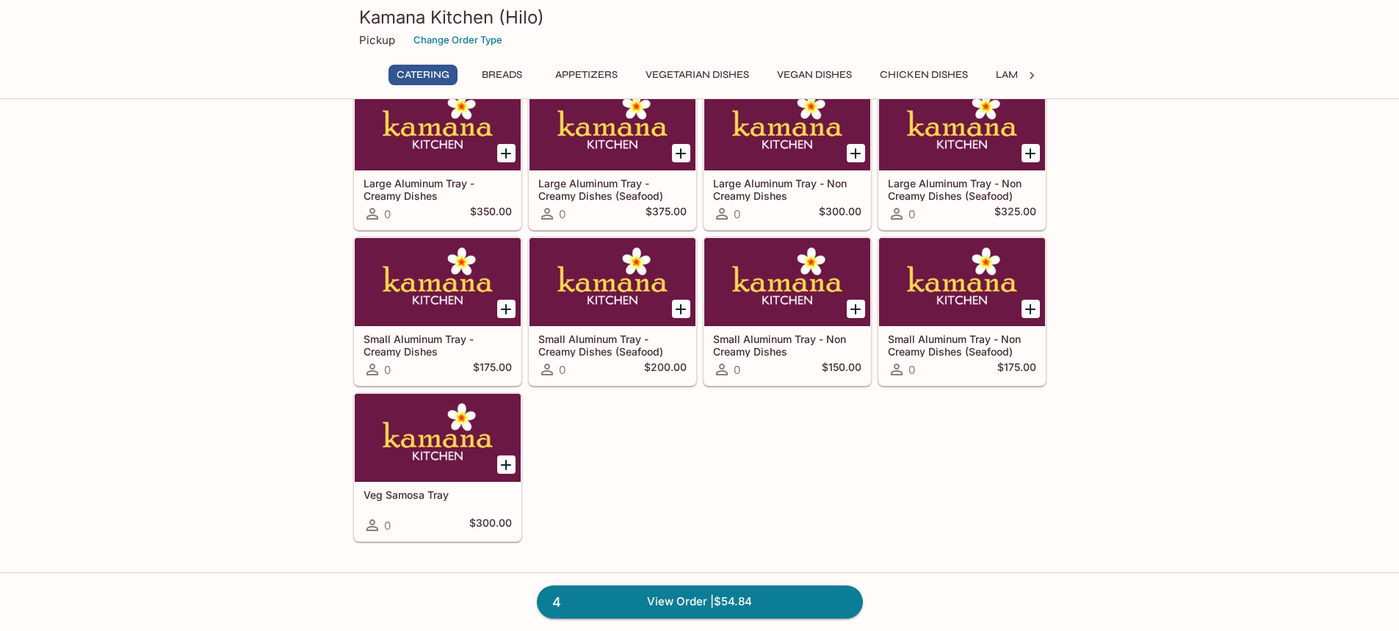
scroll to position [147, 0]
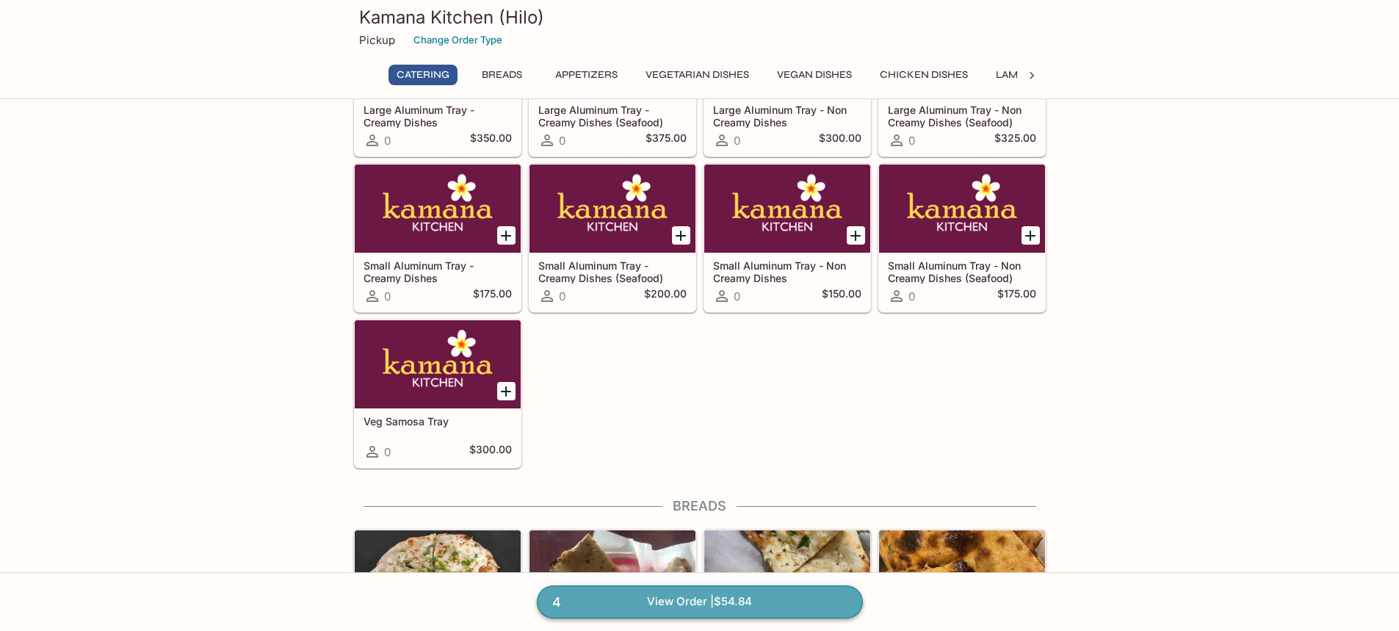
click at [659, 598] on link "4 View Order | $54.84" at bounding box center [700, 601] width 326 height 32
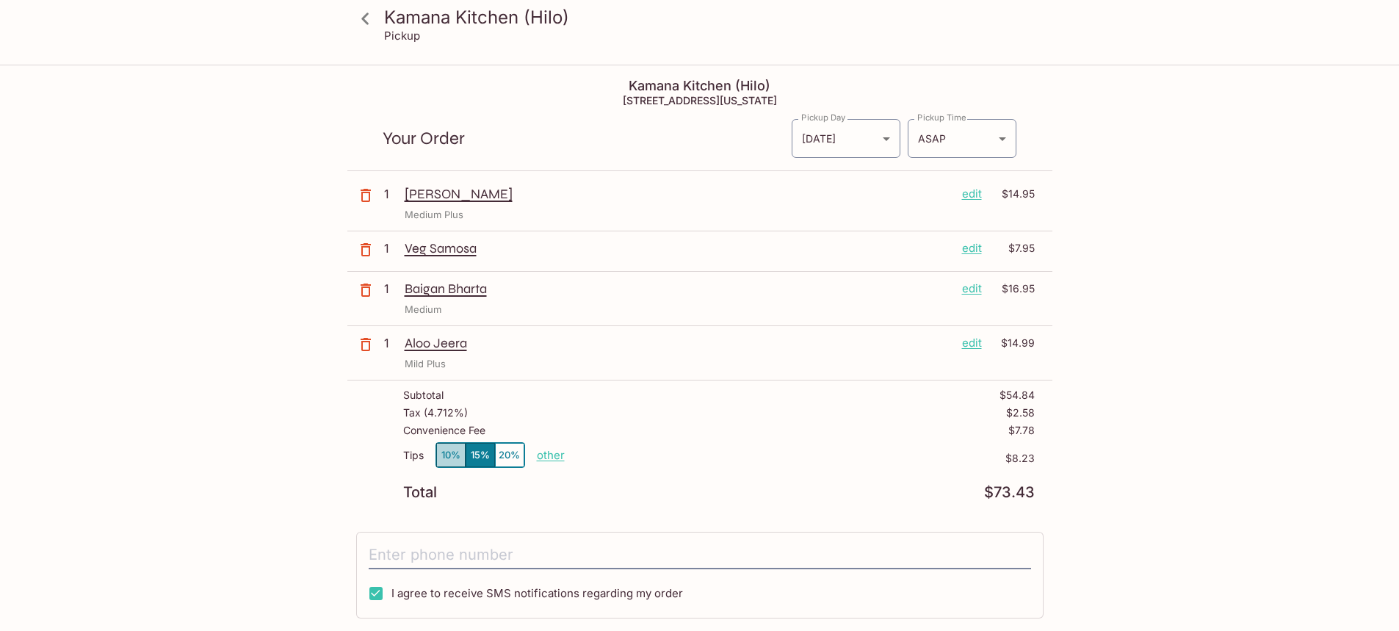
click at [454, 458] on button "10%" at bounding box center [450, 455] width 29 height 24
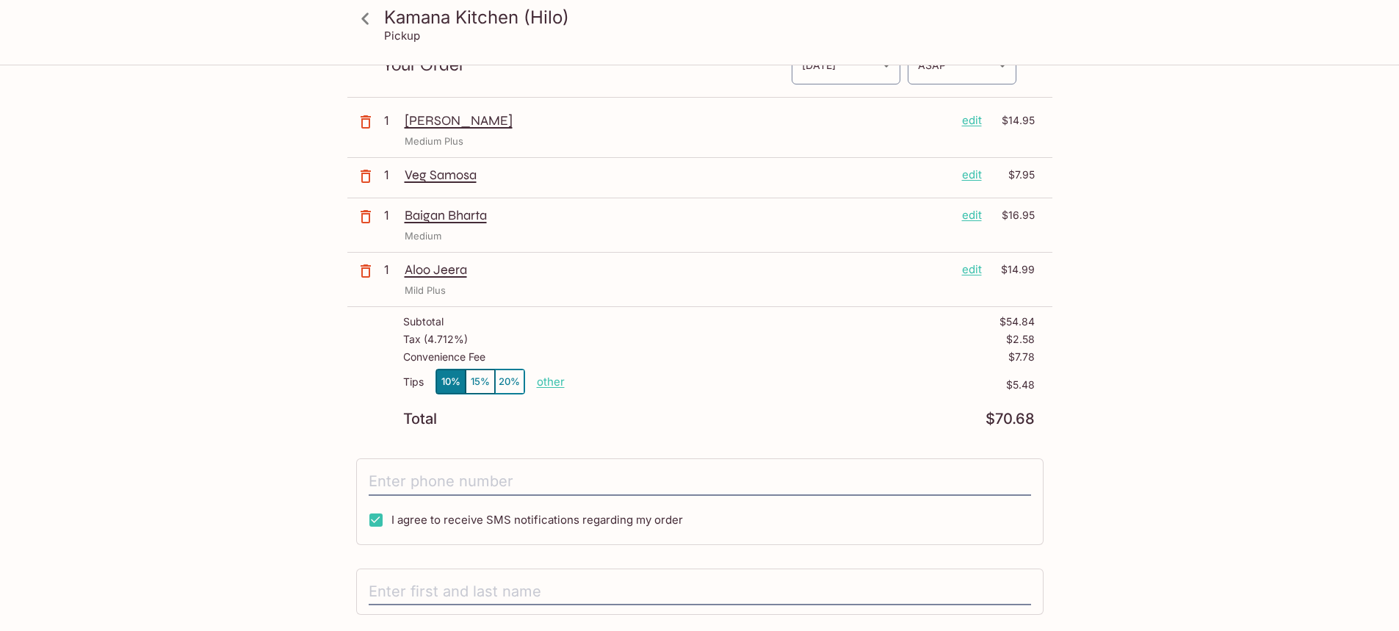
scroll to position [217, 0]
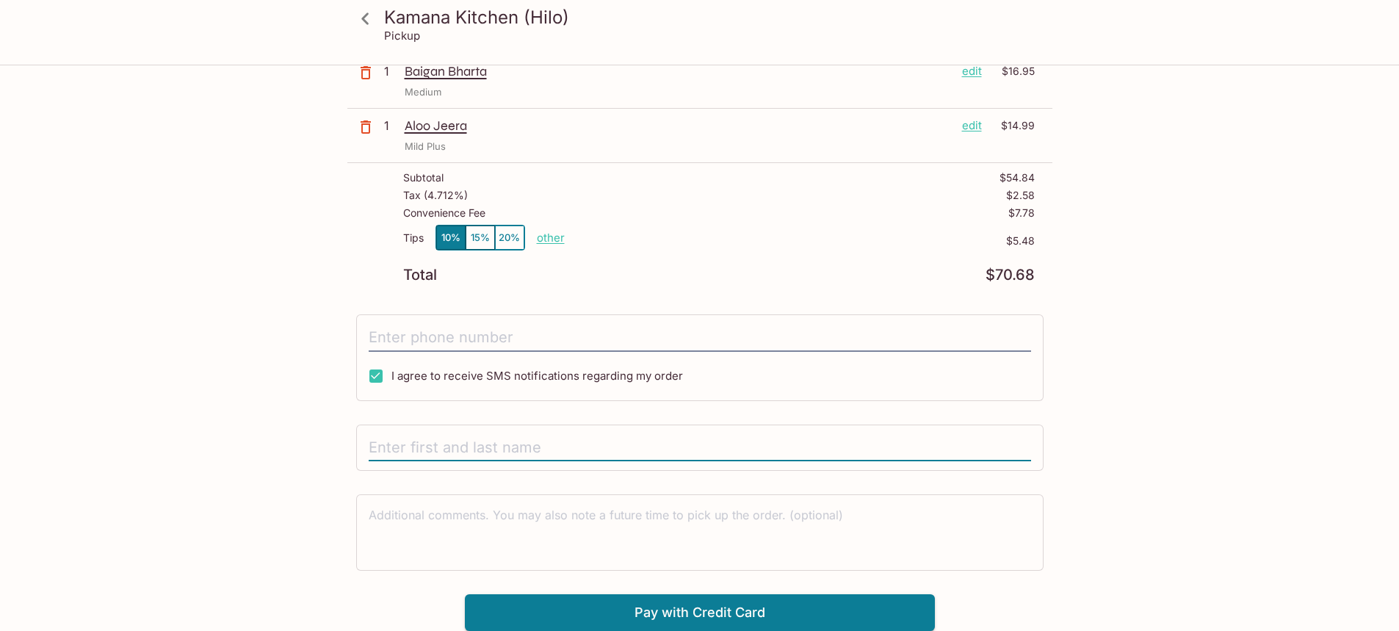
click at [389, 444] on input "text" at bounding box center [700, 448] width 662 height 28
type input "[PERSON_NAME]"
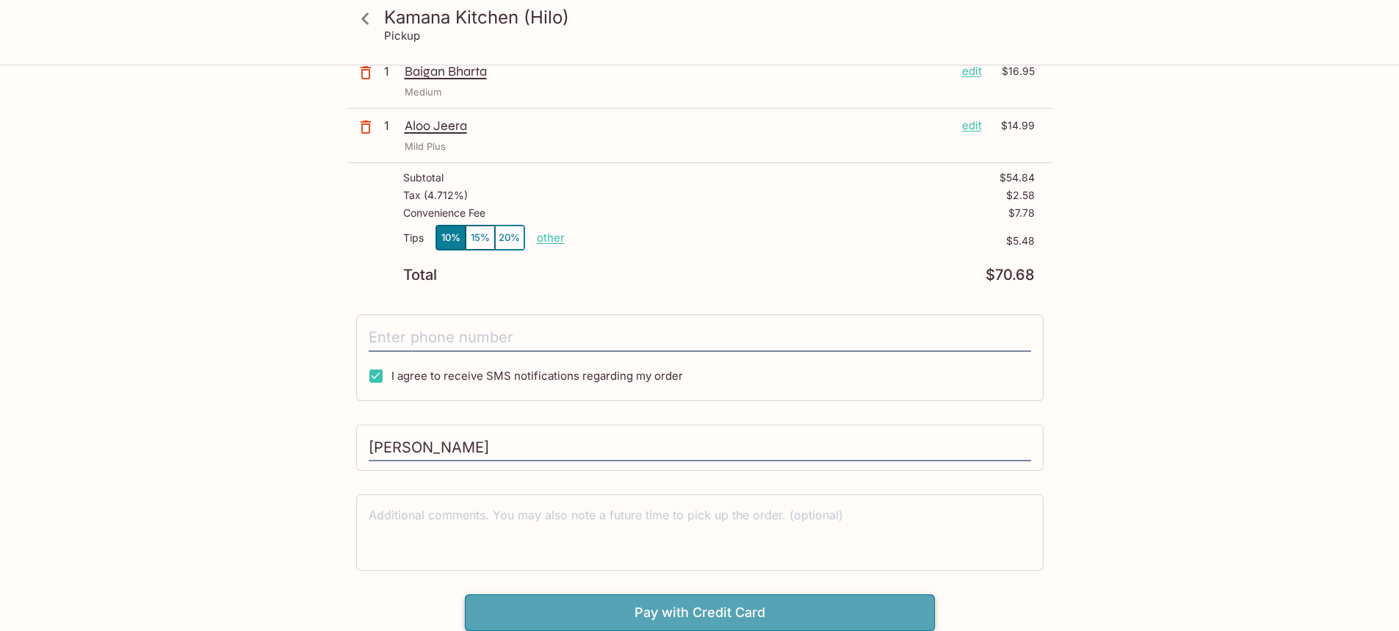
click at [724, 608] on button "Pay with Credit Card" at bounding box center [700, 612] width 470 height 37
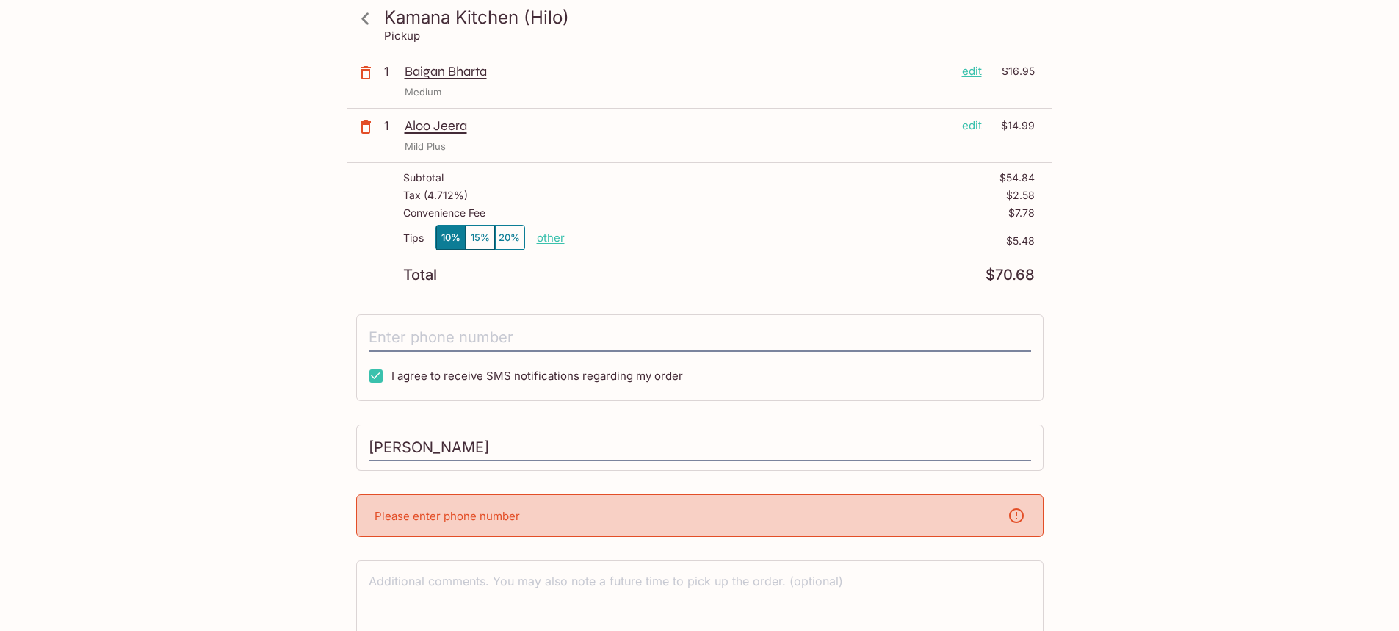
click at [439, 525] on div "Please enter phone number" at bounding box center [699, 515] width 687 height 43
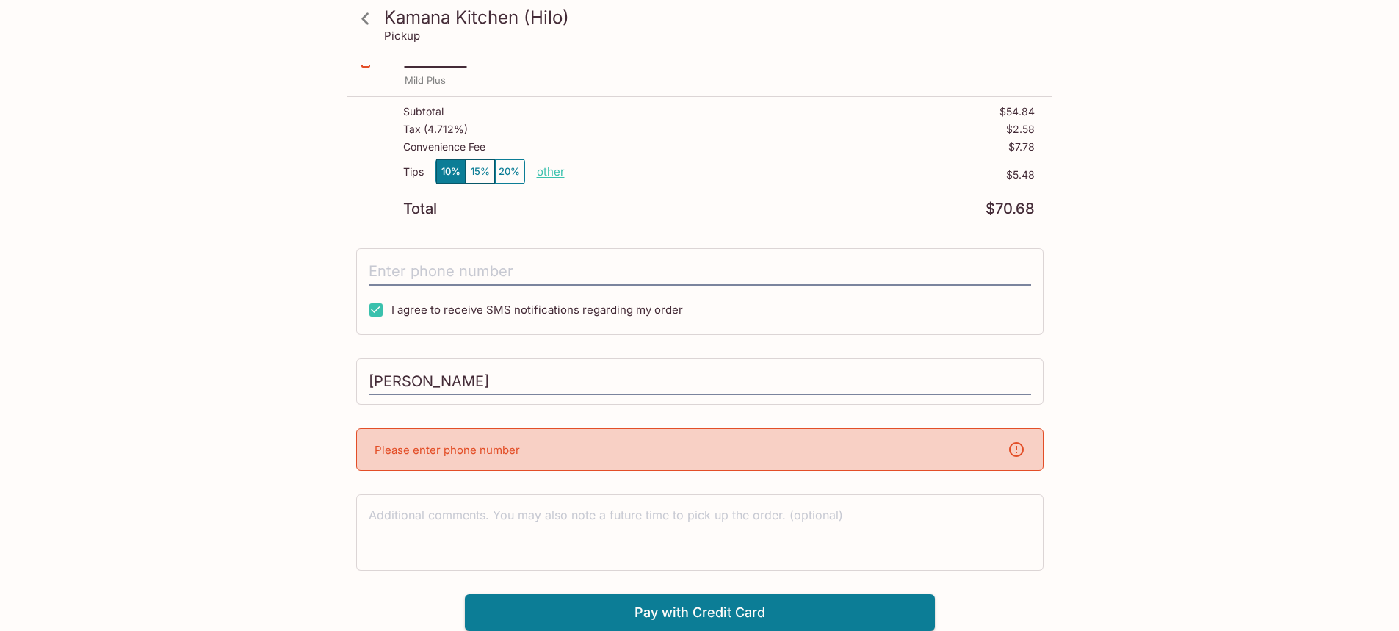
click at [994, 449] on div "Please enter phone number" at bounding box center [699, 449] width 687 height 43
click at [402, 270] on input "tel" at bounding box center [700, 272] width 662 height 28
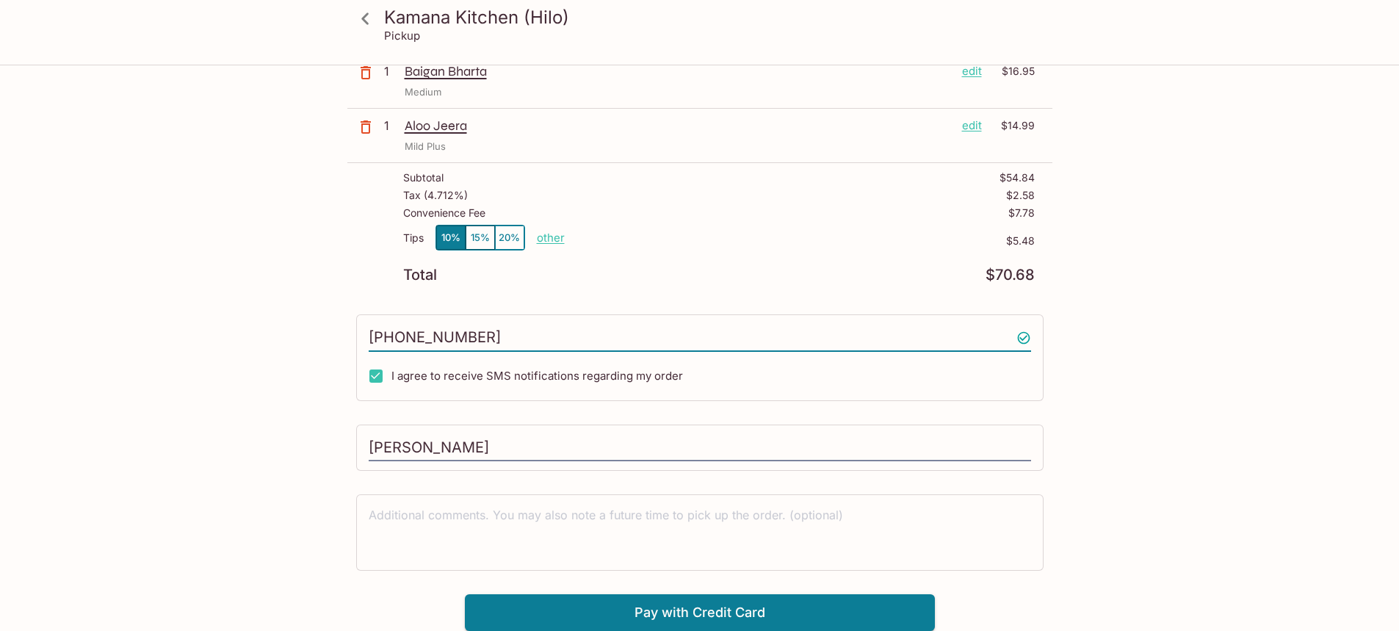
scroll to position [217, 0]
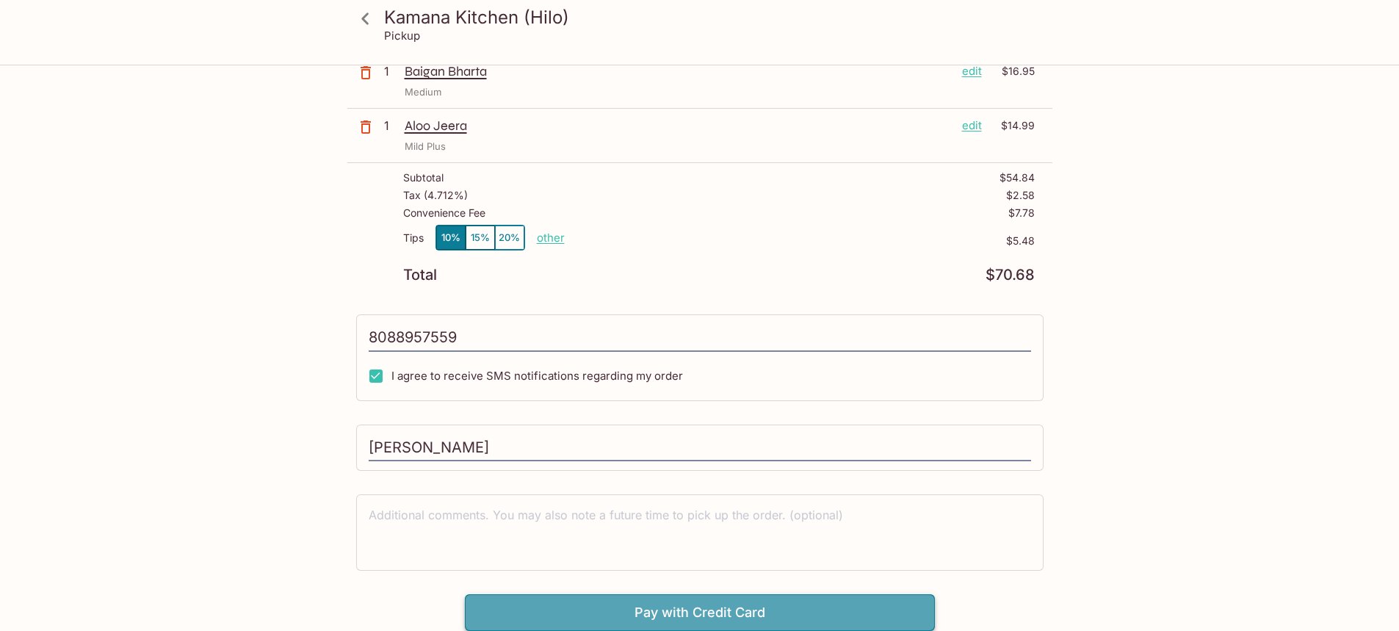
click at [753, 617] on button "Pay with Credit Card" at bounding box center [700, 612] width 470 height 37
type input "[PHONE_NUMBER]"
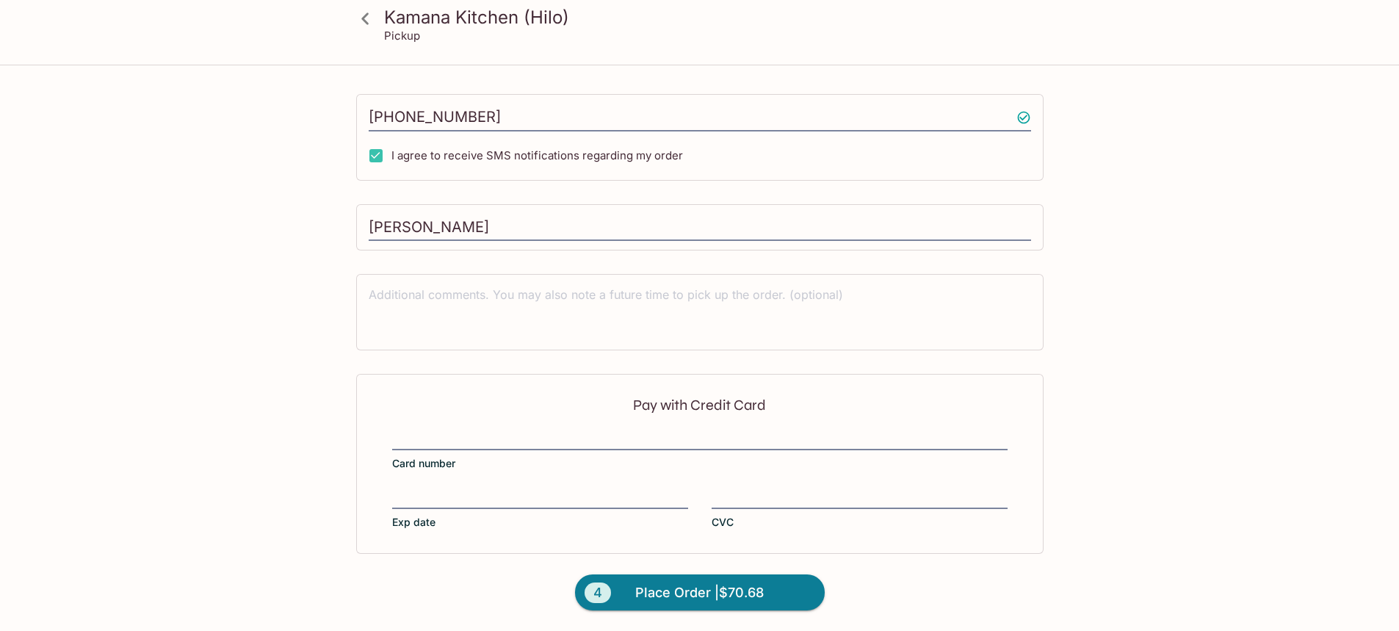
click at [508, 427] on div "Pay with Credit Card Card number Exp date CVC" at bounding box center [699, 463] width 687 height 179
click at [699, 594] on span "Place Order | $70.68" at bounding box center [699, 593] width 129 height 24
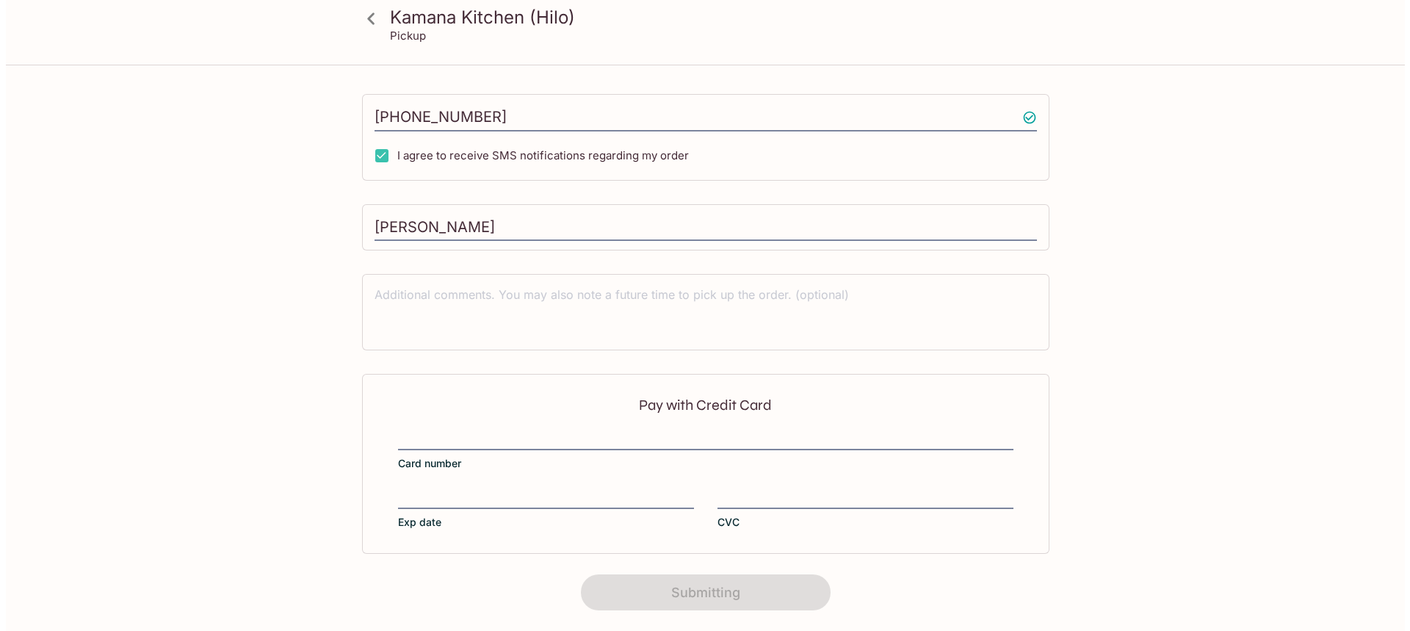
scroll to position [0, 0]
